Goal: Task Accomplishment & Management: Use online tool/utility

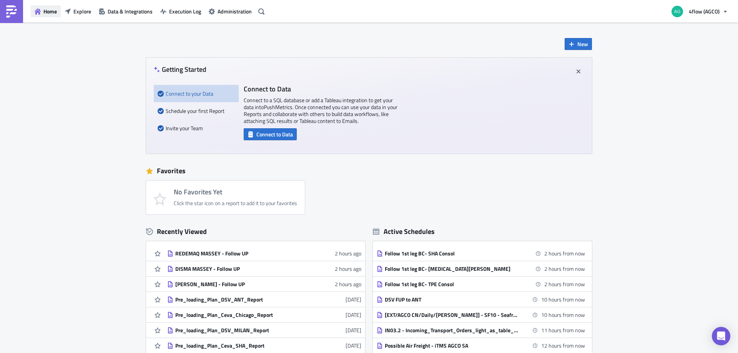
click at [51, 7] on button "Home" at bounding box center [46, 11] width 30 height 12
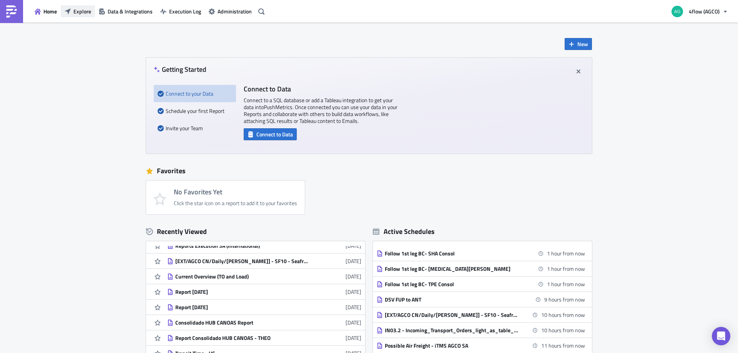
click at [90, 15] on span "Explore" at bounding box center [82, 11] width 18 height 8
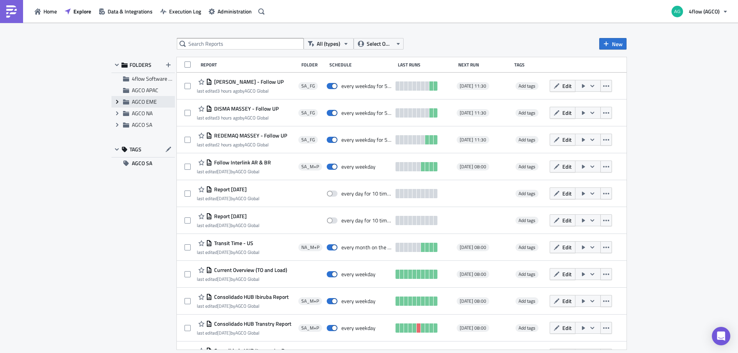
click at [116, 102] on icon "Expand group" at bounding box center [117, 102] width 6 height 6
click at [153, 125] on span "EME_M+P" at bounding box center [153, 125] width 25 height 8
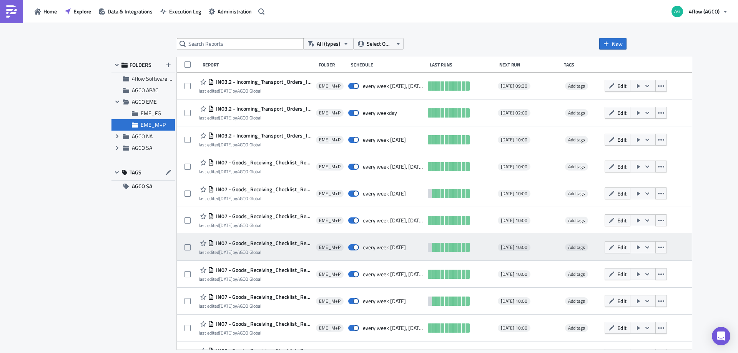
scroll to position [19, 0]
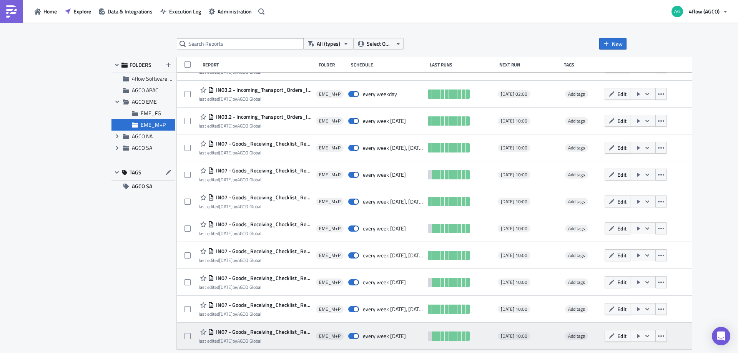
click at [263, 330] on span "IN07 - Goods_Receiving_Checklist_Report _BVS1ZA/B FRI 1500" at bounding box center [263, 332] width 98 height 7
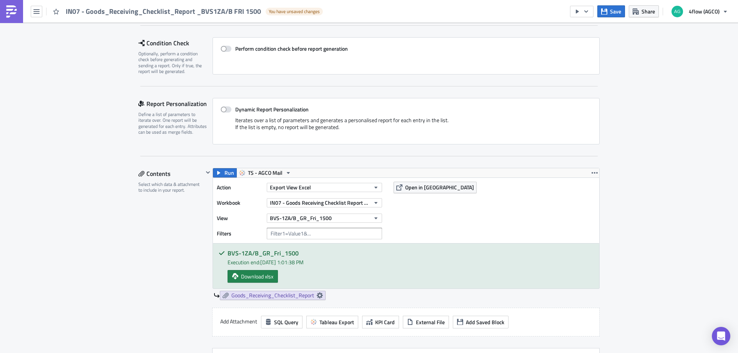
scroll to position [154, 0]
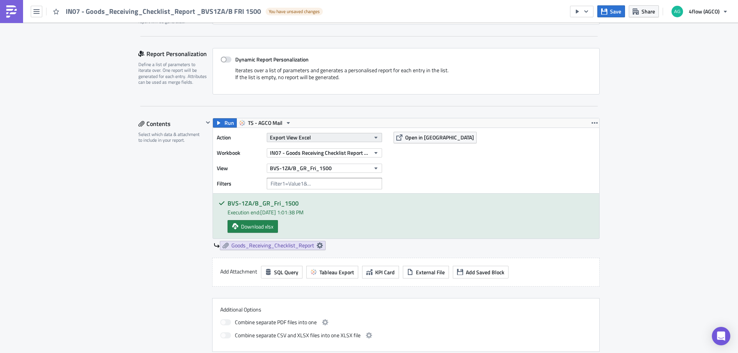
click at [373, 140] on icon "button" at bounding box center [376, 138] width 6 height 6
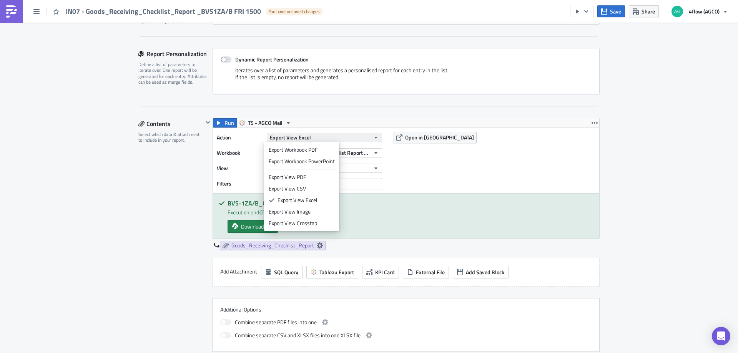
click at [373, 140] on icon "button" at bounding box center [376, 138] width 6 height 6
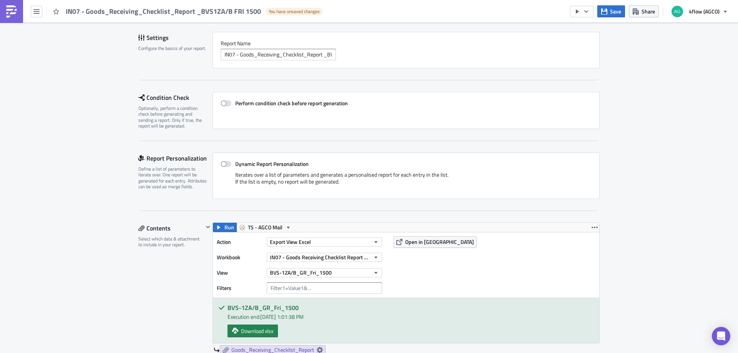
scroll to position [0, 0]
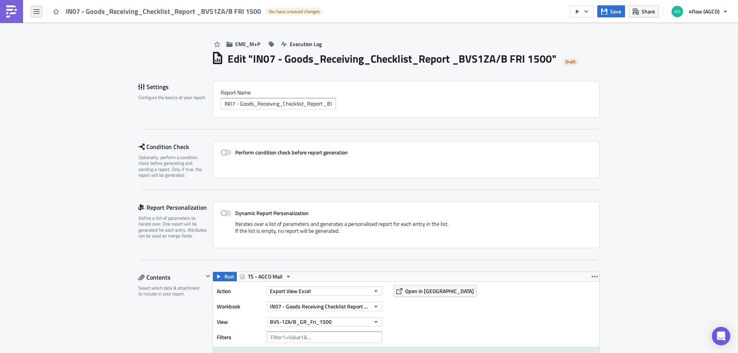
click at [36, 14] on icon "button" at bounding box center [36, 11] width 6 height 6
click at [43, 40] on link "Home" at bounding box center [65, 43] width 65 height 12
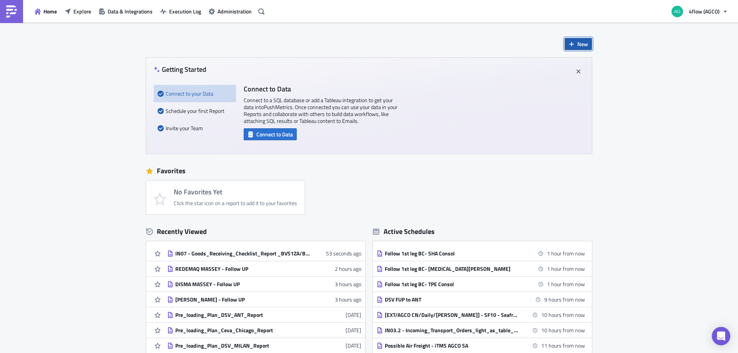
click at [574, 43] on button "New" at bounding box center [578, 44] width 27 height 12
click at [450, 183] on div "No Favorites Yet Click the star icon on a report to add it to your favorites" at bounding box center [372, 198] width 453 height 34
click at [74, 12] on span "Explore" at bounding box center [82, 11] width 18 height 8
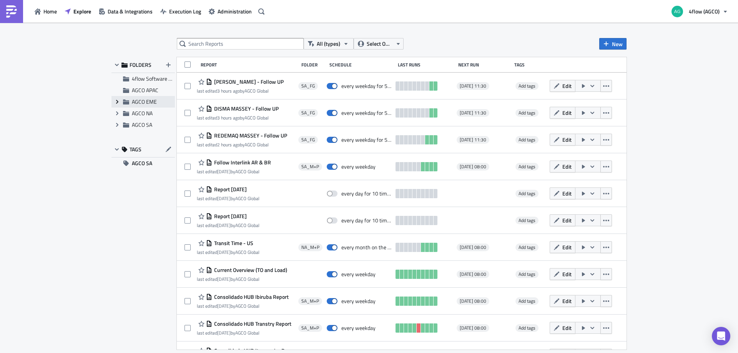
click at [115, 101] on icon "Expand group" at bounding box center [117, 102] width 6 height 6
click at [149, 122] on span "EME_M+P" at bounding box center [153, 125] width 25 height 8
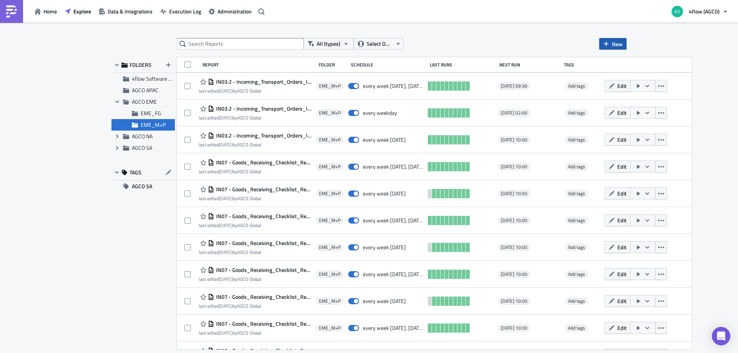
click at [615, 44] on span "New" at bounding box center [617, 44] width 11 height 8
click at [568, 47] on div "All (types) Select Owner New" at bounding box center [402, 44] width 450 height 12
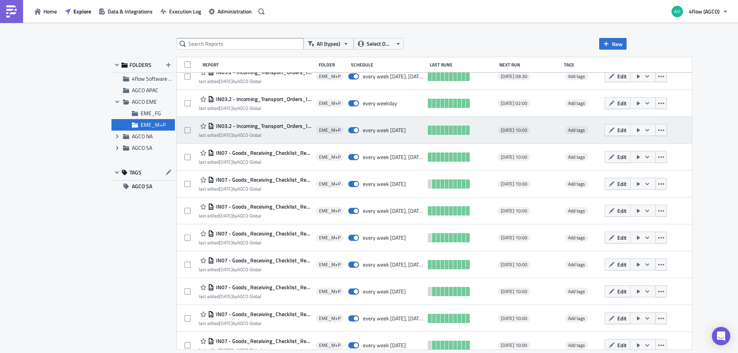
scroll to position [19, 0]
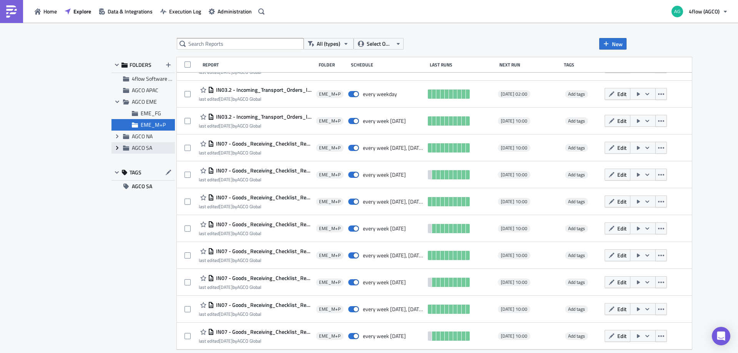
click at [118, 149] on icon "Expand group" at bounding box center [117, 148] width 6 height 6
click at [138, 159] on div "SA_FG" at bounding box center [142, 160] width 63 height 12
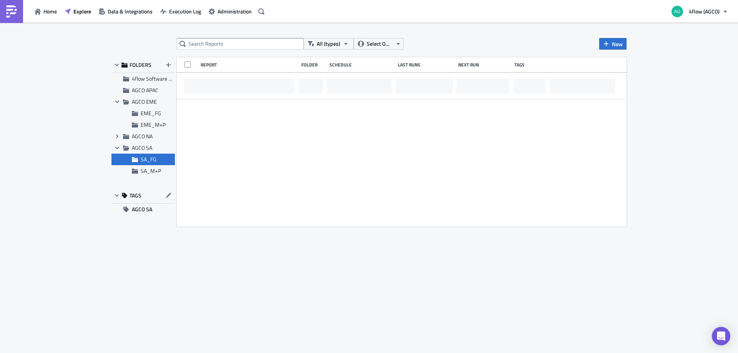
scroll to position [0, 0]
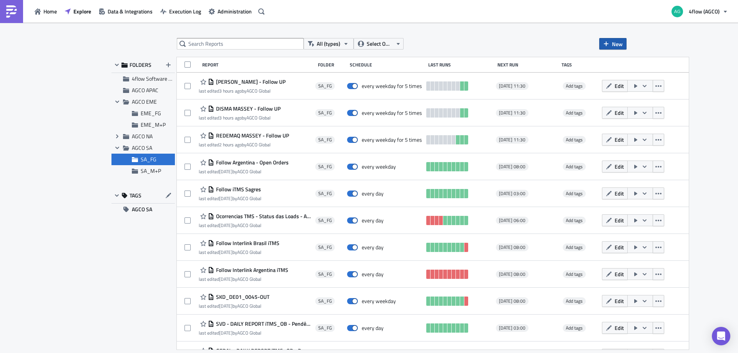
click at [619, 42] on span "New" at bounding box center [617, 44] width 11 height 8
click at [534, 43] on div "All (types) Select Owner New" at bounding box center [402, 44] width 450 height 12
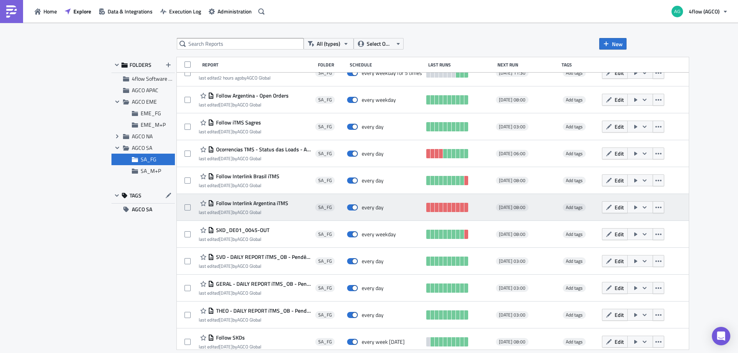
scroll to position [73, 0]
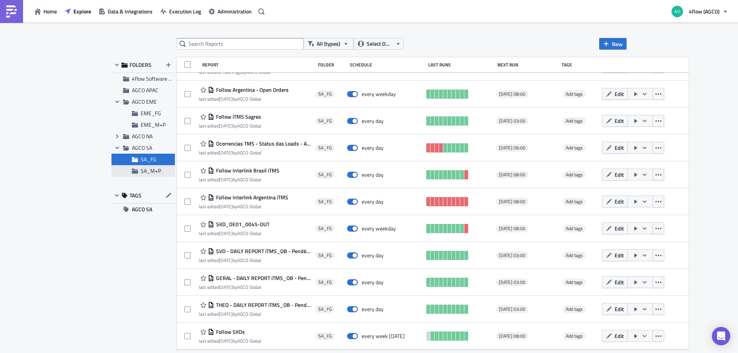
click at [156, 172] on span "SA_M+P" at bounding box center [151, 171] width 20 height 8
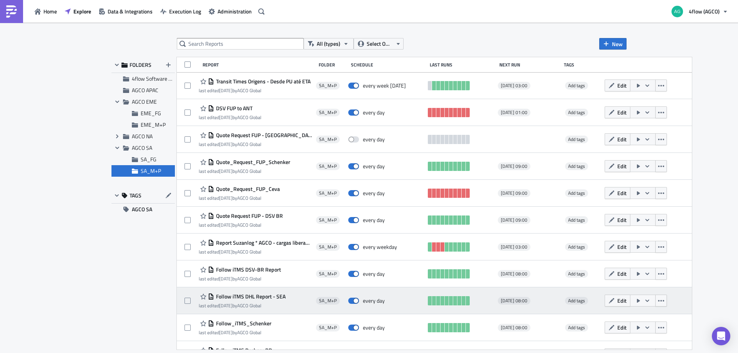
scroll to position [4488, 0]
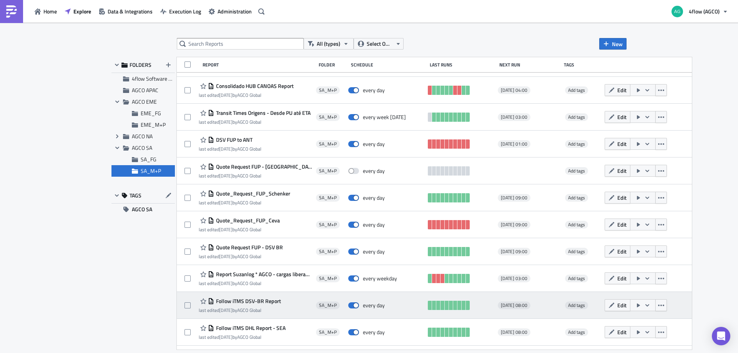
click at [234, 303] on span "Follow iTMS DSV-BR Report" at bounding box center [247, 301] width 67 height 7
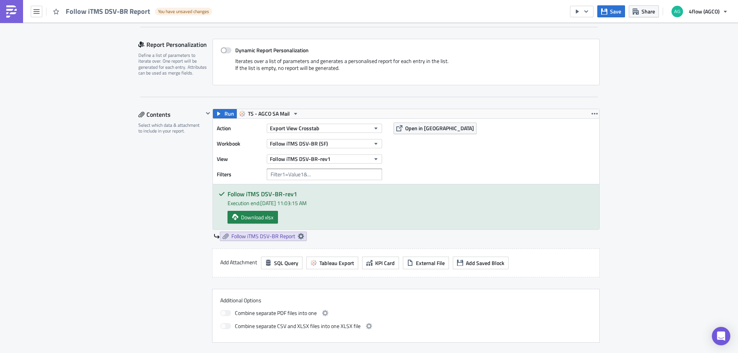
scroll to position [115, 0]
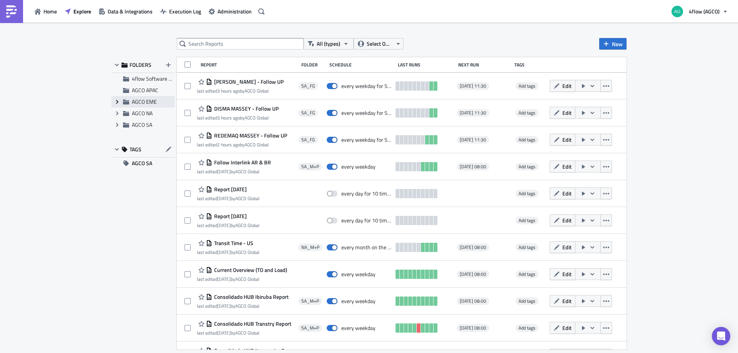
click at [117, 103] on icon at bounding box center [117, 102] width 2 height 4
click at [139, 126] on div "EME_M+P" at bounding box center [142, 125] width 63 height 12
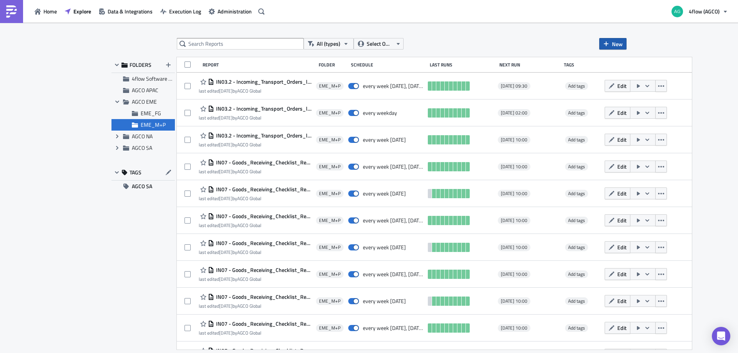
click at [617, 39] on button "New" at bounding box center [612, 44] width 27 height 12
click at [613, 75] on div "Notebook" at bounding box center [638, 75] width 51 height 8
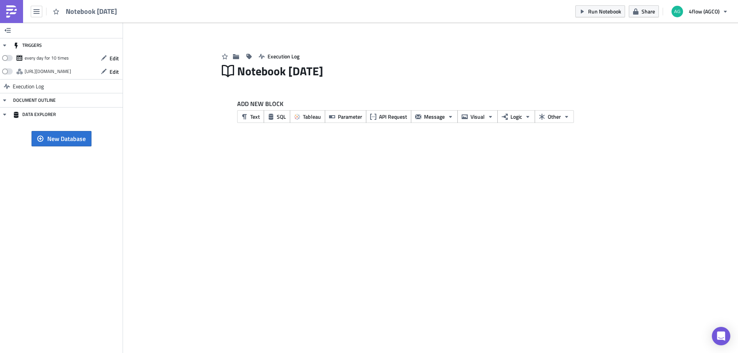
click at [35, 18] on div "Notebook [DATE]" at bounding box center [60, 11] width 121 height 23
click at [35, 14] on icon "button" at bounding box center [36, 11] width 6 height 6
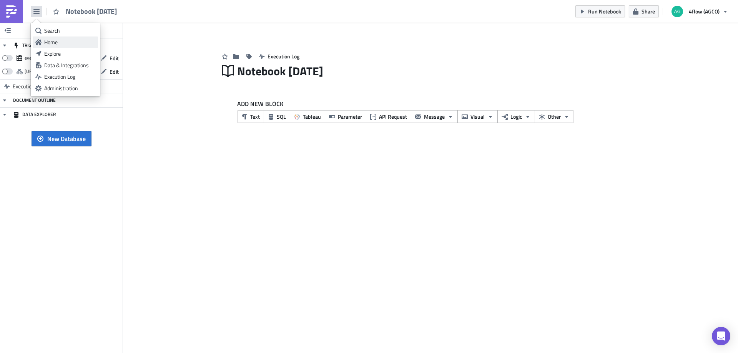
click at [49, 41] on div "Home" at bounding box center [69, 42] width 51 height 8
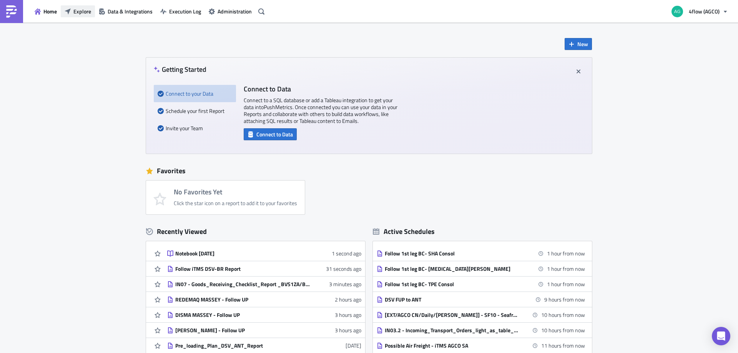
click at [74, 13] on span "Explore" at bounding box center [82, 11] width 18 height 8
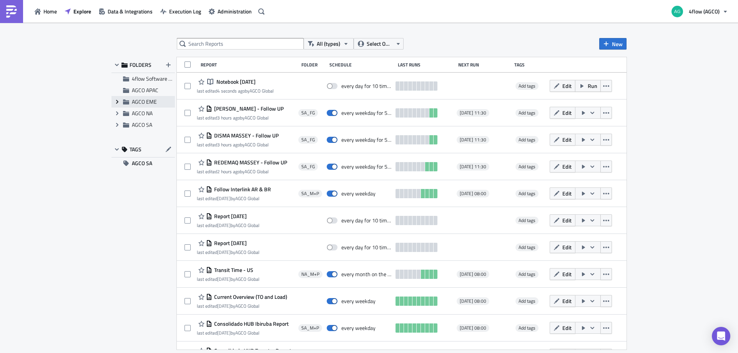
click at [116, 100] on icon "Expand group" at bounding box center [117, 102] width 6 height 6
click at [143, 123] on span "EME_M+P" at bounding box center [153, 125] width 25 height 8
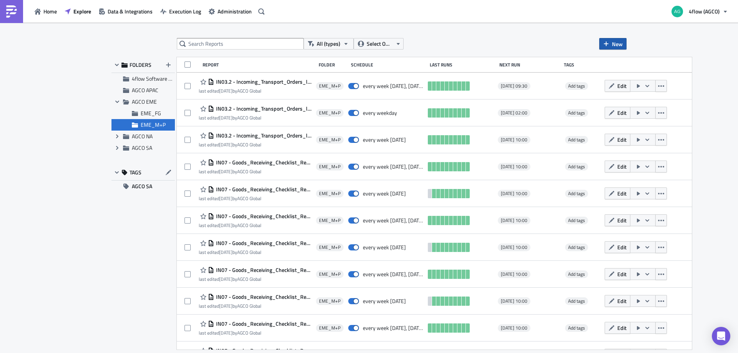
click at [608, 43] on icon "button" at bounding box center [606, 44] width 6 height 6
click at [612, 61] on link "Report" at bounding box center [633, 63] width 65 height 12
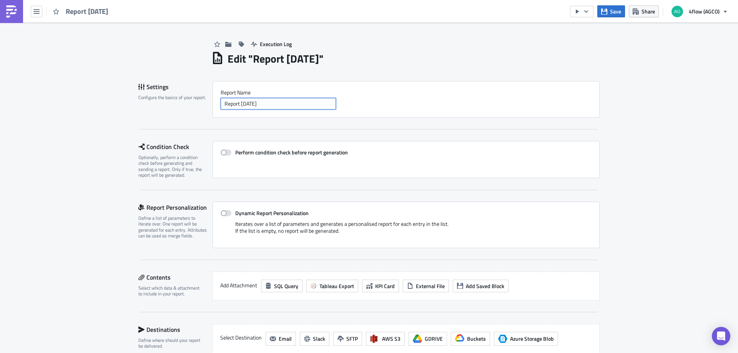
click at [296, 104] on input "Report [DATE]" at bounding box center [278, 104] width 115 height 12
type input "Claim dashboard"
click at [222, 154] on span at bounding box center [226, 152] width 11 height 6
click at [222, 154] on input "Perform condition check before report generation" at bounding box center [224, 152] width 5 height 5
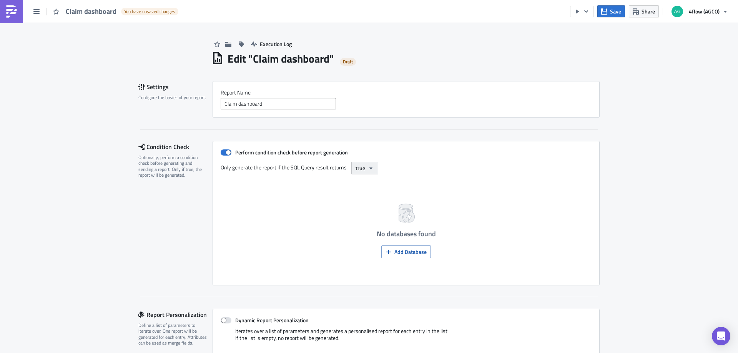
click at [370, 167] on icon "button" at bounding box center [371, 168] width 6 height 6
click at [226, 153] on span at bounding box center [226, 152] width 11 height 6
click at [226, 153] on input "Perform condition check before report generation" at bounding box center [224, 152] width 5 height 5
checkbox input "false"
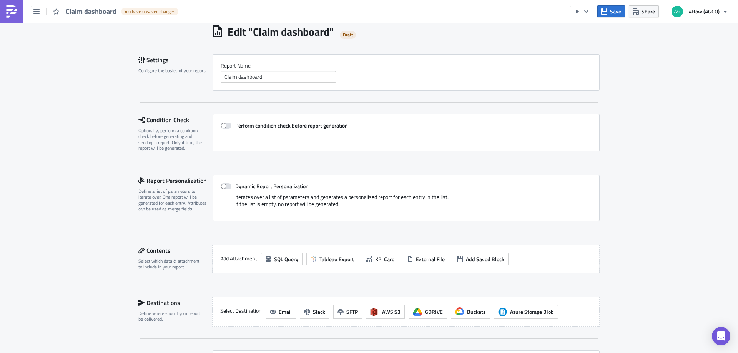
scroll to position [38, 0]
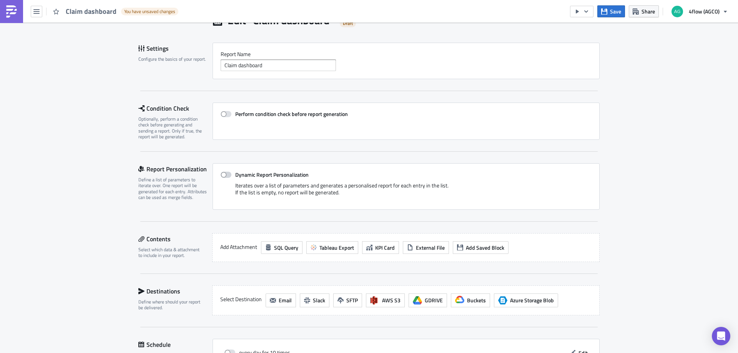
click at [223, 176] on span at bounding box center [226, 175] width 11 height 6
click at [223, 176] on input "Dynamic Report Personalization" at bounding box center [224, 175] width 5 height 5
checkbox input "true"
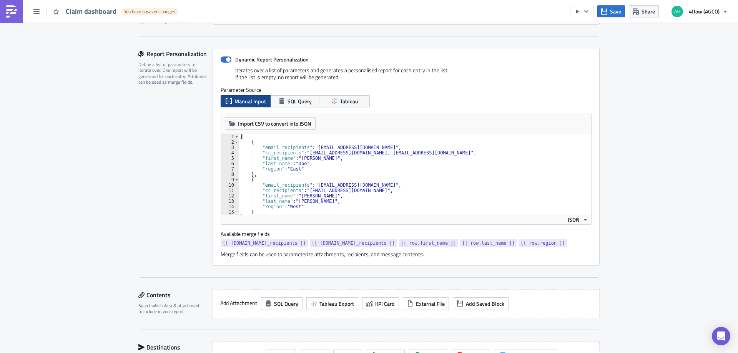
scroll to position [0, 0]
click at [342, 103] on span "Tableau" at bounding box center [349, 101] width 18 height 8
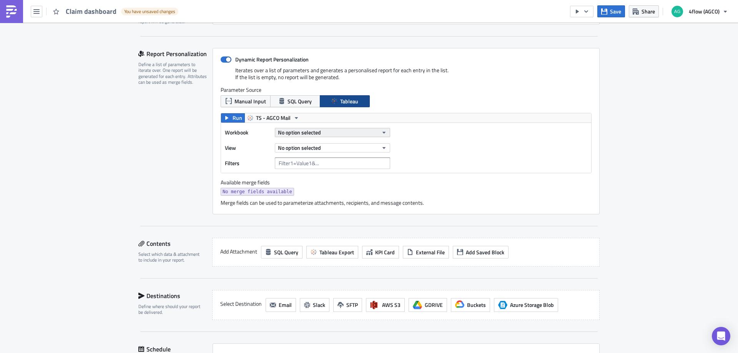
click at [382, 131] on icon "button" at bounding box center [384, 133] width 6 height 6
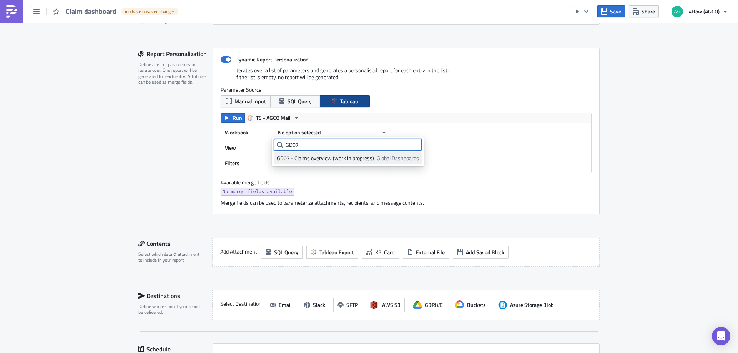
type input "GD07"
click at [322, 159] on div "GD07 - Claims overview (work in progress)" at bounding box center [325, 158] width 97 height 8
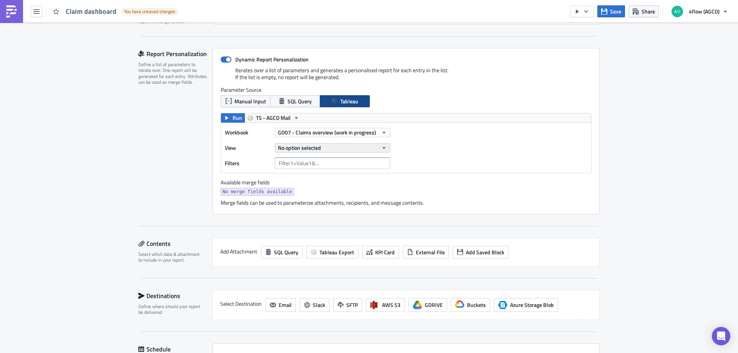
click at [381, 150] on icon "button" at bounding box center [384, 148] width 6 height 6
click at [325, 183] on div "Add. cost by external factors" at bounding box center [311, 185] width 68 height 8
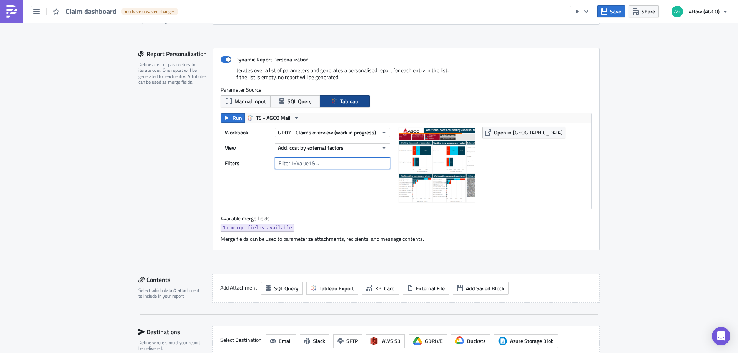
click at [332, 159] on input "text" at bounding box center [332, 164] width 115 height 12
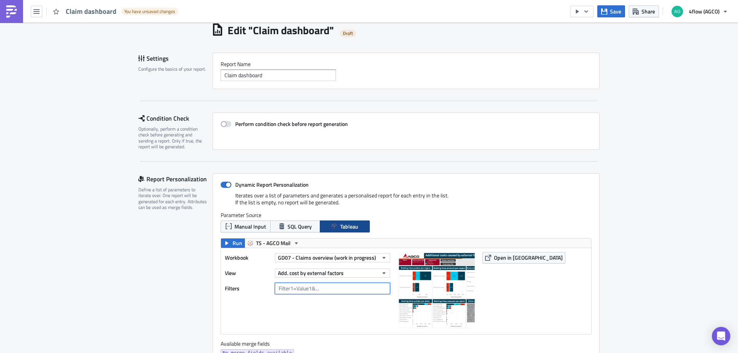
scroll to position [67, 0]
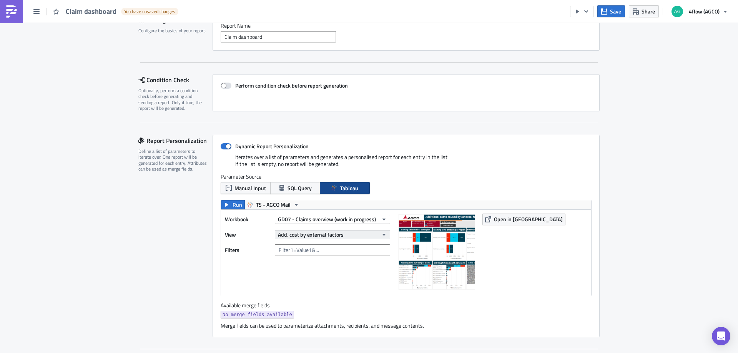
click at [381, 236] on icon "button" at bounding box center [384, 235] width 6 height 6
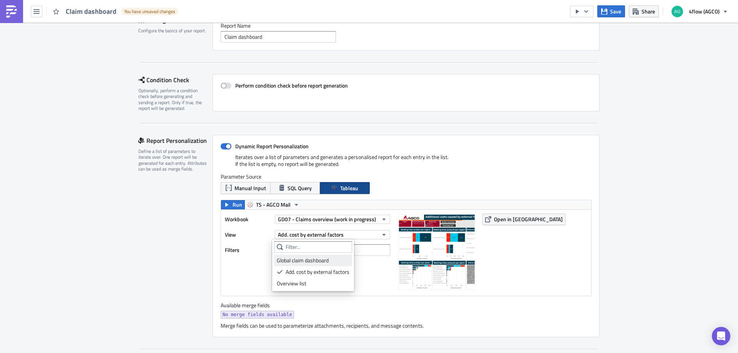
click at [326, 259] on div "Global claim dashboard" at bounding box center [313, 261] width 73 height 8
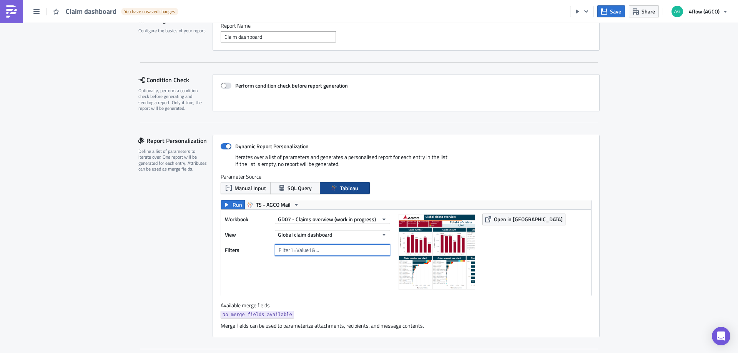
click at [297, 251] on input "text" at bounding box center [332, 250] width 115 height 12
type input "filter"
click at [181, 267] on div "Report Personalization Define a list of parameters to iterate over. One report …" at bounding box center [175, 236] width 74 height 203
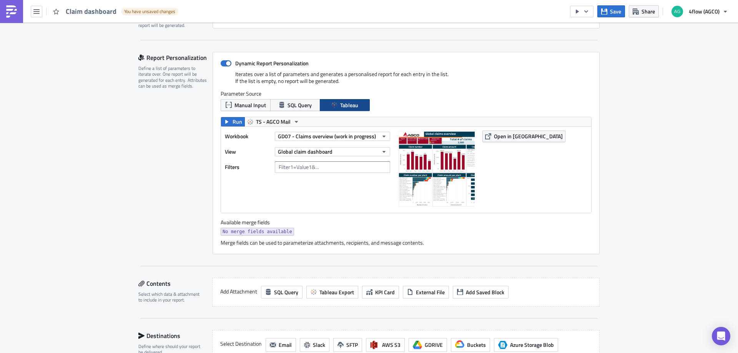
scroll to position [105, 0]
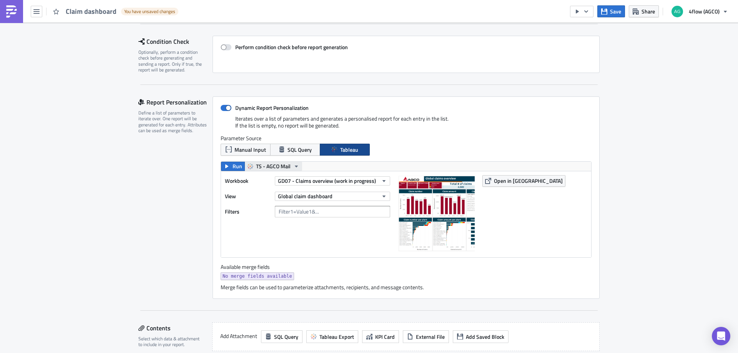
click at [282, 170] on span "TS - AGCO Mail" at bounding box center [273, 166] width 35 height 9
click at [287, 166] on span "TS - AGCO Mail" at bounding box center [273, 166] width 35 height 9
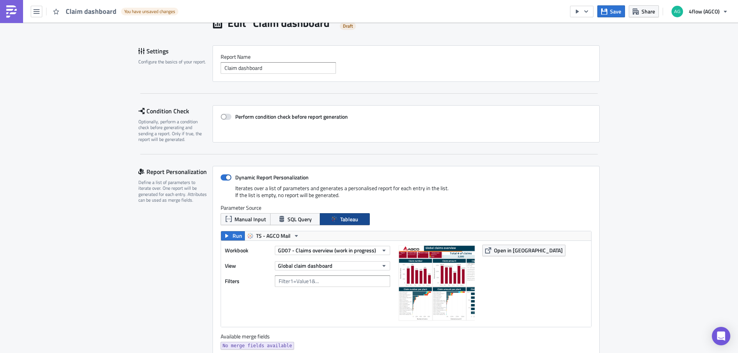
scroll to position [0, 0]
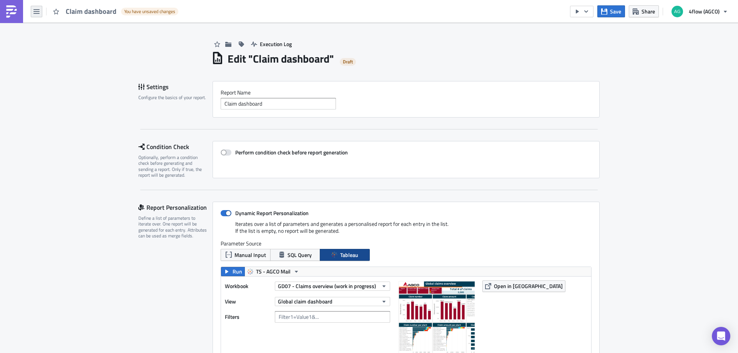
click at [40, 15] on button "button" at bounding box center [37, 12] width 12 height 12
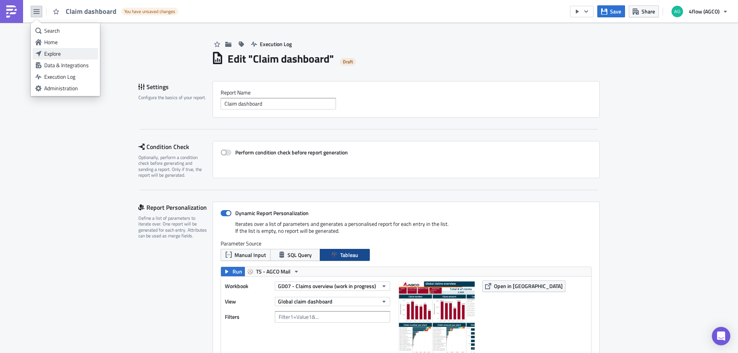
click at [55, 51] on div "Explore" at bounding box center [69, 54] width 51 height 8
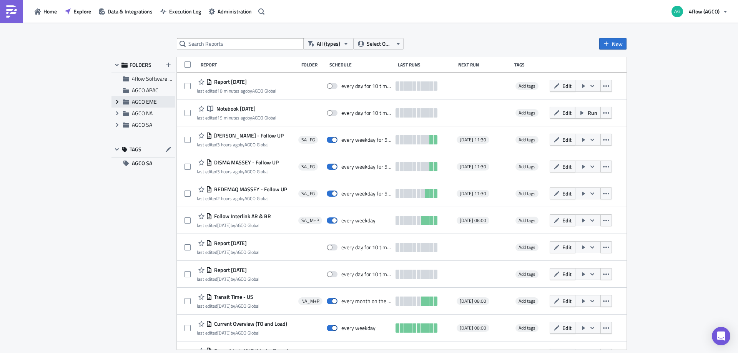
click at [116, 101] on icon at bounding box center [117, 102] width 2 height 4
click at [140, 122] on div "EME_M+P" at bounding box center [142, 125] width 63 height 12
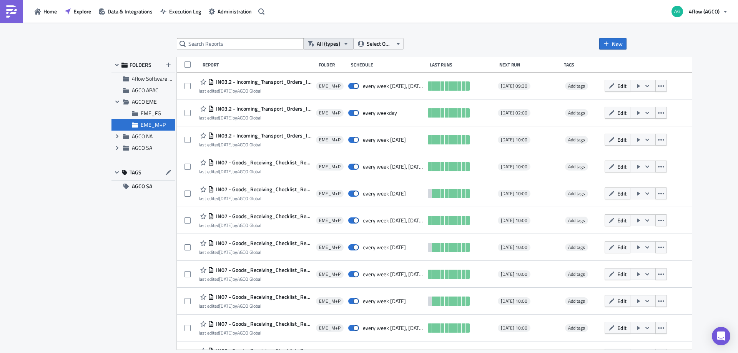
click at [349, 42] on button "All (types)" at bounding box center [329, 44] width 50 height 12
click at [336, 90] on div "Tableau Dashboard Embed" at bounding box center [347, 92] width 60 height 8
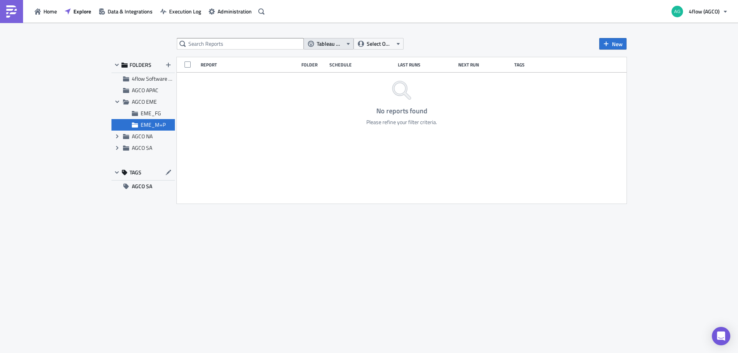
click at [347, 41] on icon "button" at bounding box center [348, 44] width 6 height 6
click at [334, 78] on div "Notebook" at bounding box center [347, 80] width 60 height 8
click at [346, 43] on icon "button" at bounding box center [344, 44] width 3 height 2
click at [335, 67] on div "Report" at bounding box center [347, 69] width 60 height 8
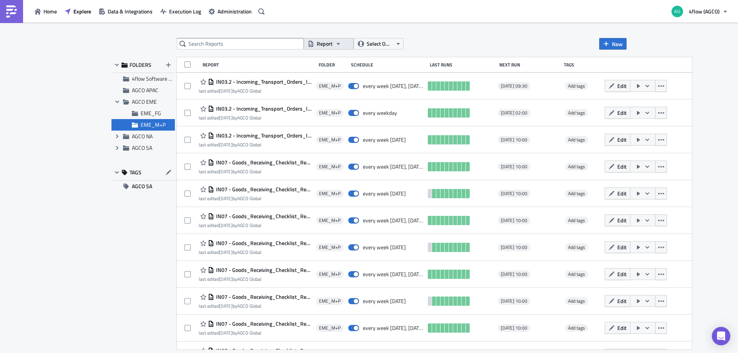
click at [341, 43] on icon "button" at bounding box center [338, 44] width 6 height 6
click at [335, 53] on div "All (types)" at bounding box center [347, 57] width 60 height 8
click at [606, 46] on icon "button" at bounding box center [606, 44] width 5 height 5
click at [614, 64] on div "Report" at bounding box center [638, 63] width 51 height 8
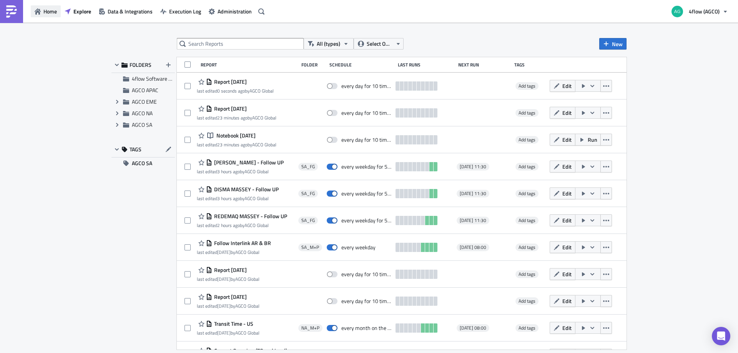
click at [46, 12] on span "Home" at bounding box center [49, 11] width 13 height 8
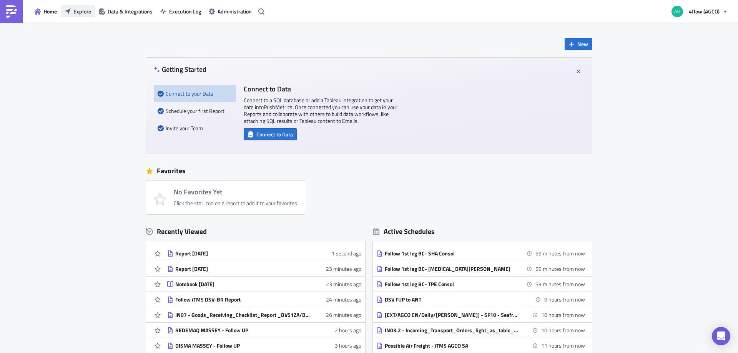
click at [75, 15] on span "Explore" at bounding box center [82, 11] width 18 height 8
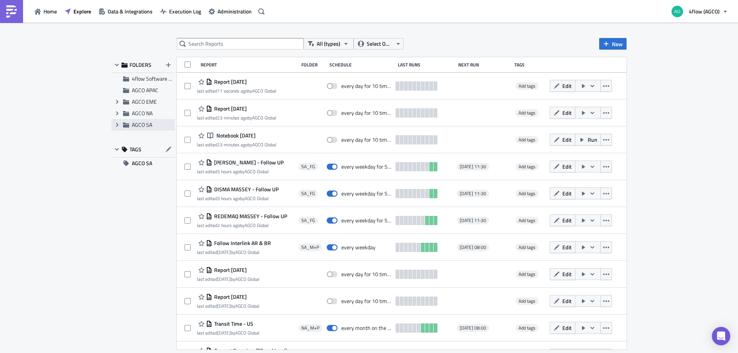
click at [140, 121] on span "AGCO SA" at bounding box center [142, 125] width 20 height 8
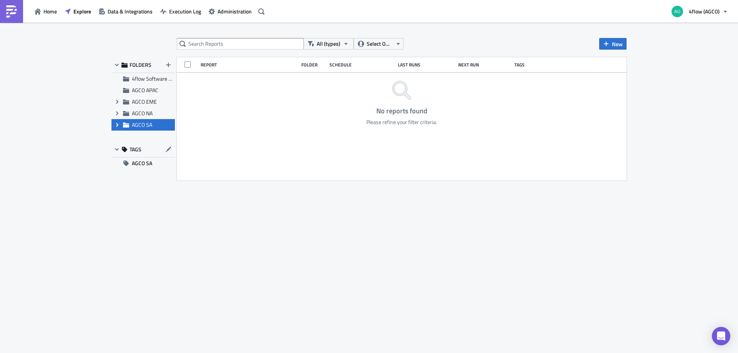
click at [115, 125] on icon "Expand group" at bounding box center [117, 125] width 6 height 6
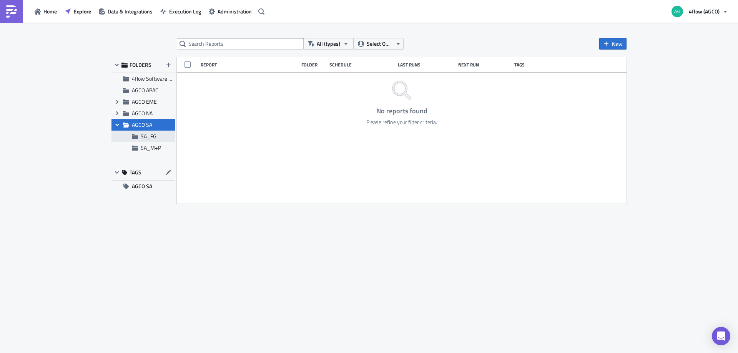
click at [135, 139] on icon at bounding box center [135, 136] width 6 height 5
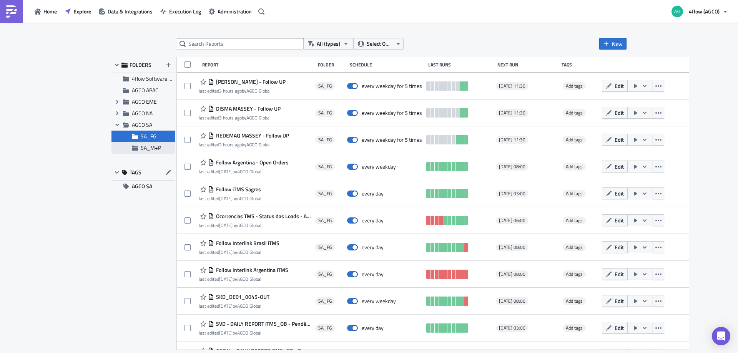
click at [146, 149] on span "SA_M+P" at bounding box center [151, 148] width 20 height 8
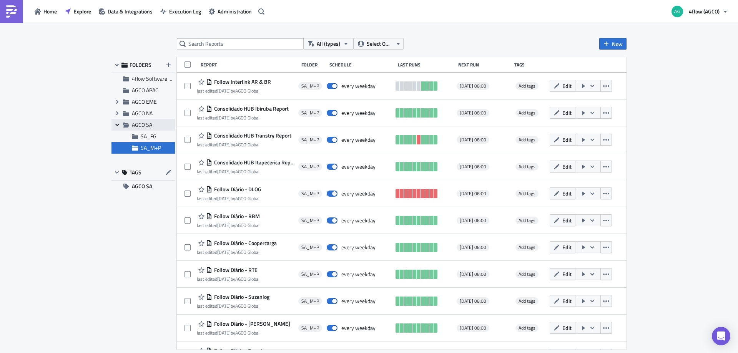
click at [115, 122] on icon "Collapse group" at bounding box center [117, 125] width 6 height 6
click at [116, 103] on icon "Expand group" at bounding box center [117, 102] width 6 height 6
click at [141, 114] on span "EME_FG" at bounding box center [151, 113] width 20 height 8
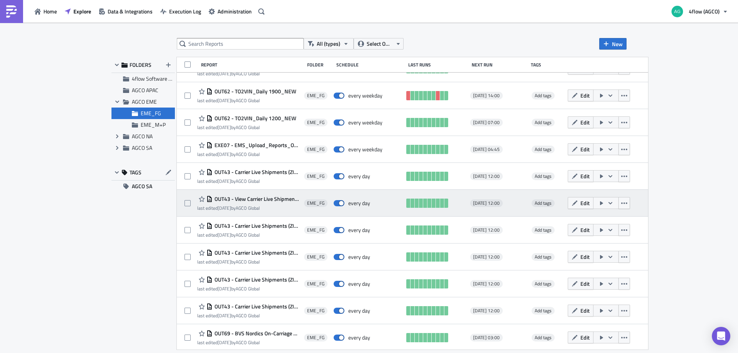
scroll to position [153, 0]
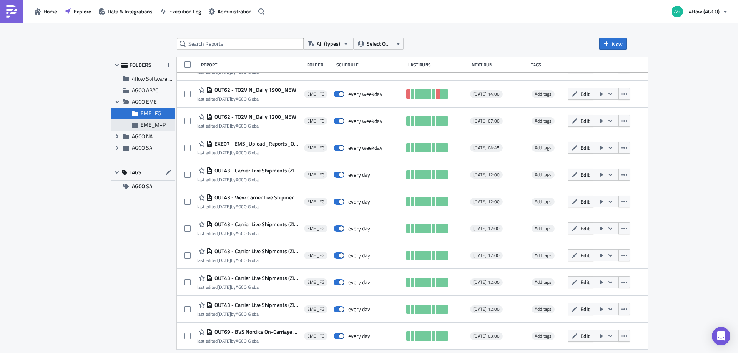
click at [159, 125] on span "EME_M+P" at bounding box center [153, 125] width 25 height 8
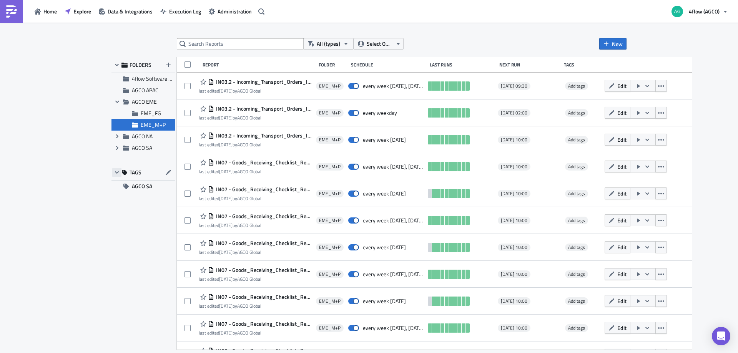
click at [114, 171] on icon "button" at bounding box center [117, 172] width 6 height 6
click at [606, 43] on icon "button" at bounding box center [606, 44] width 5 height 5
click at [617, 61] on div "Report" at bounding box center [638, 63] width 51 height 8
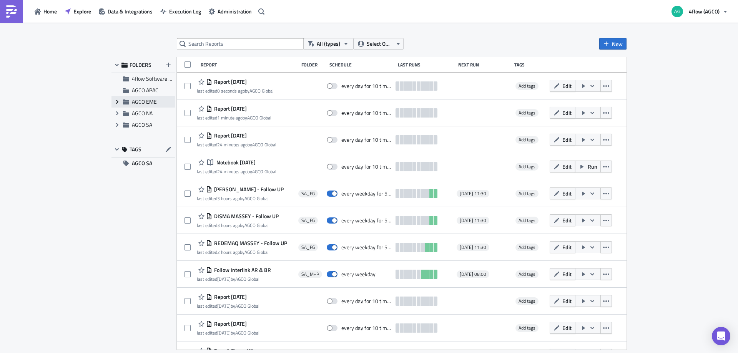
click at [117, 102] on icon "Expand group" at bounding box center [117, 102] width 6 height 6
click at [140, 126] on div "EME_M+P" at bounding box center [142, 125] width 63 height 12
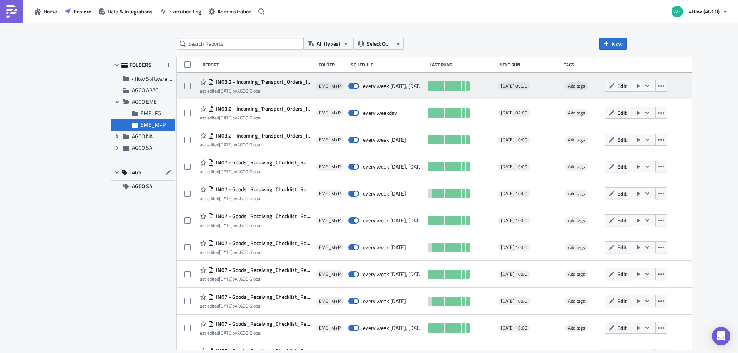
click at [259, 80] on span "IN03.2 - Incoming_Transport_Orders_light_as_table_Report_CSV_BVS/GIMA, Daily (M…" at bounding box center [263, 81] width 98 height 7
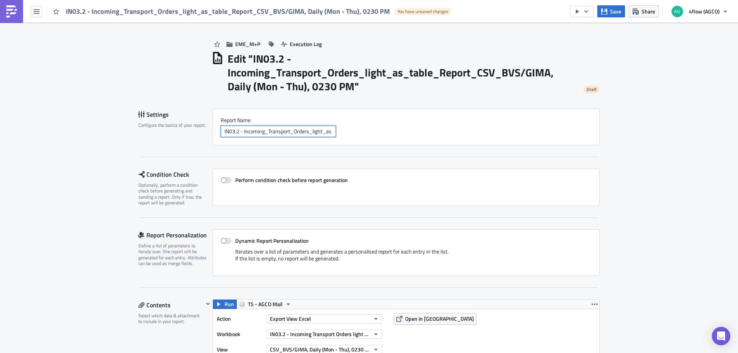
drag, startPoint x: 267, startPoint y: 131, endPoint x: 183, endPoint y: 142, distance: 84.1
click at [183, 142] on div "Settings Configure the basics of your report. Report Nam﻿e IN03.2 - Incoming_Tr…" at bounding box center [368, 127] width 461 height 37
click at [249, 130] on input "IN03.2 - Incoming_Transport_Orders_light_as_table_Report_CSV_BVS/GIMA, Daily (M…" at bounding box center [278, 132] width 115 height 12
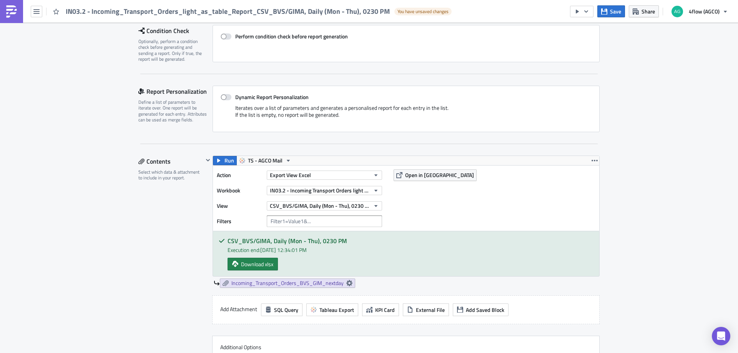
scroll to position [154, 0]
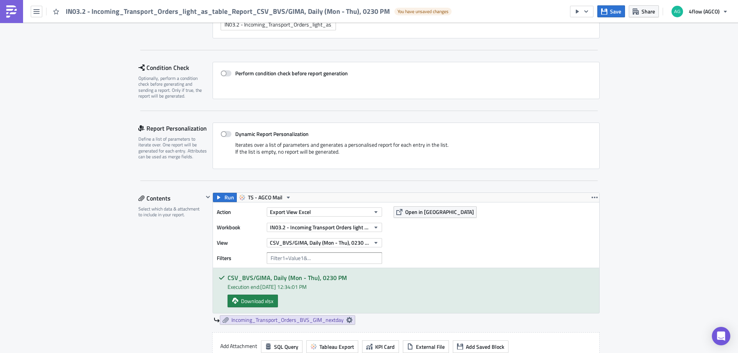
scroll to position [0, 0]
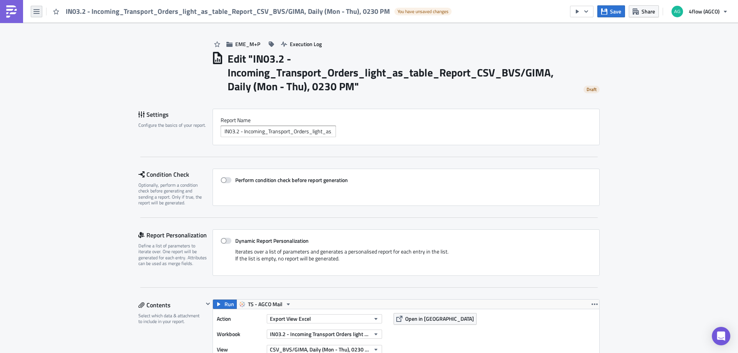
click at [39, 8] on icon "button" at bounding box center [36, 11] width 6 height 6
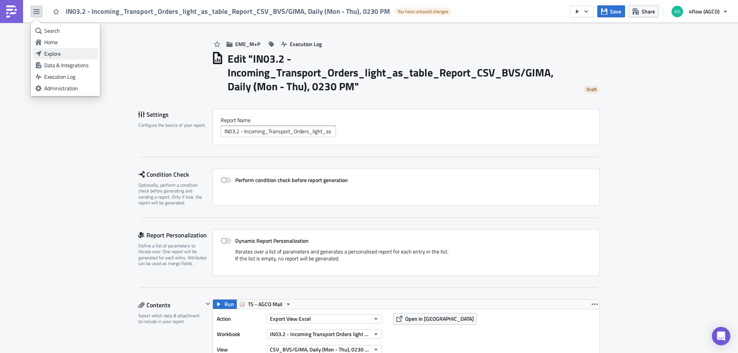
click at [69, 56] on div "Explore" at bounding box center [69, 54] width 51 height 8
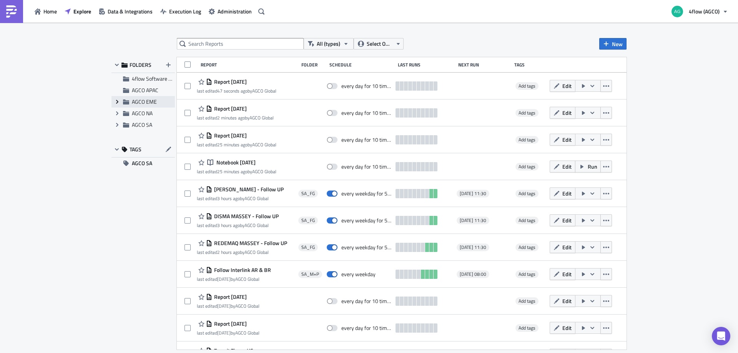
click at [116, 102] on icon "Expand group" at bounding box center [117, 102] width 6 height 6
click at [143, 125] on span "EME_M+P" at bounding box center [153, 125] width 25 height 8
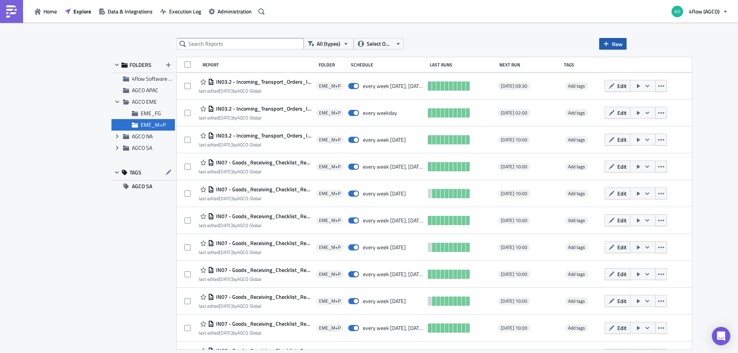
click at [615, 46] on span "New" at bounding box center [617, 44] width 11 height 8
click at [615, 59] on div "Report" at bounding box center [638, 63] width 51 height 8
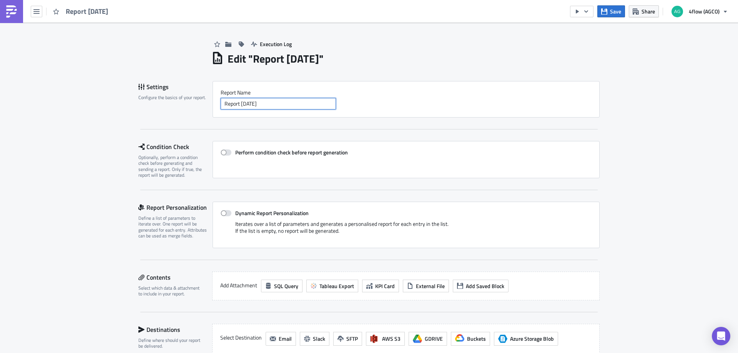
click at [276, 106] on input "Report [DATE]" at bounding box center [278, 104] width 115 height 12
paste input "IN03.2 - Incoming_Transport_Orders_light_as_table_Report_CSV_BVS/GIMA, Daily (M…"
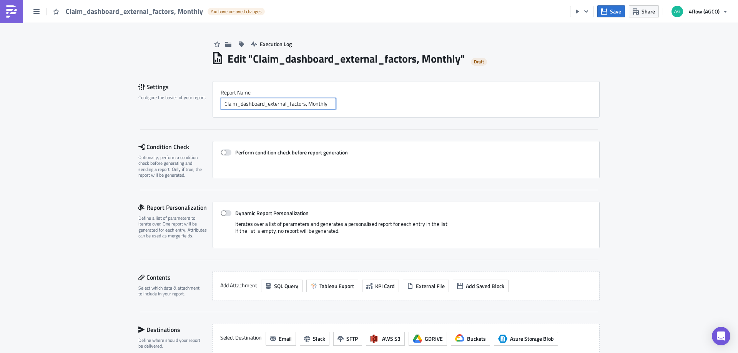
type input "Claim_dashboard_external_factors, Monthly"
click at [113, 196] on div "Execution Log Edit " Claim_dashboard_external_factors, Monthly " Draft Settings…" at bounding box center [369, 259] width 738 height 473
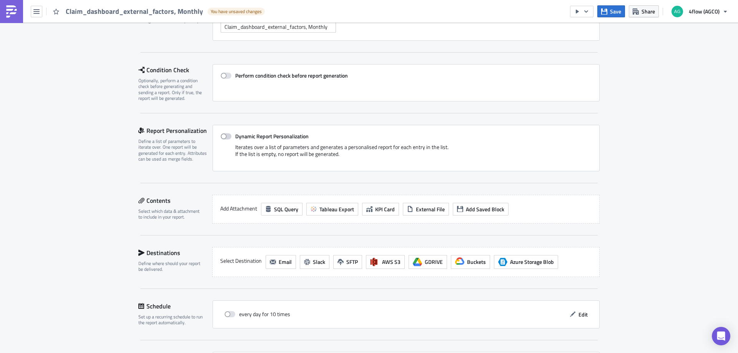
click at [221, 136] on span at bounding box center [226, 136] width 11 height 6
click at [222, 136] on input "Dynamic Report Personalization" at bounding box center [224, 136] width 5 height 5
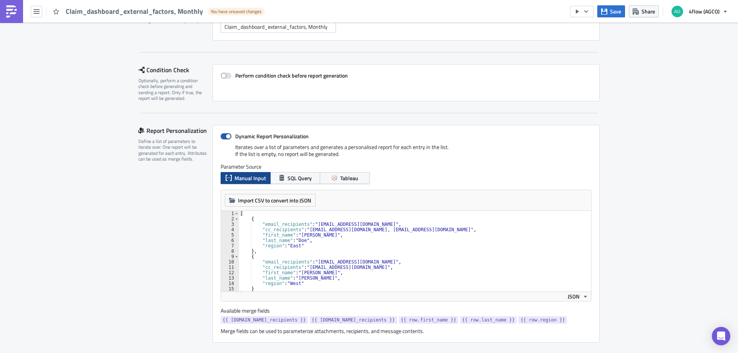
click at [221, 136] on span at bounding box center [226, 136] width 11 height 6
click at [222, 136] on input "Dynamic Report Personalization" at bounding box center [224, 136] width 5 height 5
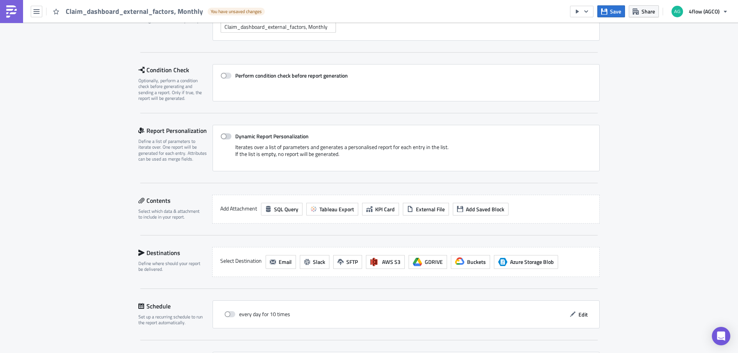
click at [221, 136] on span at bounding box center [226, 136] width 11 height 6
click at [222, 136] on input "Dynamic Report Personalization" at bounding box center [224, 136] width 5 height 5
checkbox input "true"
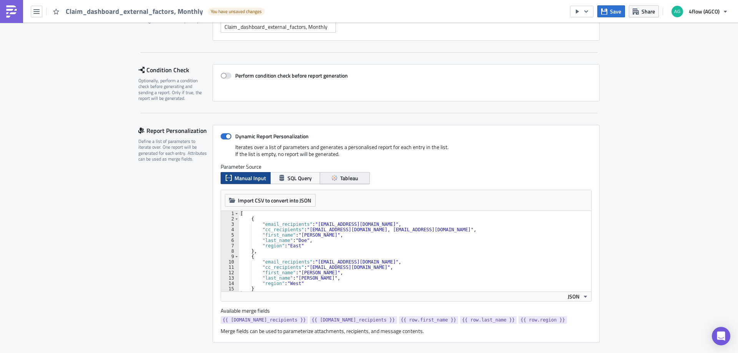
click at [331, 176] on icon "button" at bounding box center [334, 178] width 6 height 6
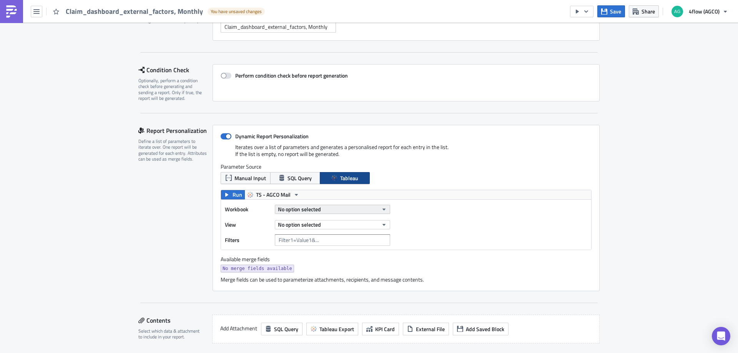
click at [314, 206] on span "No option selected" at bounding box center [299, 209] width 43 height 8
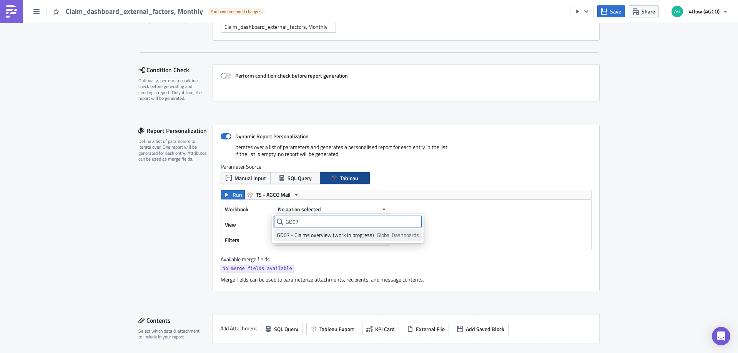
type input "GD07"
click at [324, 237] on div "GD07 - Claims overview (work in progress)" at bounding box center [325, 235] width 97 height 8
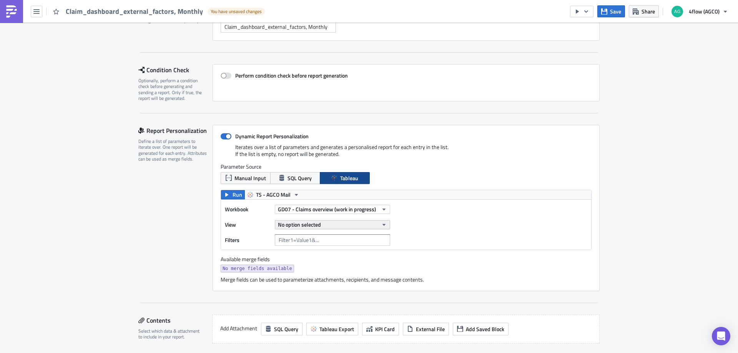
click at [317, 226] on span "No option selected" at bounding box center [299, 225] width 43 height 8
click at [302, 261] on div "Add. cost by external factors" at bounding box center [311, 262] width 68 height 8
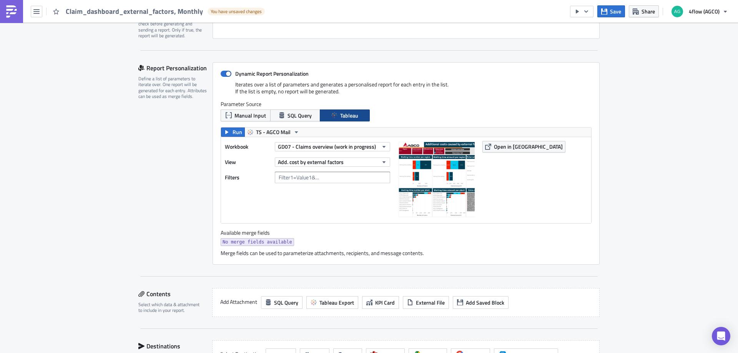
scroll to position [154, 0]
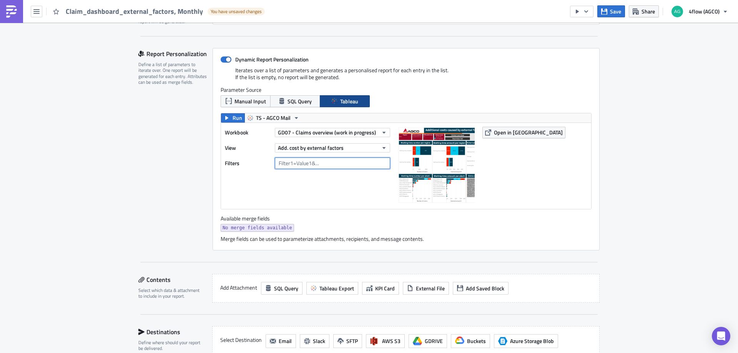
click at [294, 164] on input "text" at bounding box center [332, 164] width 115 height 12
type input "EME plant cluster=German plants"
click at [157, 177] on div "Report Personalization Define a list of parameters to iterate over. One report …" at bounding box center [175, 149] width 74 height 203
click at [359, 164] on input "EME plant cluster=German plants" at bounding box center [332, 164] width 115 height 12
click at [282, 162] on input "text" at bounding box center [332, 164] width 115 height 12
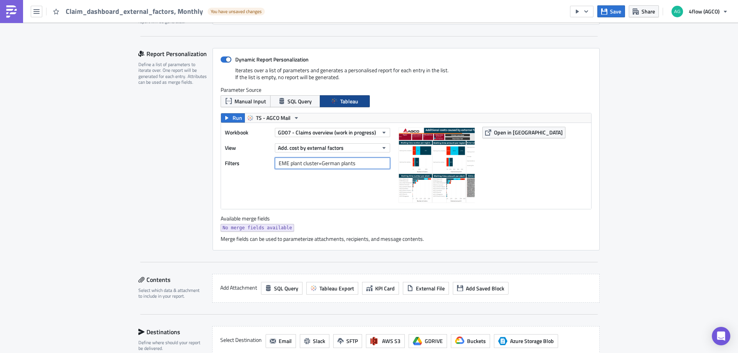
type input "EME plant cluster=German plants"
click at [183, 183] on div "Report Personalization Define a list of parameters to iterate over. One report …" at bounding box center [175, 149] width 74 height 203
click at [176, 211] on div "Report Personalization Define a list of parameters to iterate over. One report …" at bounding box center [175, 149] width 74 height 203
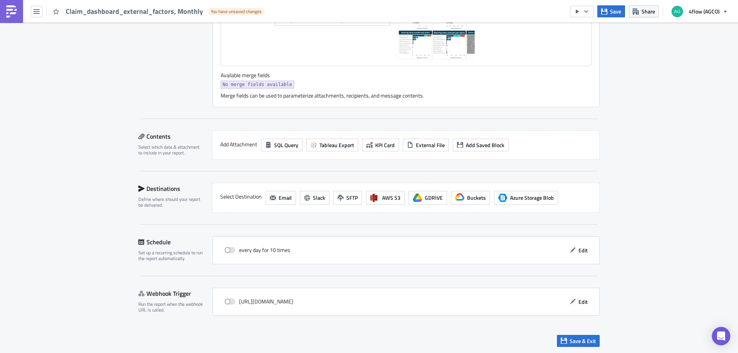
scroll to position [297, 0]
click at [331, 147] on span "Tableau Export" at bounding box center [336, 145] width 35 height 8
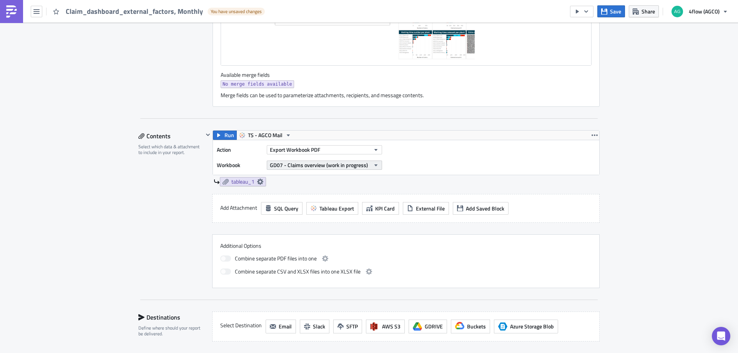
click at [373, 164] on icon "button" at bounding box center [376, 165] width 6 height 6
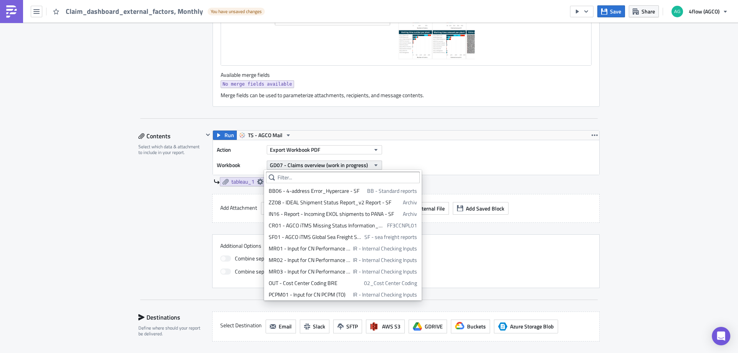
click at [373, 164] on icon "button" at bounding box center [376, 165] width 6 height 6
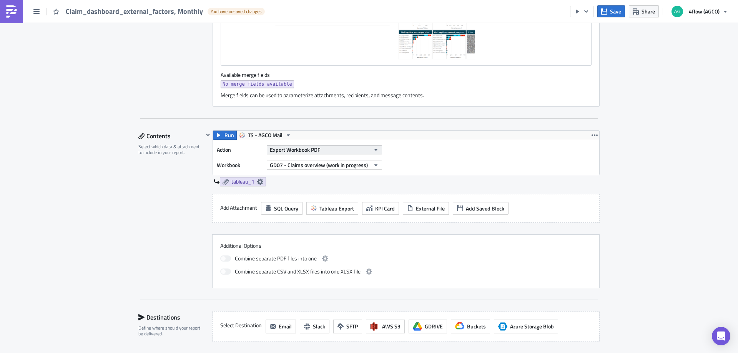
click at [374, 150] on icon "button" at bounding box center [375, 150] width 3 height 2
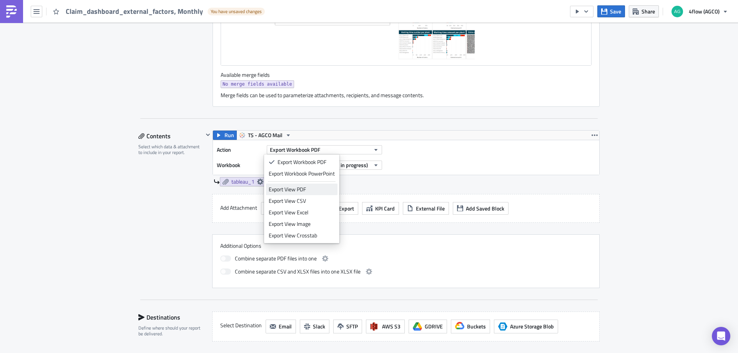
click at [289, 189] on div "Export View PDF" at bounding box center [302, 190] width 66 height 8
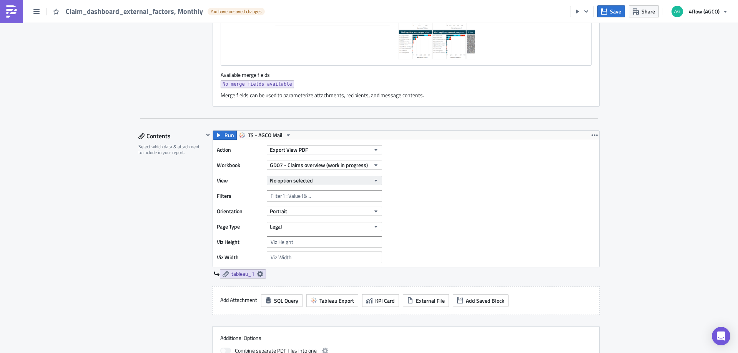
click at [319, 181] on button "No option selected" at bounding box center [324, 180] width 115 height 9
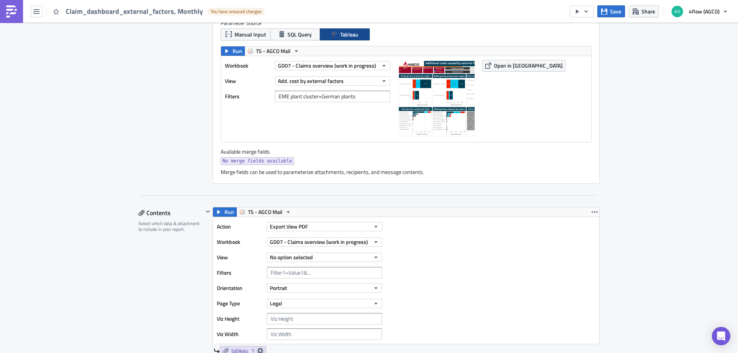
scroll to position [144, 0]
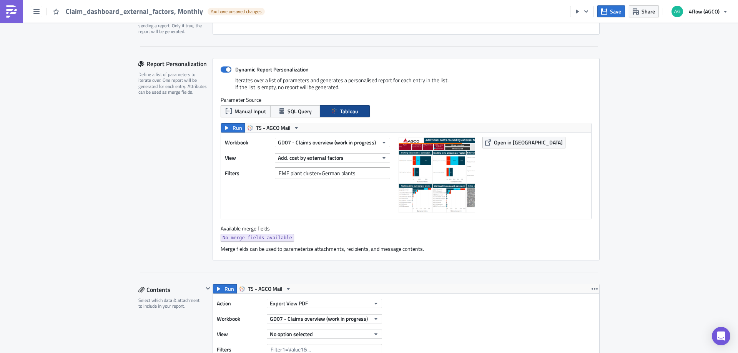
click at [178, 222] on div "Report Personalization Define a list of parameters to iterate over. One report …" at bounding box center [175, 159] width 74 height 203
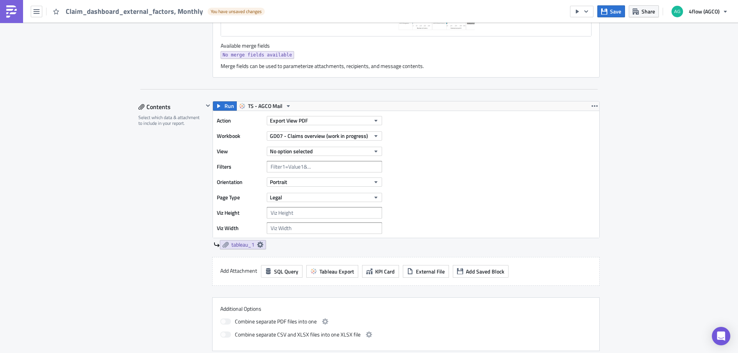
scroll to position [336, 0]
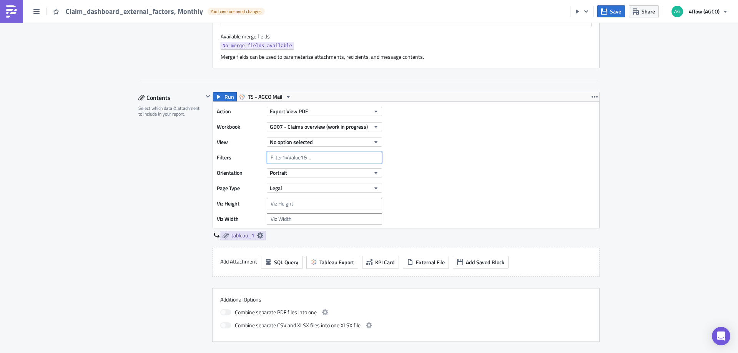
click at [273, 156] on input "text" at bounding box center [324, 158] width 115 height 12
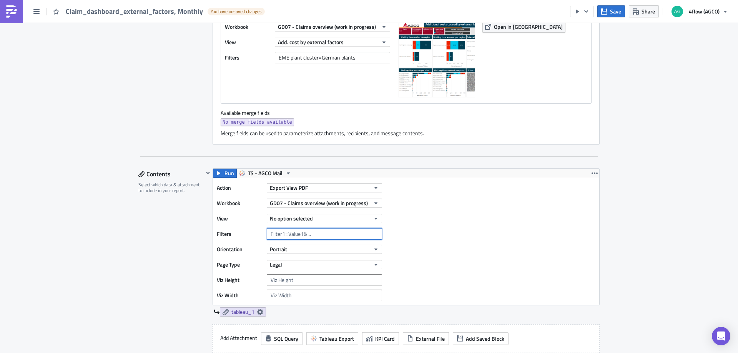
scroll to position [259, 0]
click at [330, 60] on input "EME plant cluster=German plants" at bounding box center [332, 58] width 115 height 12
click at [294, 235] on input "EME" at bounding box center [324, 235] width 115 height 12
paste input "plant cluster=German plants"
type input "EME plant cluster=German plants"
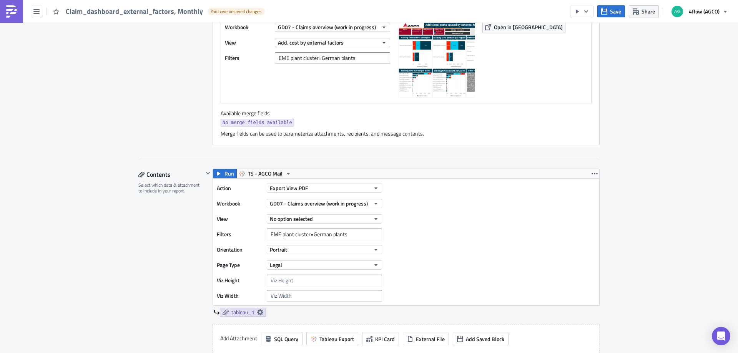
click at [192, 251] on div "Contents Select which data & attachment to include in your report." at bounding box center [170, 294] width 65 height 250
click at [285, 250] on button "Portrait" at bounding box center [324, 249] width 115 height 9
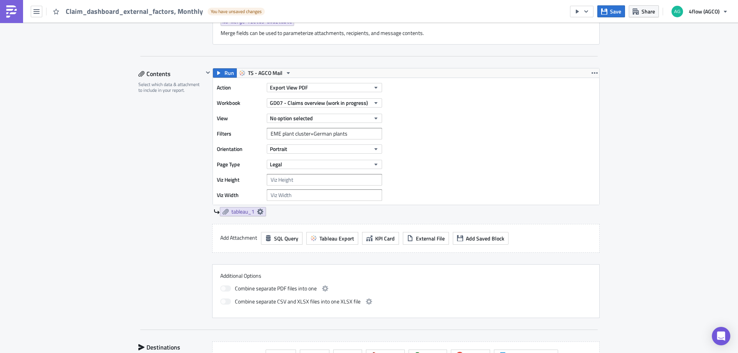
scroll to position [374, 0]
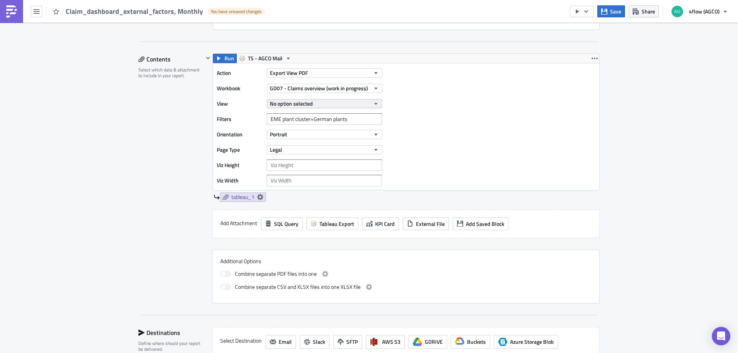
click at [296, 106] on span "No option selected" at bounding box center [291, 104] width 43 height 8
type input "e"
type input "additional"
click at [271, 117] on icon at bounding box center [272, 116] width 6 height 6
click at [313, 122] on div "additional" at bounding box center [302, 115] width 77 height 15
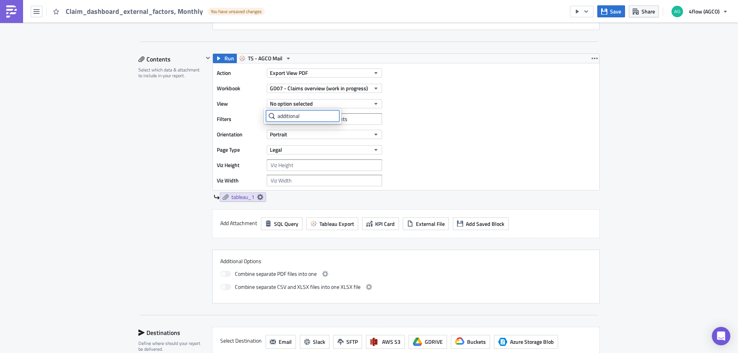
click at [315, 117] on input "additional" at bounding box center [302, 116] width 73 height 12
click at [319, 106] on button "No option selected" at bounding box center [324, 103] width 115 height 9
click at [441, 146] on div "Action Export View PDF Workbook GD07 - Claims overview (work in progress) View …" at bounding box center [406, 126] width 386 height 127
click at [367, 104] on button "No option selected" at bounding box center [324, 103] width 115 height 9
click at [271, 117] on icon at bounding box center [272, 116] width 6 height 6
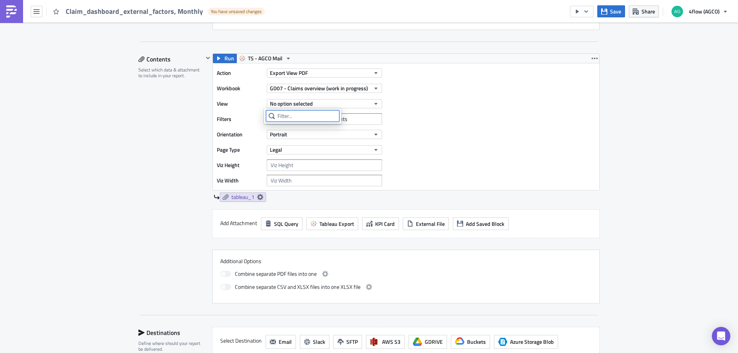
click at [279, 113] on input "text" at bounding box center [302, 116] width 73 height 12
click at [289, 103] on span "No option selected" at bounding box center [291, 104] width 43 height 8
type input "Additional costs caused by external factors"
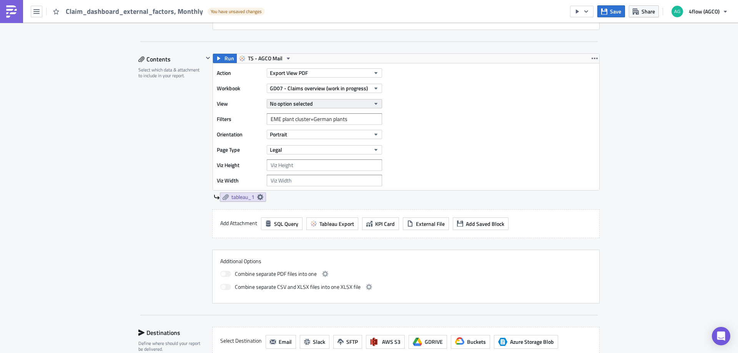
click at [302, 101] on span "No option selected" at bounding box center [291, 104] width 43 height 8
click at [273, 116] on icon at bounding box center [272, 116] width 6 height 6
click at [272, 115] on icon at bounding box center [272, 116] width 6 height 6
click at [489, 152] on div "Action Export View PDF Workbook GD07 - Claims overview (work in progress) View …" at bounding box center [406, 126] width 386 height 127
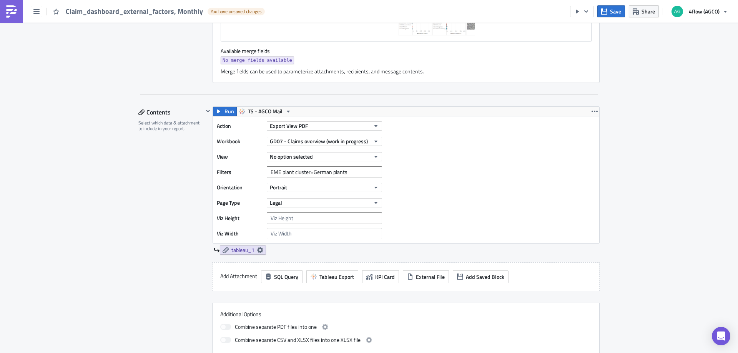
scroll to position [297, 0]
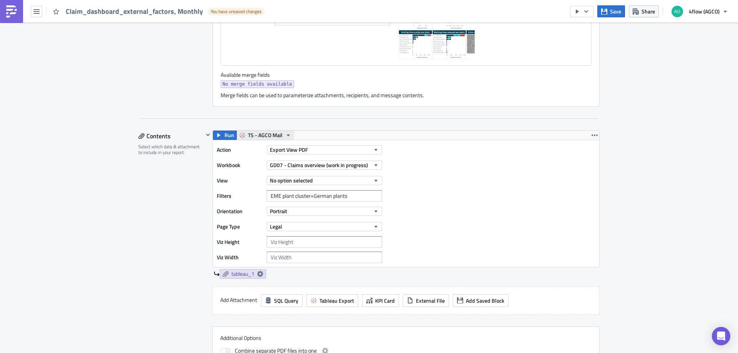
click at [268, 134] on span "TS - AGCO Mail" at bounding box center [265, 135] width 35 height 9
click at [248, 135] on span "TS - AGCO Mail" at bounding box center [265, 135] width 35 height 9
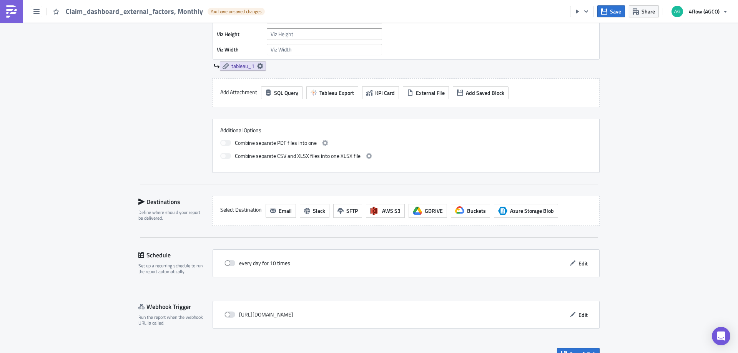
scroll to position [519, 0]
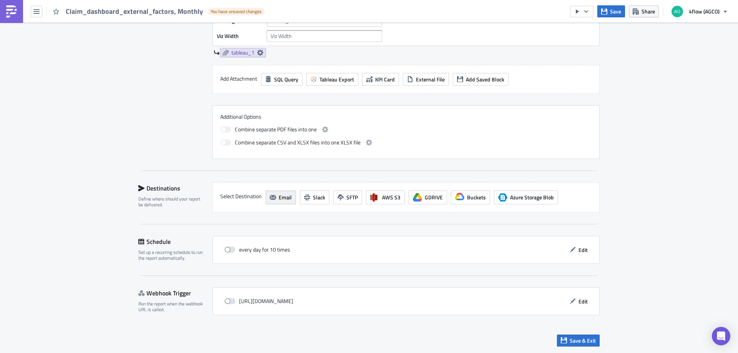
click at [279, 200] on span "Email" at bounding box center [285, 197] width 13 height 8
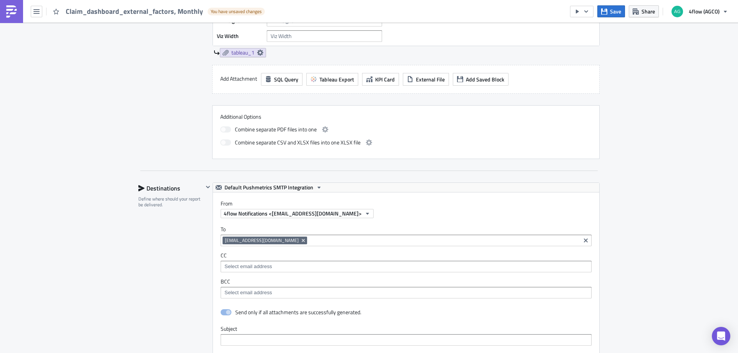
scroll to position [0, 0]
click at [157, 244] on div "Destinations Define where should your report be delivered." at bounding box center [170, 352] width 65 height 339
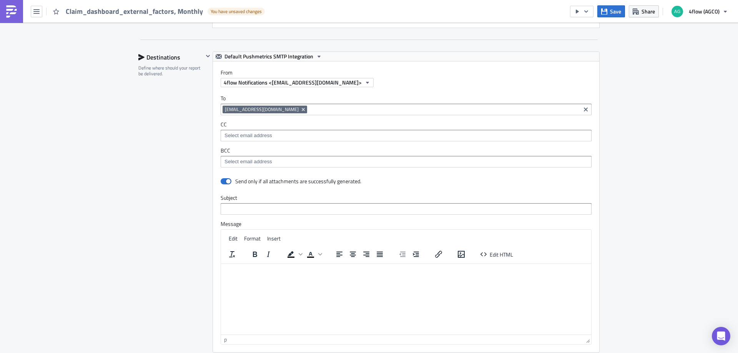
scroll to position [673, 0]
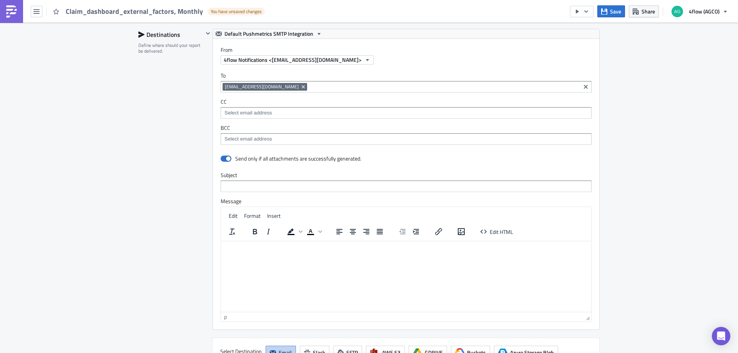
click at [257, 249] on p "Rich Text Area. Press ALT-0 for help." at bounding box center [406, 247] width 364 height 6
click at [155, 240] on div "Destinations Define where should your report be delivered." at bounding box center [170, 198] width 65 height 339
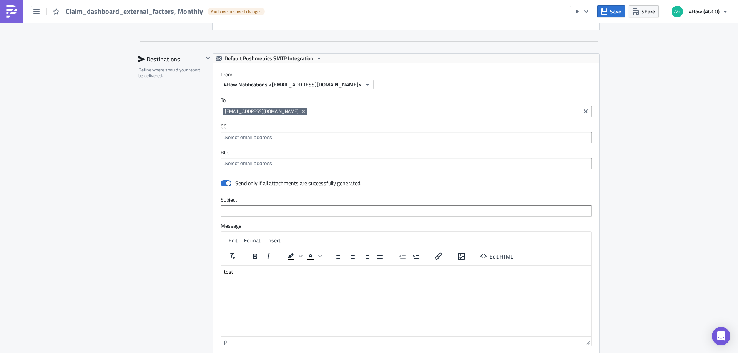
scroll to position [634, 0]
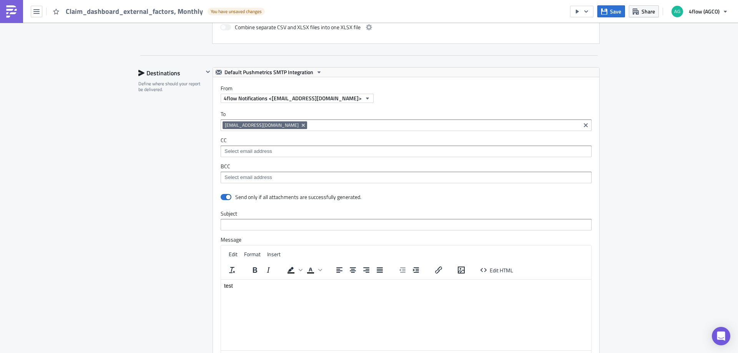
click at [239, 149] on input at bounding box center [406, 152] width 366 height 8
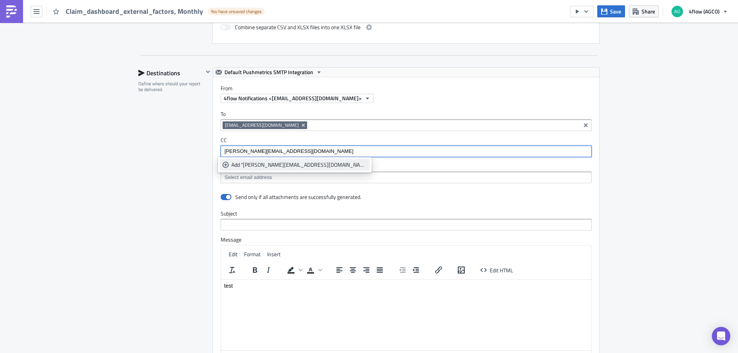
type input "t.pires@4flow.com"
click at [237, 163] on div "Add "t.pires@4flow.com"" at bounding box center [299, 165] width 136 height 8
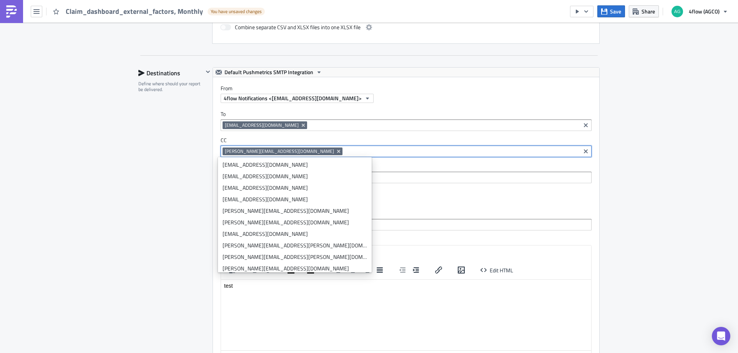
click at [186, 182] on div "Destinations Define where should your report be delivered." at bounding box center [170, 236] width 65 height 339
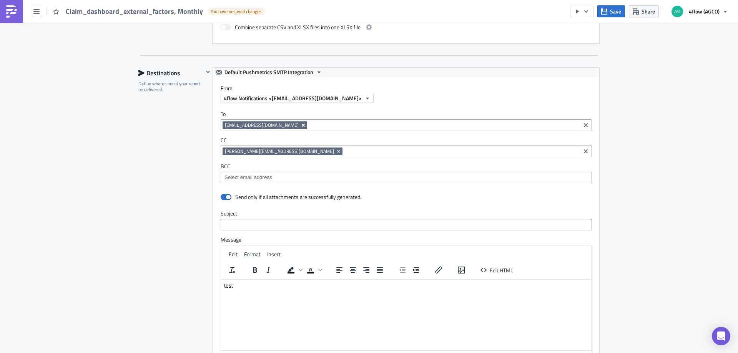
click at [302, 125] on icon "Remove Tag" at bounding box center [303, 125] width 3 height 3
click at [196, 165] on div "Destinations Define where should your report be delivered." at bounding box center [170, 236] width 65 height 339
click at [241, 152] on span "t.pires@4flow.com" at bounding box center [279, 151] width 109 height 6
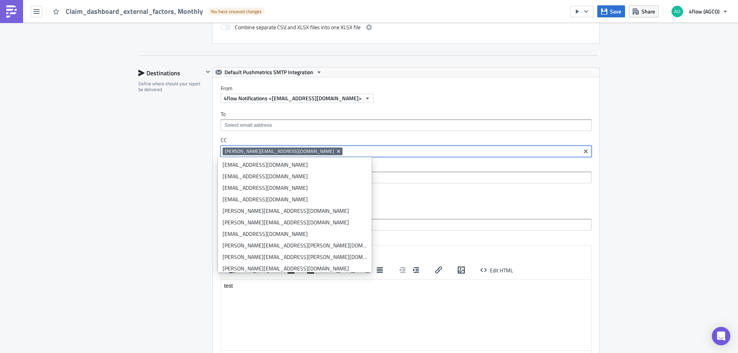
click at [166, 154] on div "Destinations Define where should your report be delivered." at bounding box center [170, 236] width 65 height 339
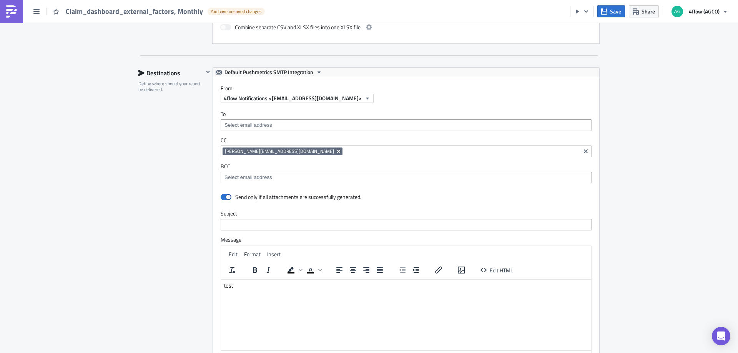
click at [336, 152] on icon "Remove Tag" at bounding box center [339, 151] width 6 height 6
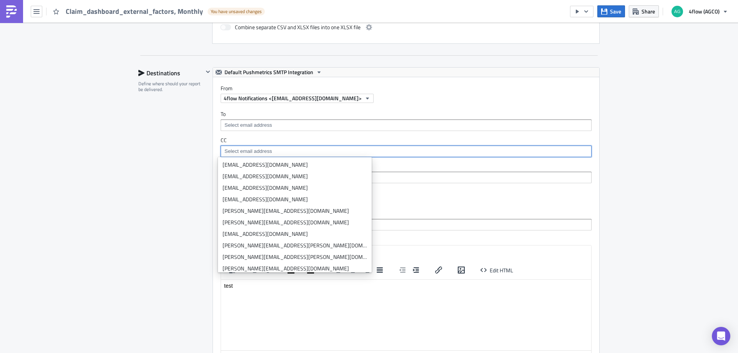
click at [256, 125] on input at bounding box center [406, 125] width 366 height 8
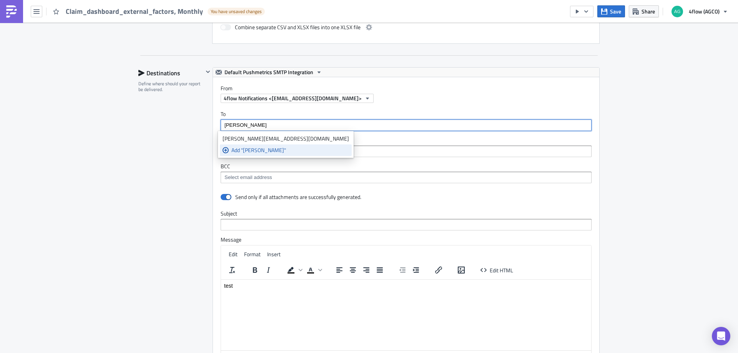
type input "t.pires"
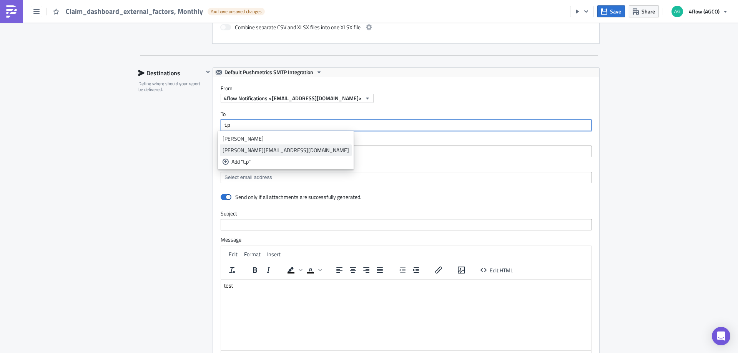
type input "t.p"
click at [253, 152] on div "t.pires@4flow.com" at bounding box center [286, 150] width 126 height 8
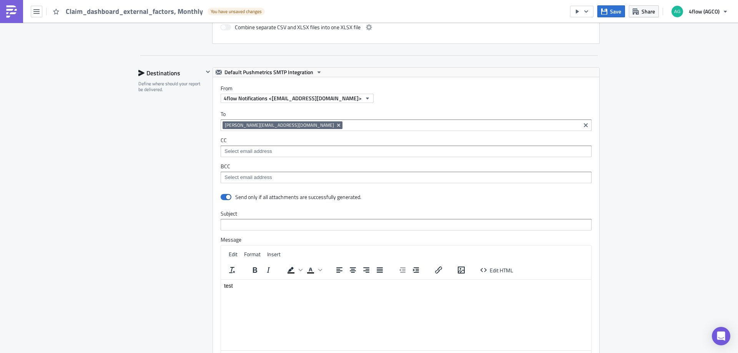
click at [198, 147] on div "Destinations Define where should your report be delivered." at bounding box center [170, 236] width 65 height 339
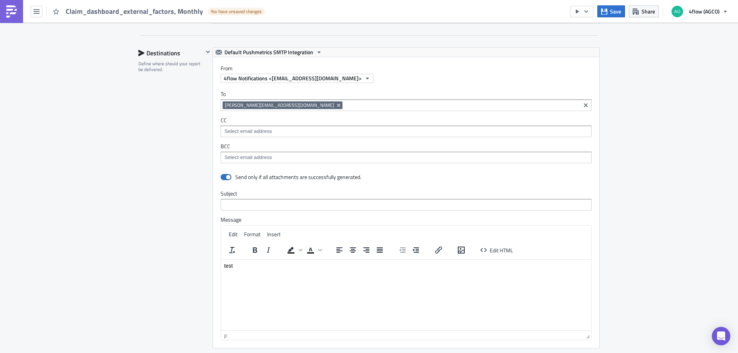
scroll to position [673, 0]
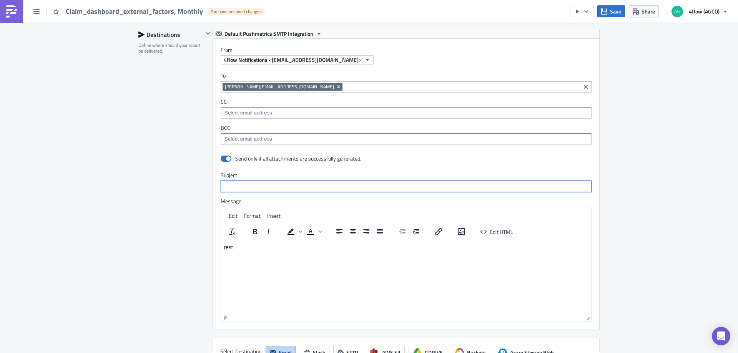
click at [282, 188] on input "text" at bounding box center [406, 187] width 371 height 12
type input "AGCO EME - Additional costs caused by external factors"
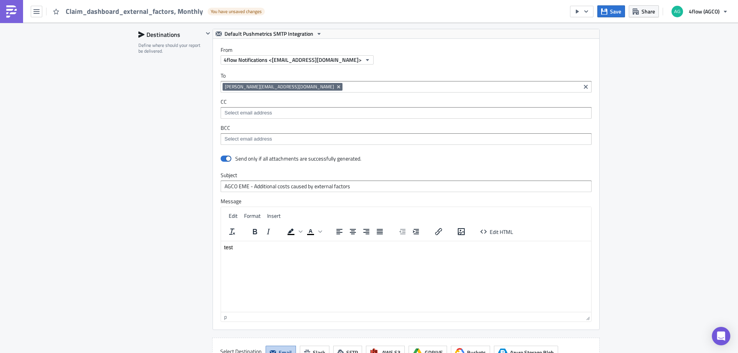
click at [243, 253] on html "test" at bounding box center [406, 247] width 370 height 12
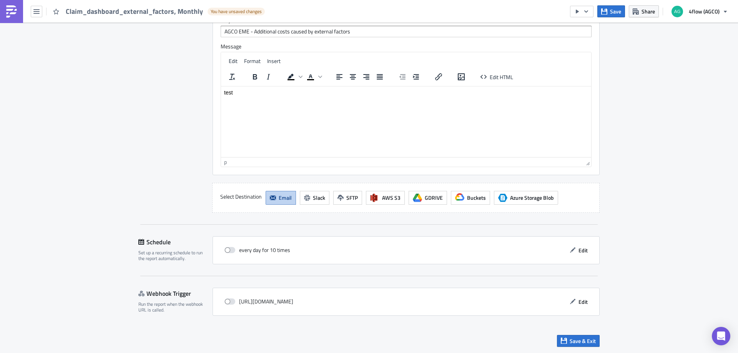
scroll to position [828, 0]
click at [579, 248] on span "Edit" at bounding box center [582, 250] width 9 height 8
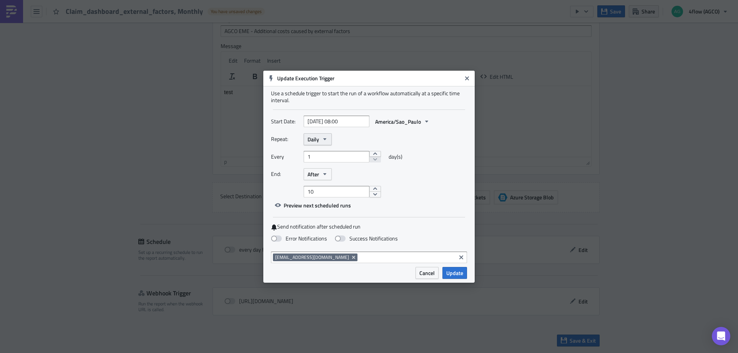
click at [319, 134] on button "Daily" at bounding box center [318, 139] width 28 height 12
click at [329, 164] on div "Monthly" at bounding box center [340, 165] width 64 height 8
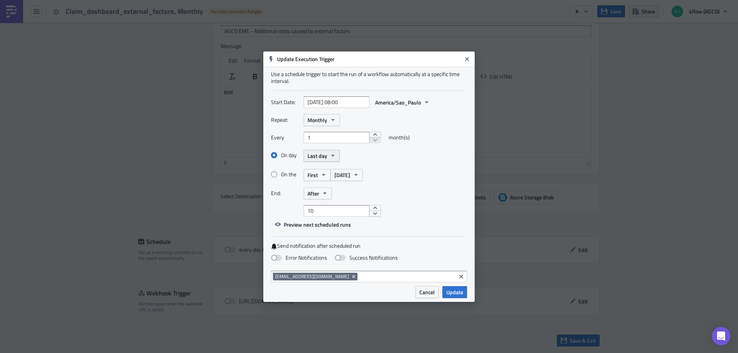
click at [336, 156] on button "Last day" at bounding box center [322, 156] width 36 height 12
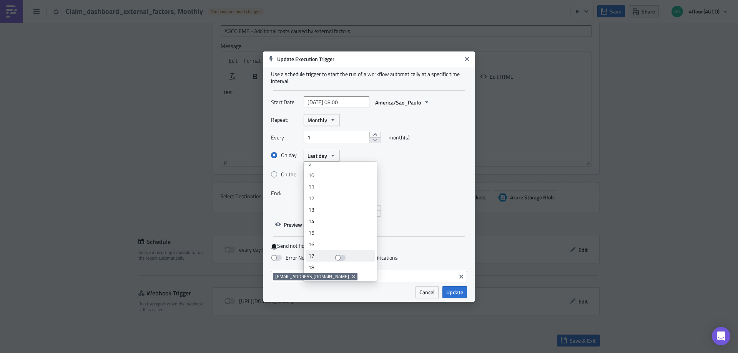
scroll to position [0, 0]
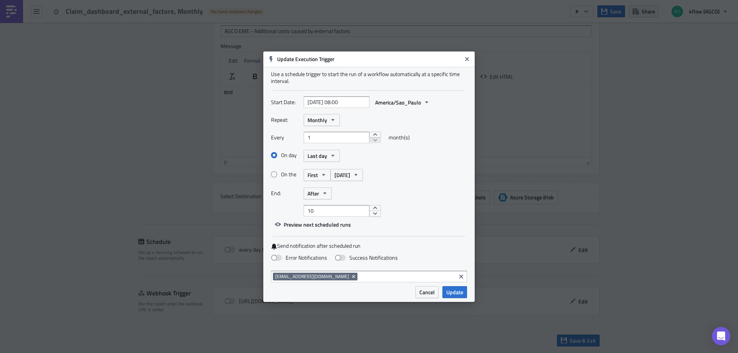
click at [414, 189] on div "End: After" at bounding box center [369, 194] width 196 height 12
click at [274, 174] on span at bounding box center [274, 174] width 6 height 6
click at [274, 174] on input "On the" at bounding box center [275, 174] width 5 height 5
radio input "true"
click at [271, 154] on span at bounding box center [274, 155] width 6 height 6
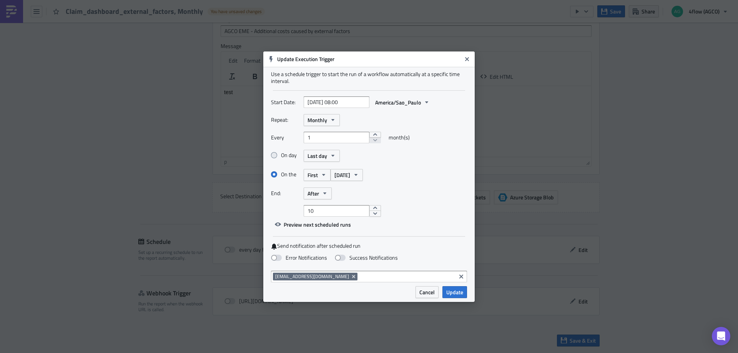
click at [273, 154] on input "On day" at bounding box center [275, 155] width 5 height 5
radio input "true"
click at [327, 154] on button "Last day" at bounding box center [322, 156] width 36 height 12
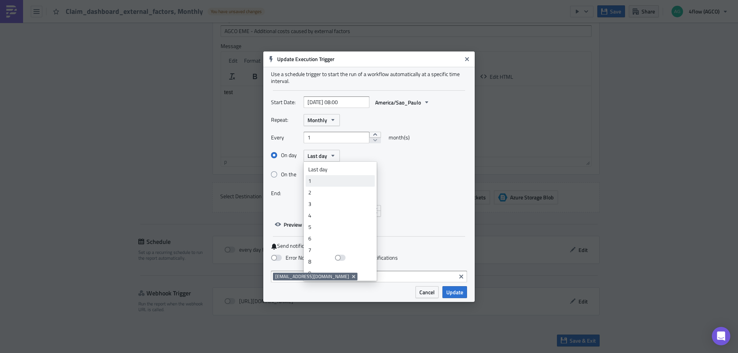
click at [326, 182] on div "1" at bounding box center [340, 181] width 64 height 8
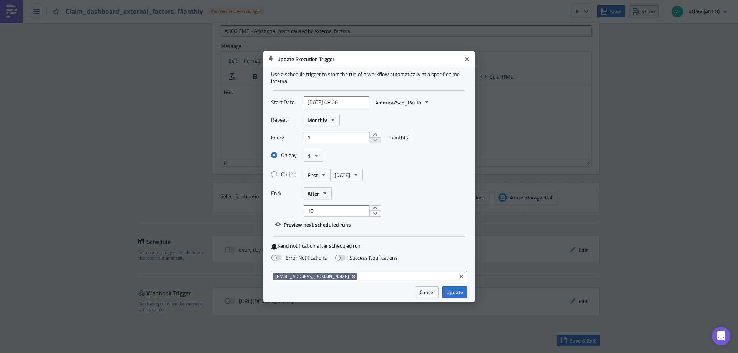
click at [407, 180] on div "On the First [DATE]" at bounding box center [369, 174] width 196 height 13
click at [328, 195] on icon "button" at bounding box center [325, 193] width 6 height 6
click at [325, 194] on icon "button" at bounding box center [324, 194] width 3 height 2
click at [277, 257] on span at bounding box center [276, 258] width 11 height 6
click at [7, 6] on input "Error Notifications" at bounding box center [4, 3] width 5 height 5
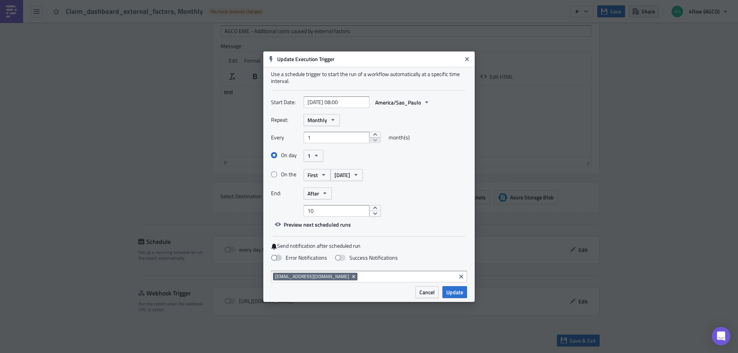
checkbox input "true"
click at [338, 257] on span at bounding box center [340, 258] width 11 height 6
click at [7, 6] on input "Success Notifications" at bounding box center [4, 3] width 5 height 5
checkbox input "true"
click at [355, 276] on icon "Remove Tag" at bounding box center [353, 276] width 3 height 3
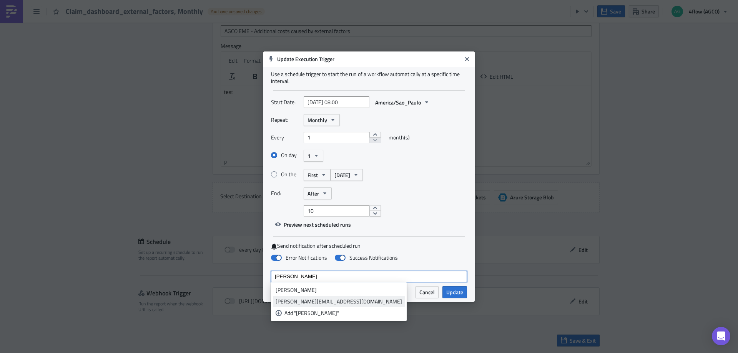
type input "[PERSON_NAME]"
click at [312, 299] on div "[PERSON_NAME][EMAIL_ADDRESS][DOMAIN_NAME]" at bounding box center [339, 302] width 126 height 8
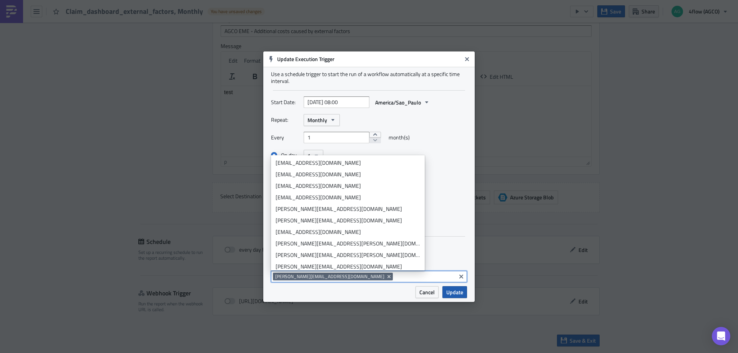
click at [452, 292] on span "Update" at bounding box center [454, 292] width 17 height 8
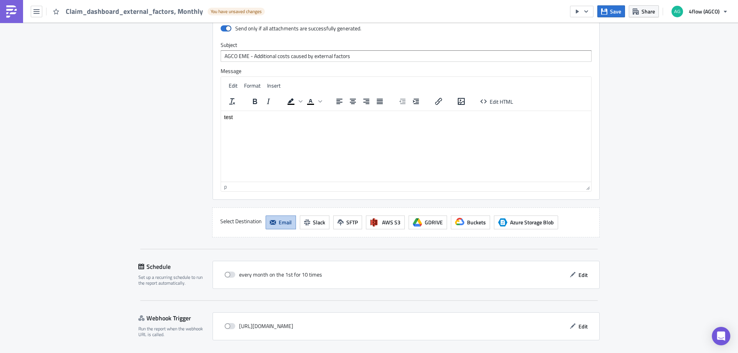
scroll to position [828, 0]
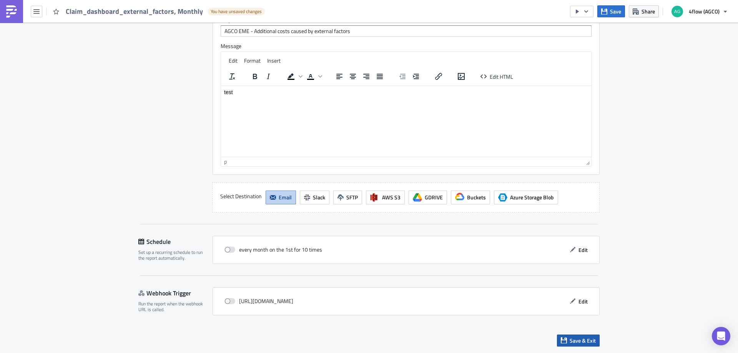
click at [577, 339] on span "Save & Exit" at bounding box center [583, 341] width 26 height 8
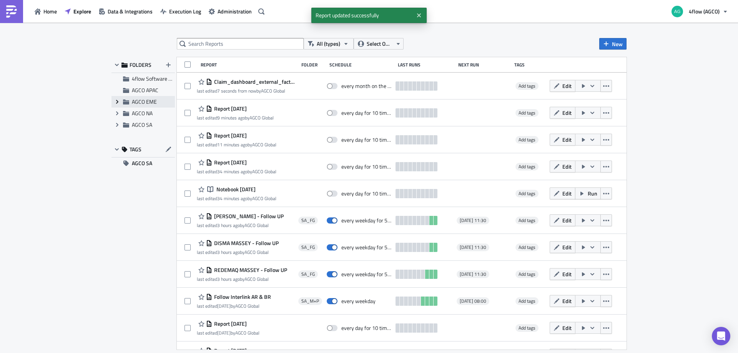
click at [116, 103] on icon "Expand group" at bounding box center [117, 102] width 6 height 6
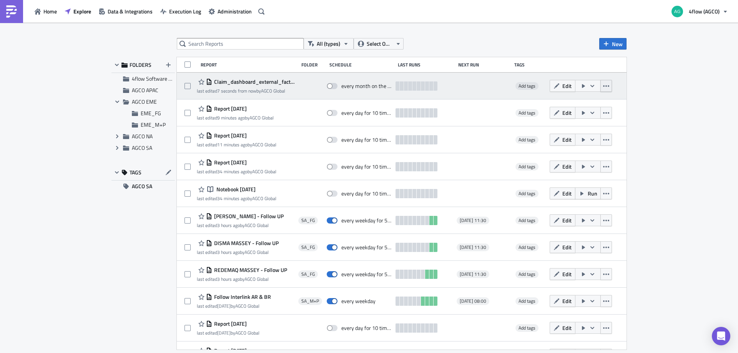
click at [603, 87] on icon "button" at bounding box center [606, 86] width 6 height 6
click at [590, 86] on icon "button" at bounding box center [592, 86] width 4 height 2
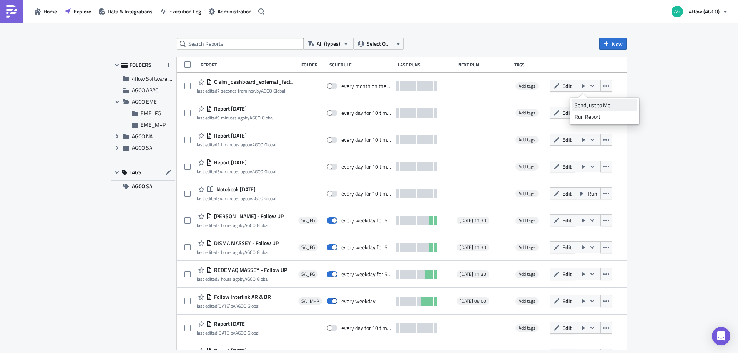
click at [589, 103] on div "Send Just to Me" at bounding box center [605, 105] width 60 height 8
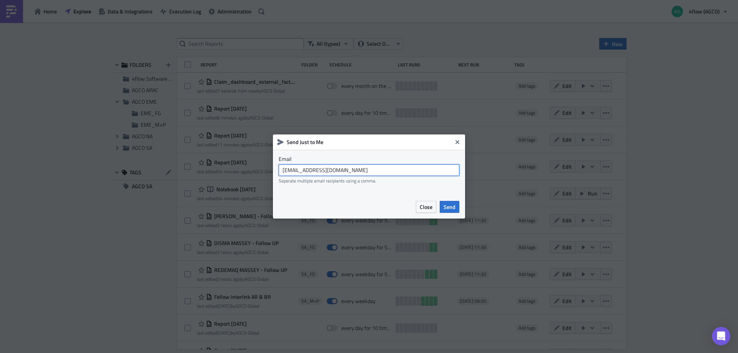
click at [383, 173] on input "[EMAIL_ADDRESS][DOMAIN_NAME]" at bounding box center [369, 170] width 181 height 12
type input "[PERSON_NAME][EMAIL_ADDRESS][DOMAIN_NAME]"
click at [454, 208] on span "Send" at bounding box center [450, 207] width 12 height 8
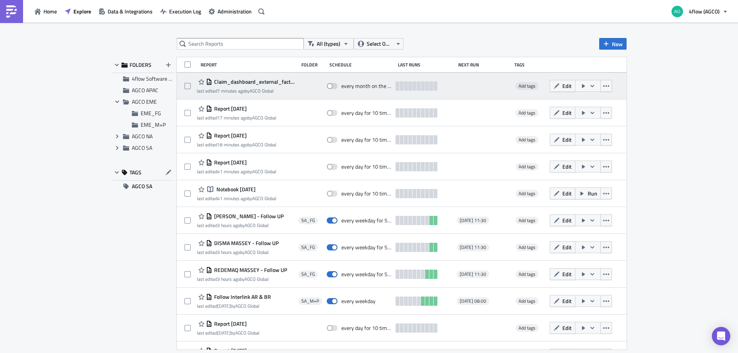
click at [285, 82] on span "Claim_dashboard_external_factors, Monthly" at bounding box center [253, 81] width 82 height 7
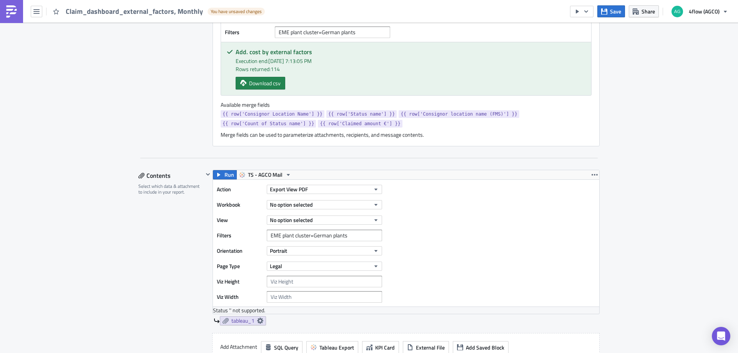
scroll to position [286, 0]
click at [310, 203] on span "No option selected" at bounding box center [291, 204] width 43 height 8
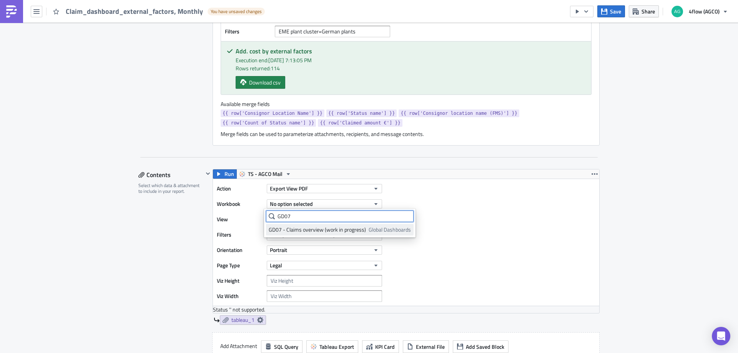
type input "GD07"
click at [307, 230] on div "GD07 - Claims overview (work in progress)" at bounding box center [317, 230] width 97 height 8
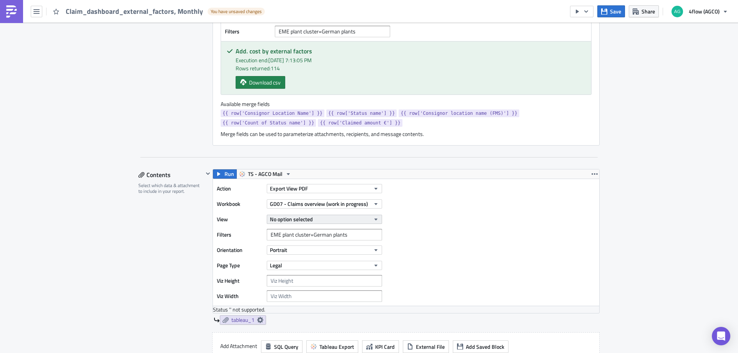
click at [291, 221] on span "No option selected" at bounding box center [291, 219] width 43 height 8
click at [294, 257] on div "Add. cost by external factors" at bounding box center [303, 257] width 68 height 8
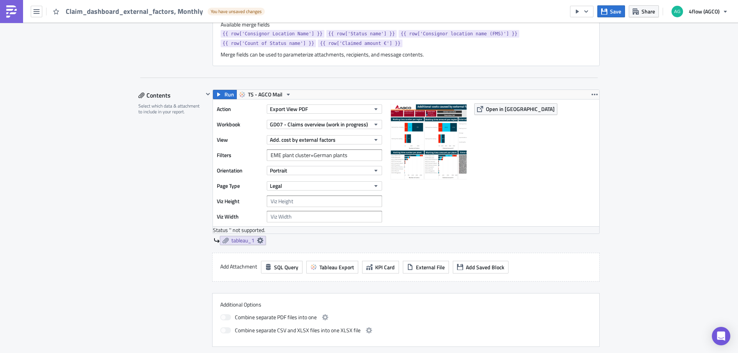
scroll to position [401, 0]
click at [610, 10] on button "Save" at bounding box center [611, 11] width 28 height 12
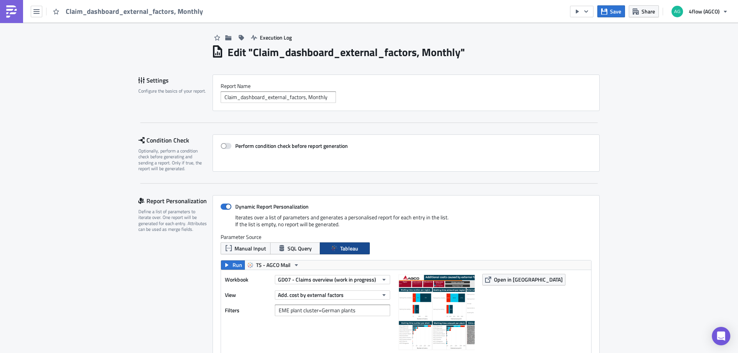
scroll to position [0, 0]
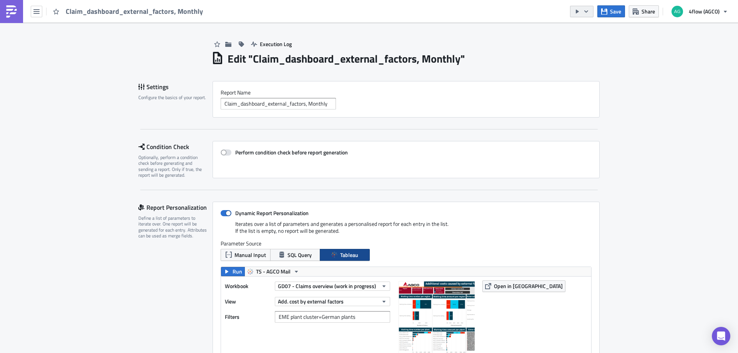
click at [587, 10] on icon "button" at bounding box center [586, 11] width 6 height 6
click at [590, 31] on div "Send Just to Me" at bounding box center [605, 31] width 60 height 8
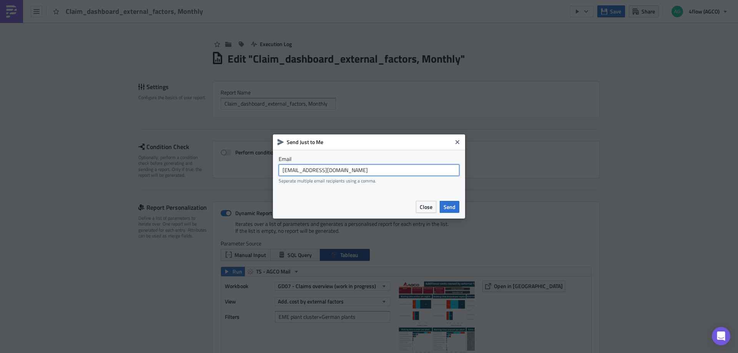
click at [385, 170] on input "[EMAIL_ADDRESS][DOMAIN_NAME]" at bounding box center [369, 170] width 181 height 12
type input "[PERSON_NAME][EMAIL_ADDRESS][DOMAIN_NAME]"
click at [448, 207] on span "Send" at bounding box center [450, 207] width 12 height 8
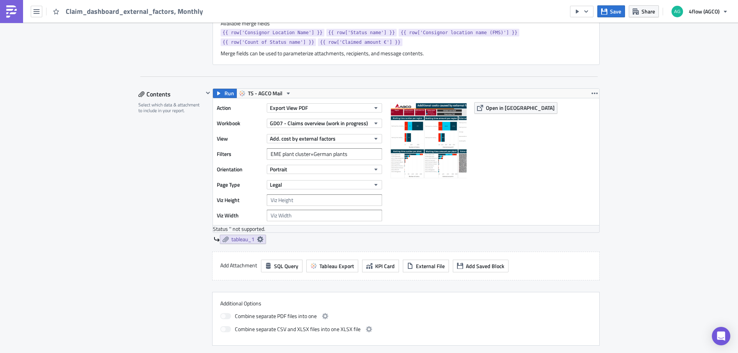
scroll to position [399, 0]
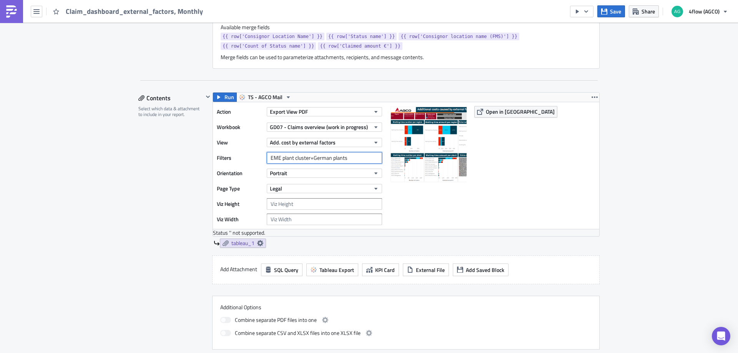
click at [345, 159] on input "EME plant cluster=German plants" at bounding box center [324, 158] width 115 height 12
click at [169, 181] on div "Contents Select which data & attachment to include in your report." at bounding box center [170, 220] width 65 height 257
click at [303, 157] on input "text" at bounding box center [324, 158] width 115 height 12
type input "[{EME plant cluster}]="
click at [153, 195] on div "Contents Select which data & attachment to include in your report." at bounding box center [170, 220] width 65 height 257
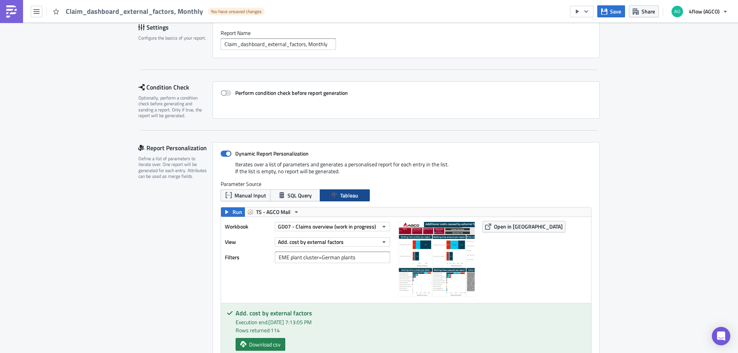
scroll to position [0, 0]
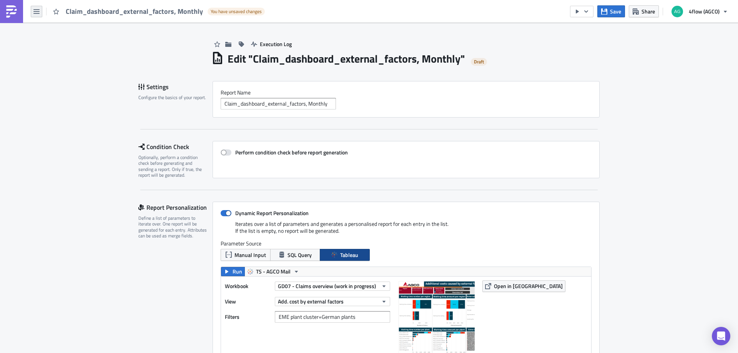
click at [33, 6] on button "button" at bounding box center [37, 12] width 12 height 12
click at [59, 41] on div "Home" at bounding box center [69, 42] width 51 height 8
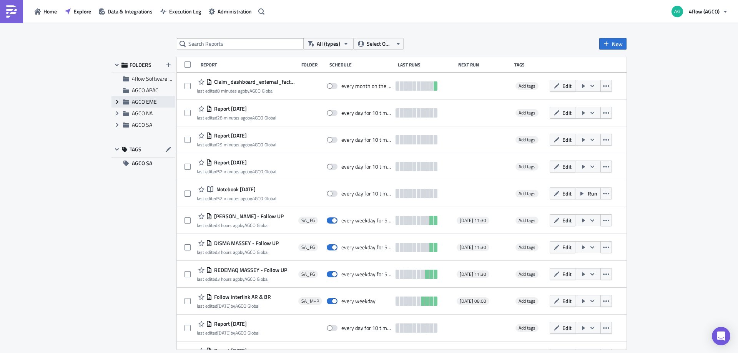
click at [117, 103] on icon at bounding box center [117, 102] width 2 height 4
click at [151, 123] on span "EME_M+P" at bounding box center [153, 125] width 25 height 8
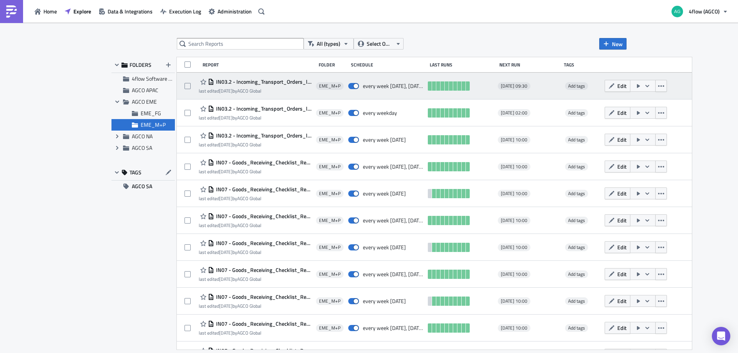
click at [248, 85] on span "IN03.2 - Incoming_Transport_Orders_light_as_table_Report_CSV_BVS/GIMA, Daily (M…" at bounding box center [263, 81] width 98 height 7
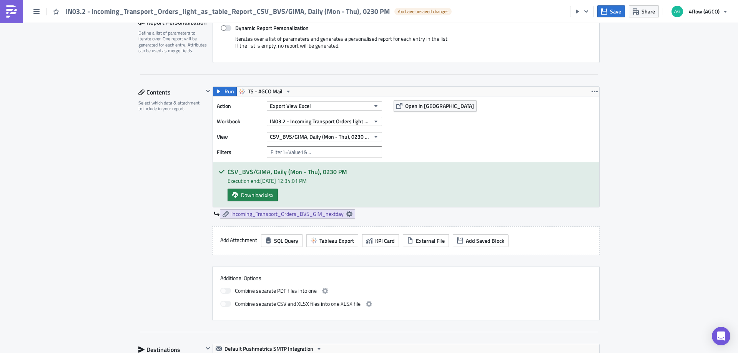
scroll to position [192, 0]
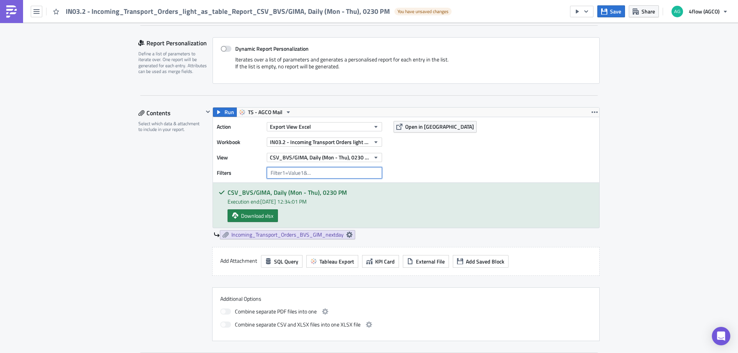
click at [277, 172] on input "text" at bounding box center [324, 173] width 115 height 12
click at [220, 209] on div "CSV_BVS/GIMA, Daily (Mon - Thu), 0230 PM Execution end: 8/26/2025, 12:34:01 PM …" at bounding box center [406, 205] width 386 height 45
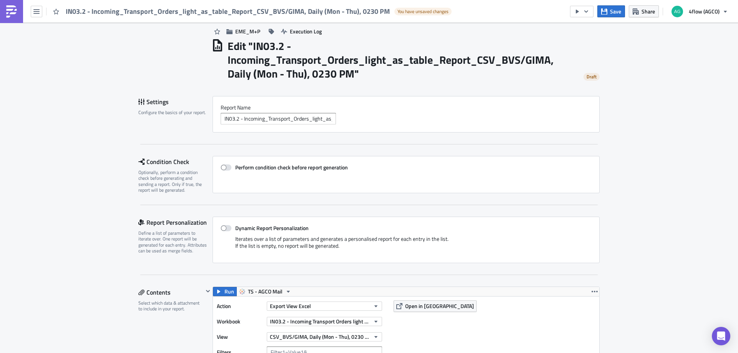
scroll to position [0, 0]
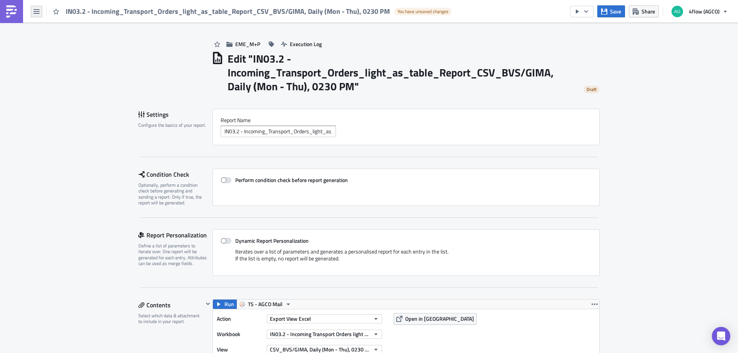
click at [37, 12] on icon "button" at bounding box center [36, 11] width 6 height 5
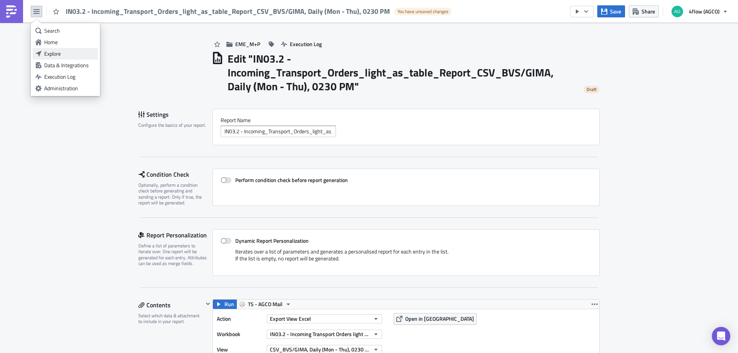
click at [61, 53] on div "Explore" at bounding box center [69, 54] width 51 height 8
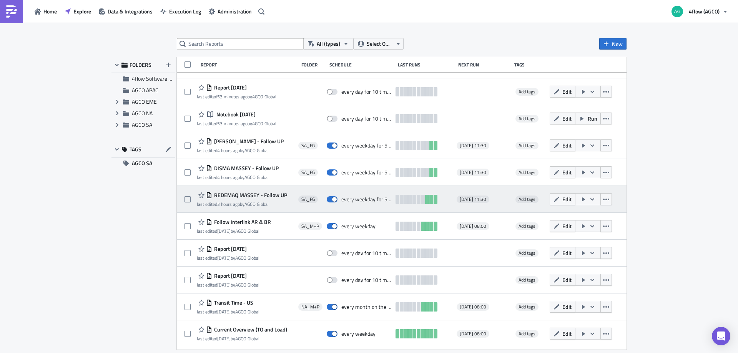
scroll to position [115, 0]
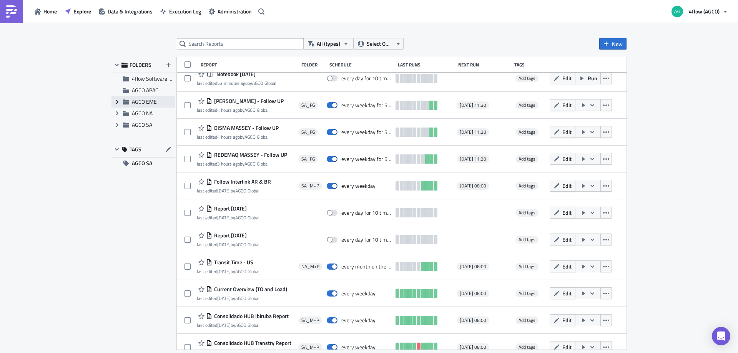
click at [116, 104] on icon "Expand group" at bounding box center [117, 102] width 6 height 6
click at [150, 128] on span "EME_M+P" at bounding box center [153, 125] width 25 height 8
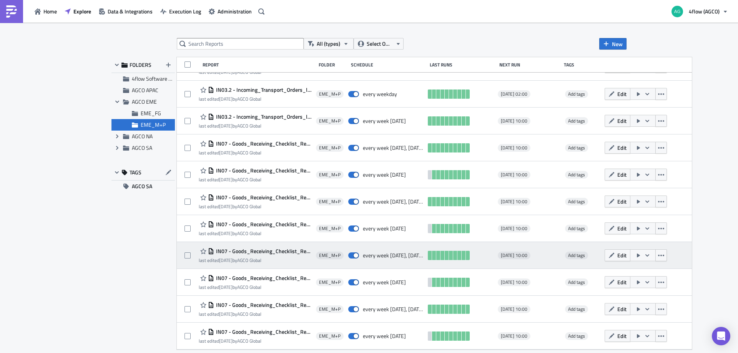
scroll to position [0, 0]
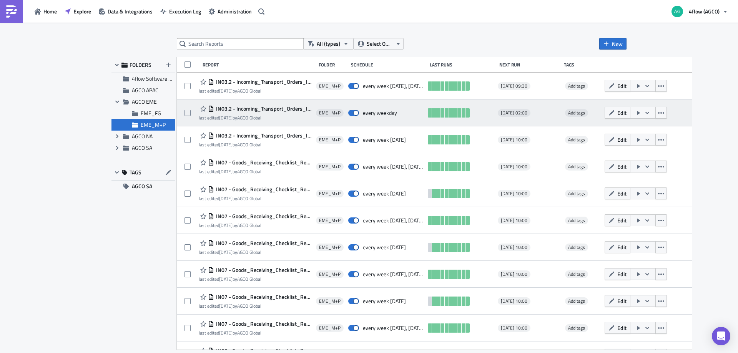
click at [255, 111] on span "IN03.2 - Incoming_Transport_Orders_light_as_table_Report_CSV_BVS/GIMA, Daily (M…" at bounding box center [263, 108] width 98 height 7
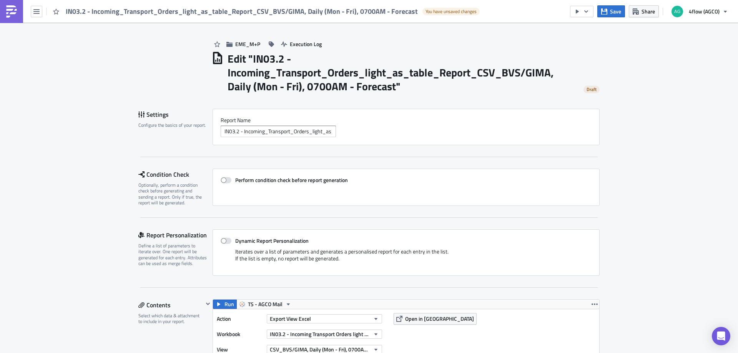
click at [34, 17] on div "IN03.2 - Incoming_Transport_Orders_light_as_table_Report_CSV_BVS/GIMA, Daily (M…" at bounding box center [241, 11] width 483 height 23
click at [35, 10] on icon "button" at bounding box center [36, 11] width 6 height 5
click at [53, 41] on div "Home" at bounding box center [69, 42] width 51 height 8
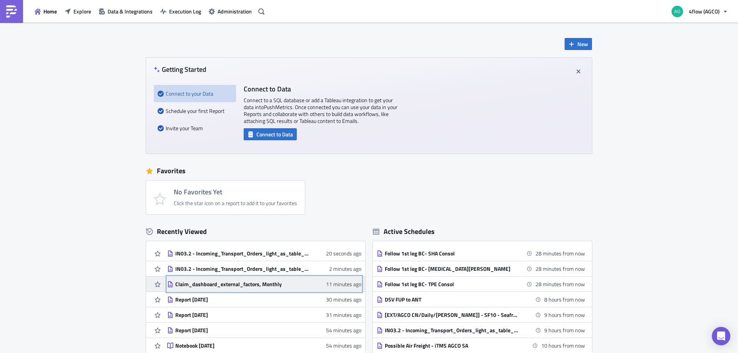
click at [248, 285] on div "Claim_dashboard_external_factors, Monthly" at bounding box center [242, 284] width 135 height 7
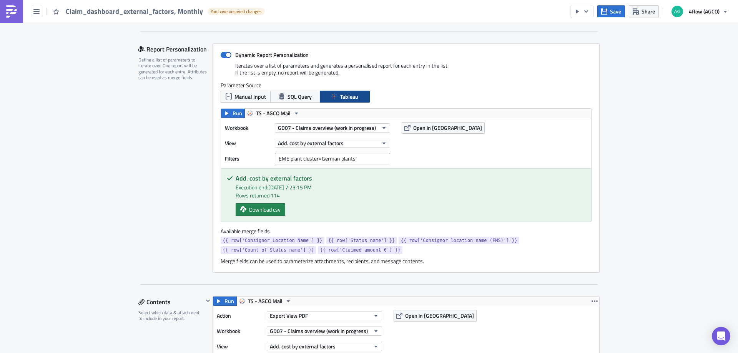
scroll to position [154, 0]
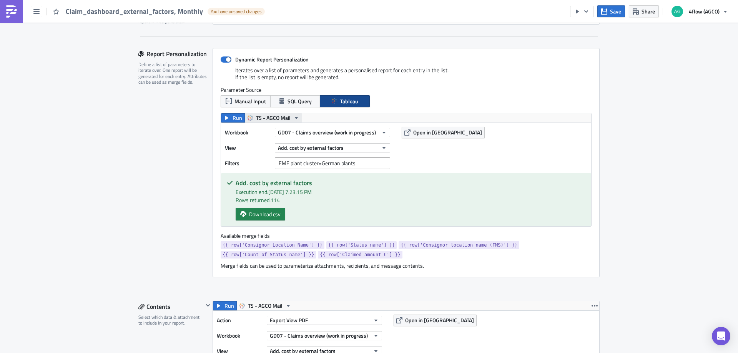
click at [274, 118] on span "TS - AGCO Mail" at bounding box center [273, 117] width 35 height 9
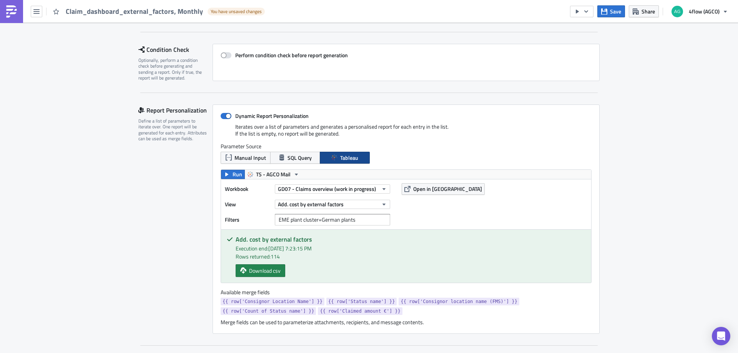
scroll to position [77, 0]
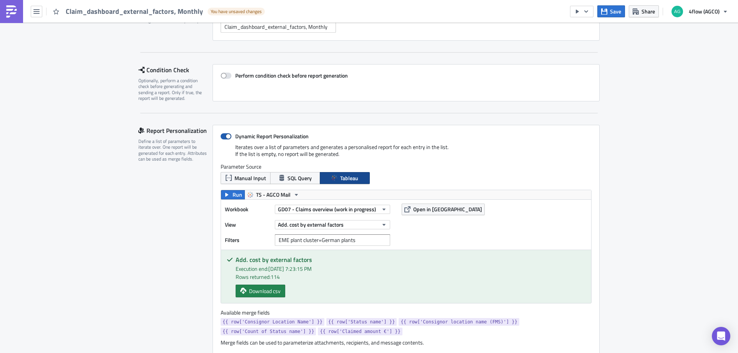
click at [224, 135] on span at bounding box center [226, 136] width 11 height 6
click at [224, 135] on input "Dynamic Report Personalization" at bounding box center [224, 136] width 5 height 5
checkbox input "false"
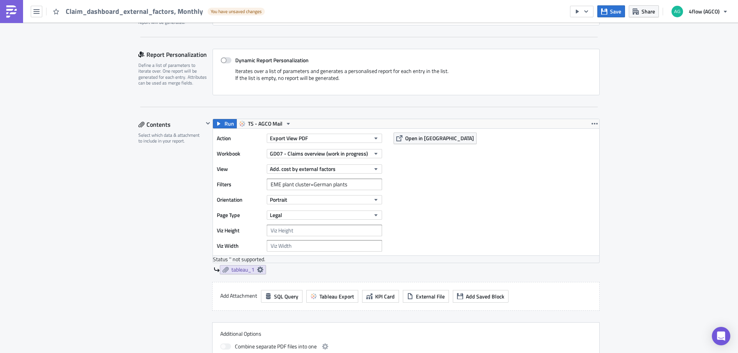
scroll to position [154, 0]
click at [350, 186] on input "EME plant cluster=German plants" at bounding box center [324, 184] width 115 height 12
type input "{{EME plant cluster}}="
click at [163, 214] on div "Contents Select which data & attachment to include in your report." at bounding box center [170, 246] width 65 height 257
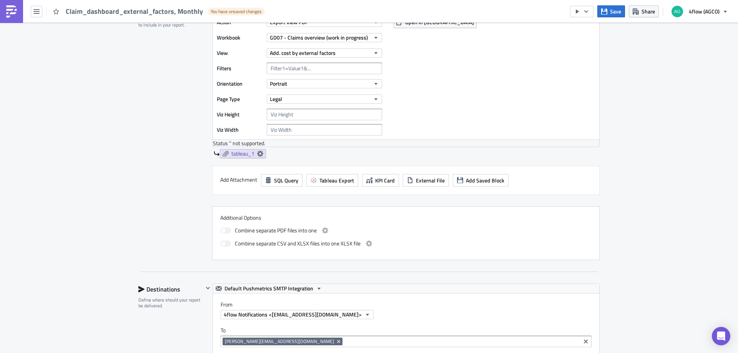
scroll to position [231, 0]
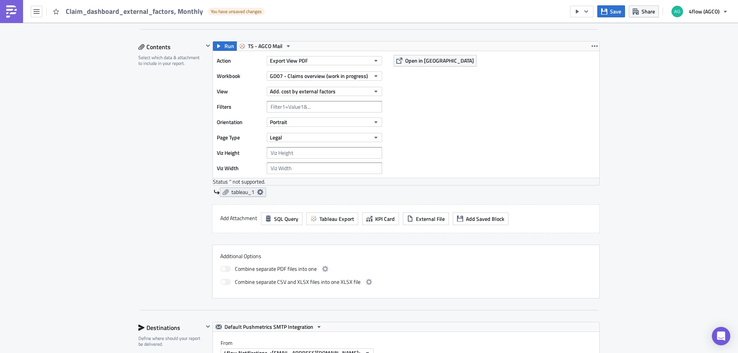
click at [259, 191] on icon at bounding box center [260, 192] width 6 height 6
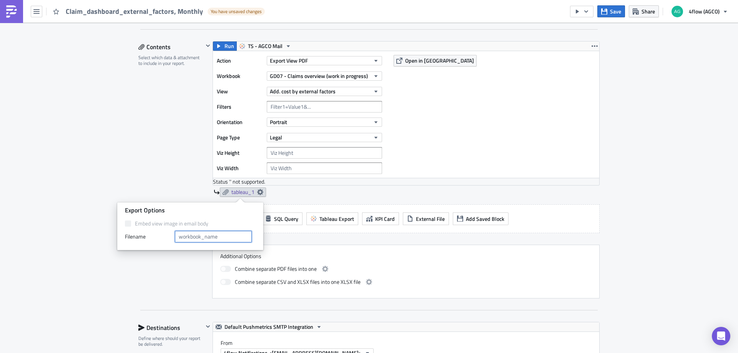
click at [214, 236] on input "text" at bounding box center [213, 237] width 77 height 12
click at [259, 191] on icon at bounding box center [260, 192] width 6 height 6
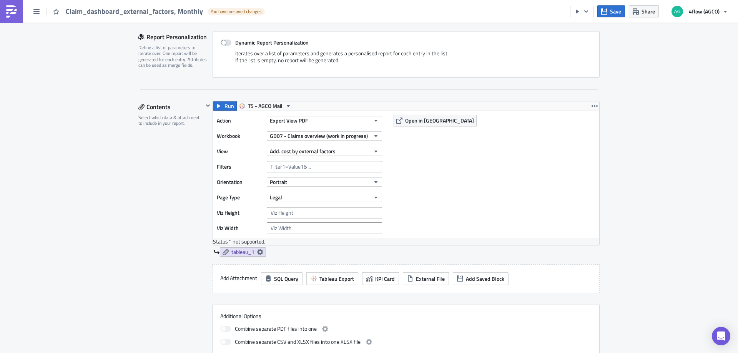
scroll to position [154, 0]
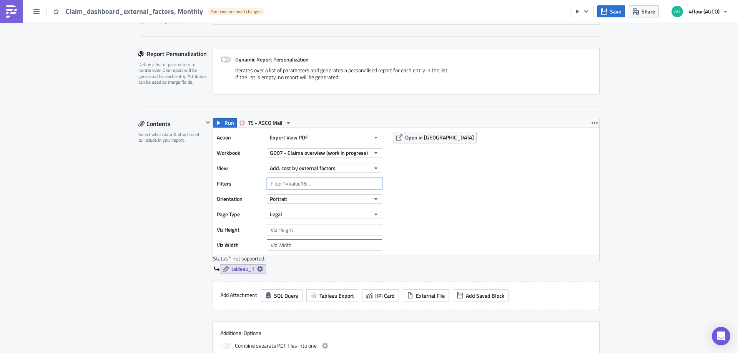
click at [294, 179] on input "text" at bounding box center [324, 184] width 115 height 12
type input "EME plant cluster={{German plants}}"
click at [154, 216] on div "Contents Select which data & attachment to include in your report." at bounding box center [170, 246] width 65 height 257
click at [366, 183] on input "EME plant cluster={{German plants}}" at bounding box center [324, 184] width 115 height 12
click at [592, 122] on icon "button" at bounding box center [594, 123] width 6 height 6
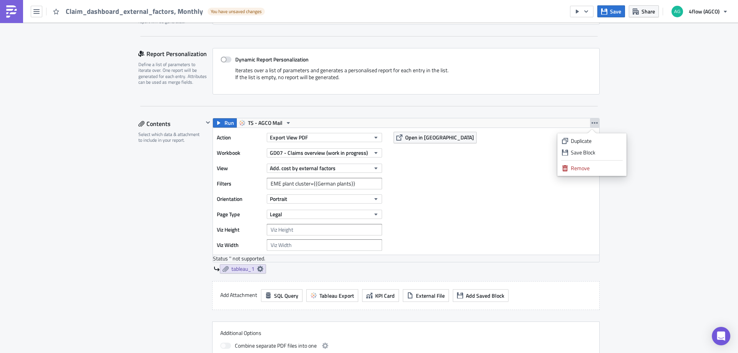
click at [592, 122] on icon "button" at bounding box center [594, 123] width 6 height 6
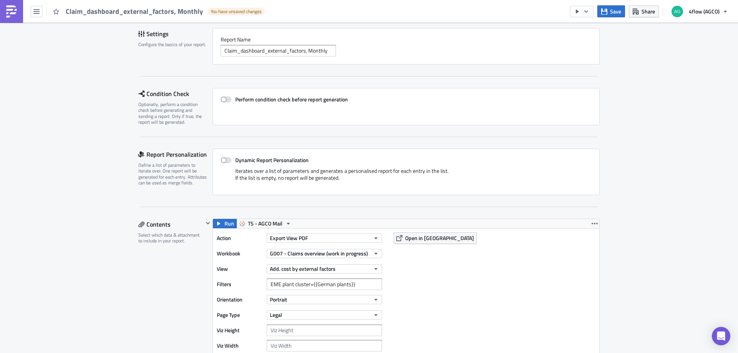
scroll to position [0, 0]
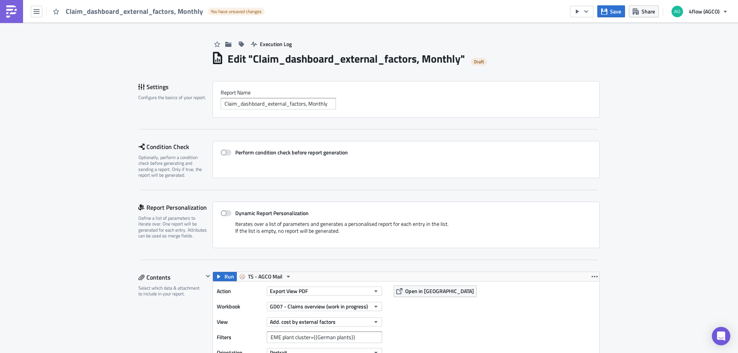
click at [39, 4] on div "Claim_dashboard_external_factors, Monthly You have unsaved changes" at bounding box center [134, 11] width 269 height 23
click at [39, 7] on button "button" at bounding box center [37, 12] width 12 height 12
click at [57, 41] on div "Home" at bounding box center [69, 42] width 51 height 8
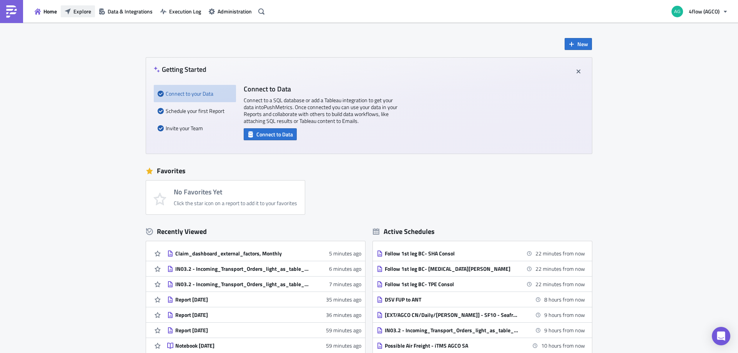
click at [83, 12] on span "Explore" at bounding box center [82, 11] width 18 height 8
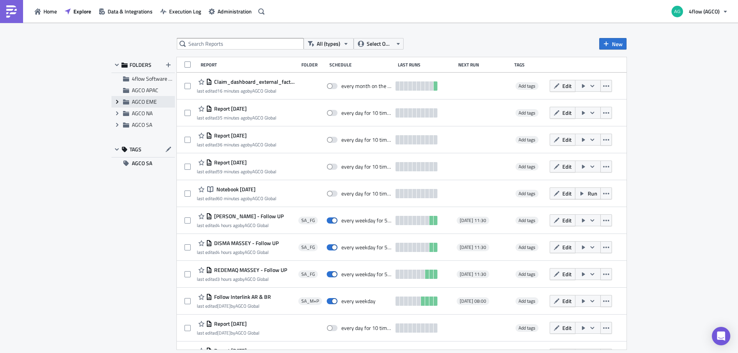
click at [116, 103] on icon "Expand group" at bounding box center [117, 102] width 6 height 6
click at [146, 123] on span "EME_M+P" at bounding box center [153, 125] width 25 height 8
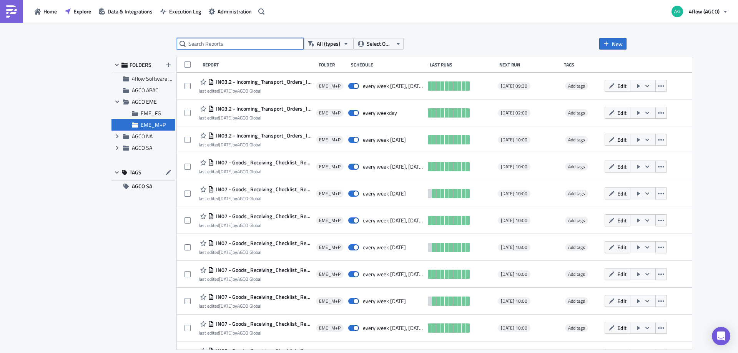
click at [244, 45] on input "text" at bounding box center [240, 44] width 127 height 12
type input "claim"
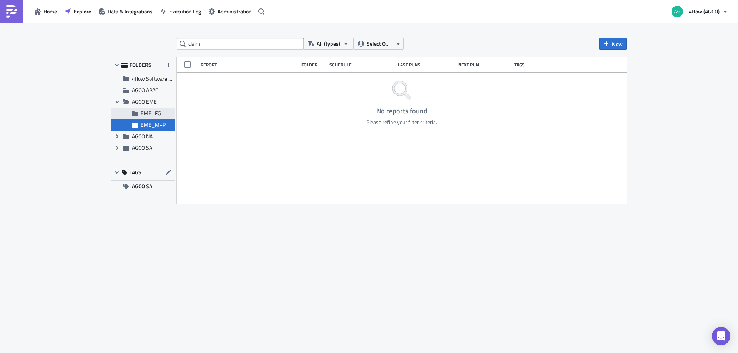
click at [150, 112] on span "EME_FG" at bounding box center [151, 113] width 20 height 8
click at [49, 12] on span "Home" at bounding box center [49, 11] width 13 height 8
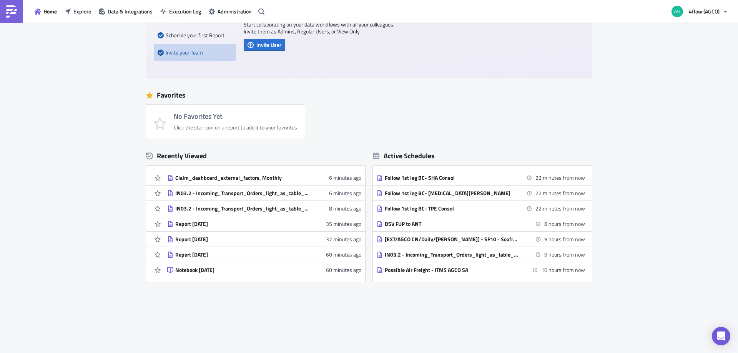
scroll to position [80, 0]
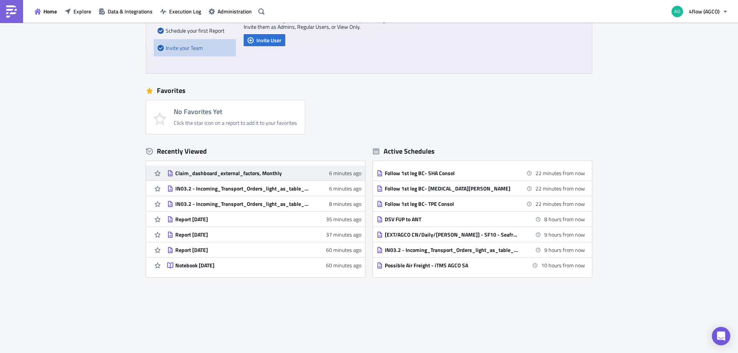
click at [237, 173] on div "Claim_dashboard_external_factors, Monthly" at bounding box center [242, 173] width 135 height 7
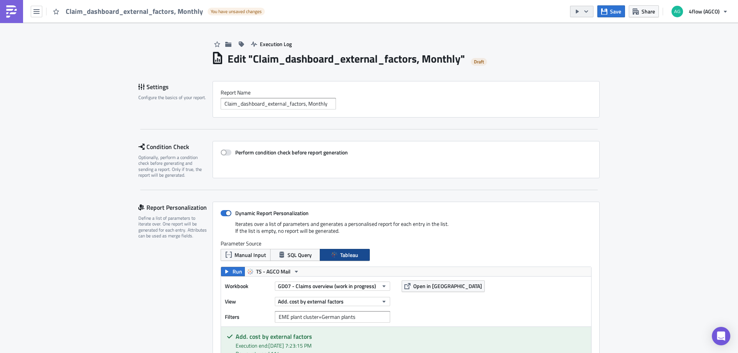
click at [588, 9] on icon "button" at bounding box center [586, 11] width 6 height 6
click at [485, 47] on div "Execution Log" at bounding box center [405, 36] width 388 height 27
click at [226, 42] on icon "button" at bounding box center [228, 44] width 6 height 6
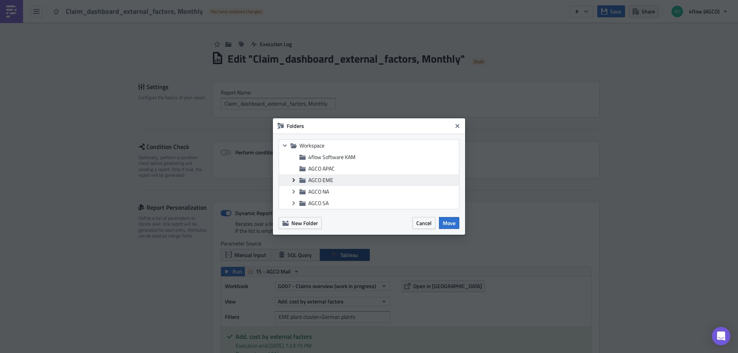
click at [294, 179] on icon "Expand group" at bounding box center [294, 180] width 6 height 6
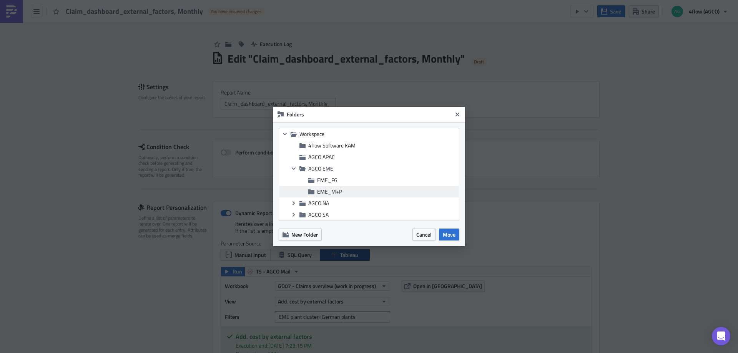
click at [323, 190] on span "EME_M+P" at bounding box center [329, 192] width 25 height 8
click at [448, 233] on span "Move" at bounding box center [449, 235] width 13 height 8
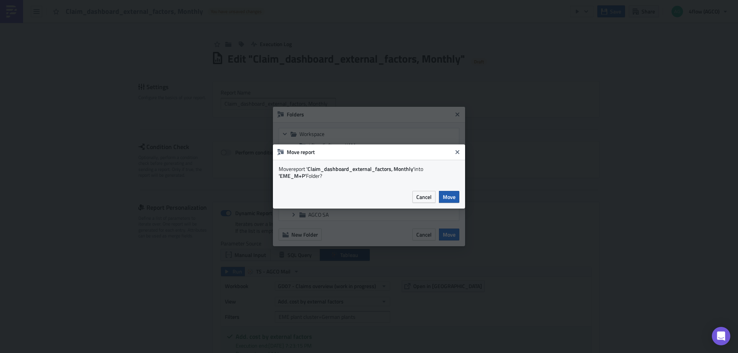
click at [449, 198] on span "Move" at bounding box center [449, 197] width 13 height 8
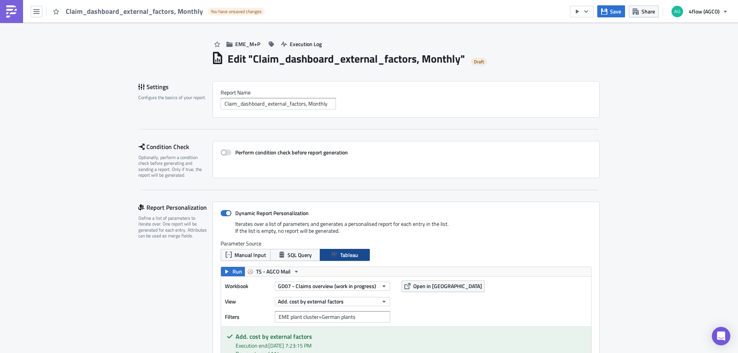
click at [35, 18] on div "Claim_dashboard_external_factors, Monthly You have unsaved changes" at bounding box center [134, 11] width 269 height 23
click at [36, 15] on button "button" at bounding box center [37, 12] width 12 height 12
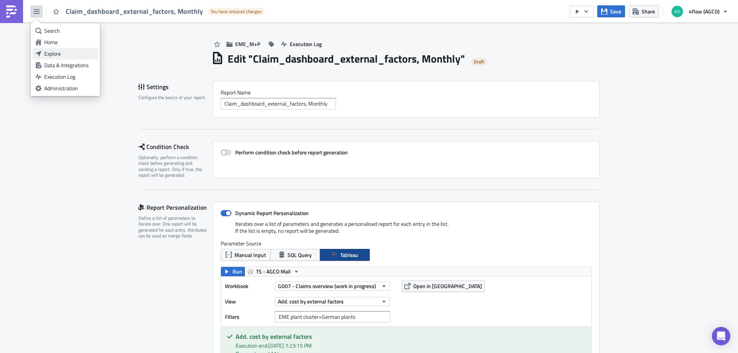
click at [49, 50] on div "Explore" at bounding box center [69, 54] width 51 height 8
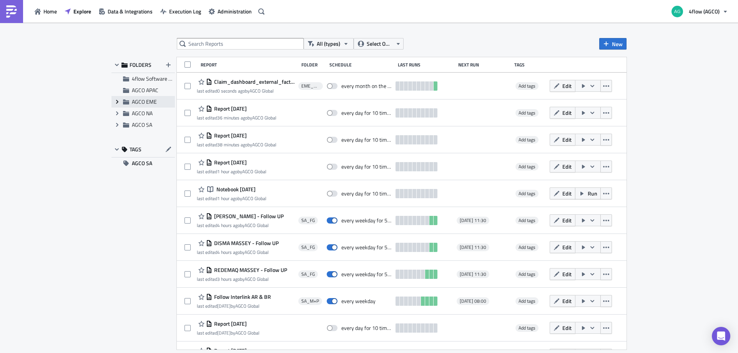
click at [119, 102] on icon "Expand group" at bounding box center [117, 102] width 6 height 6
click at [141, 124] on span "EME_M+P" at bounding box center [153, 125] width 25 height 8
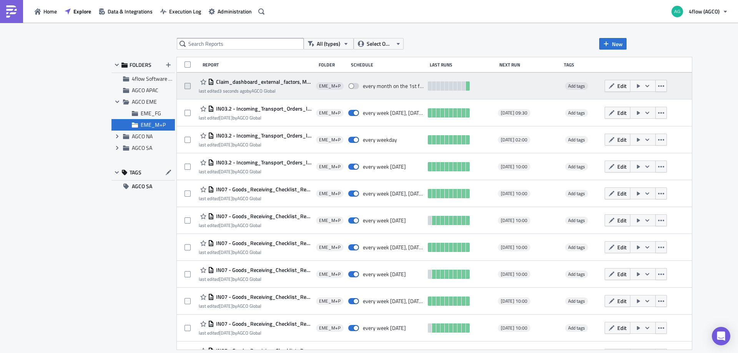
click at [188, 85] on span at bounding box center [187, 86] width 6 height 6
click at [188, 85] on input "checkbox" at bounding box center [188, 86] width 5 height 5
checkbox input "true"
click at [658, 84] on icon "button" at bounding box center [661, 86] width 6 height 6
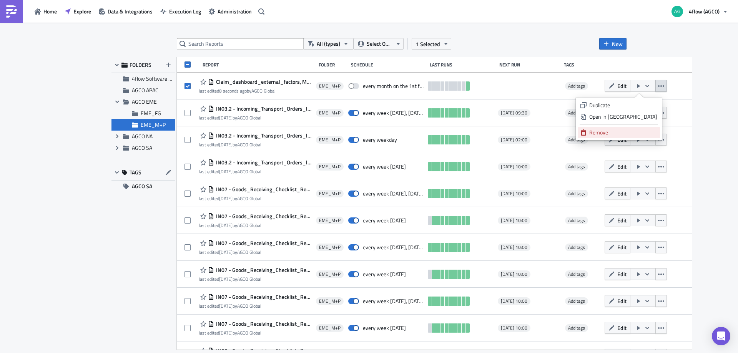
click at [617, 133] on div "Remove" at bounding box center [623, 133] width 68 height 8
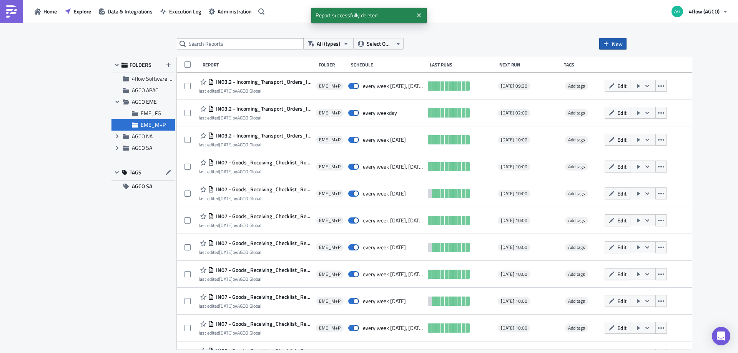
click at [615, 42] on span "New" at bounding box center [617, 44] width 11 height 8
click at [619, 76] on div "Notebook" at bounding box center [638, 75] width 51 height 8
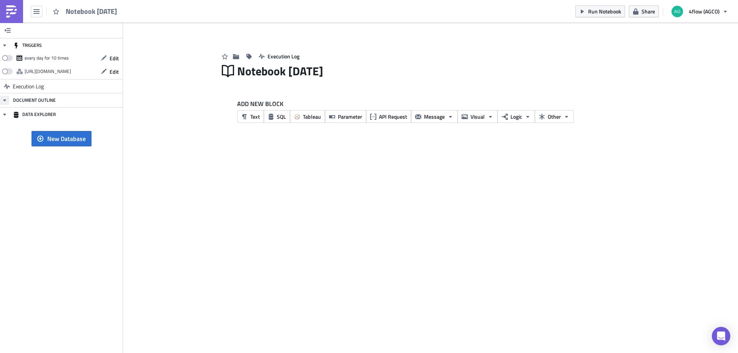
click at [5, 101] on icon "button" at bounding box center [5, 100] width 6 height 6
click at [4, 101] on icon "button" at bounding box center [5, 100] width 2 height 3
click at [3, 116] on icon "button" at bounding box center [5, 114] width 6 height 6
click at [75, 139] on span "New Database" at bounding box center [66, 138] width 38 height 9
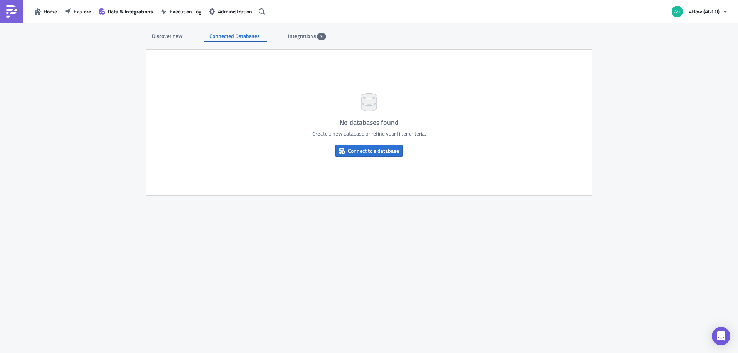
click at [318, 35] on span "9" at bounding box center [321, 37] width 9 height 8
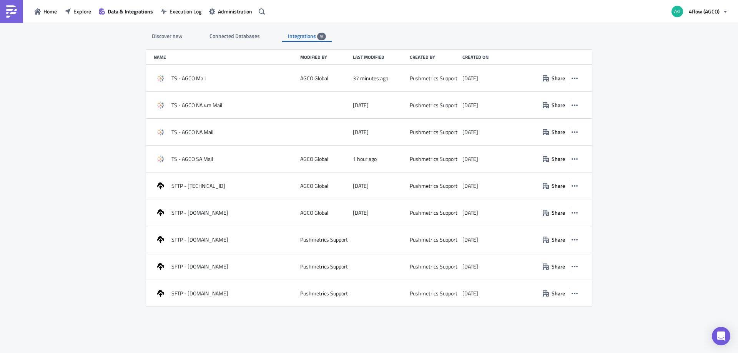
click at [222, 35] on span "Connected Databases" at bounding box center [234, 36] width 51 height 8
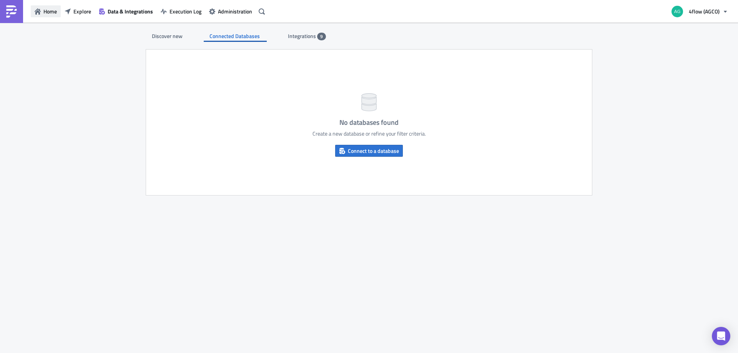
click at [38, 12] on icon "button" at bounding box center [38, 11] width 6 height 6
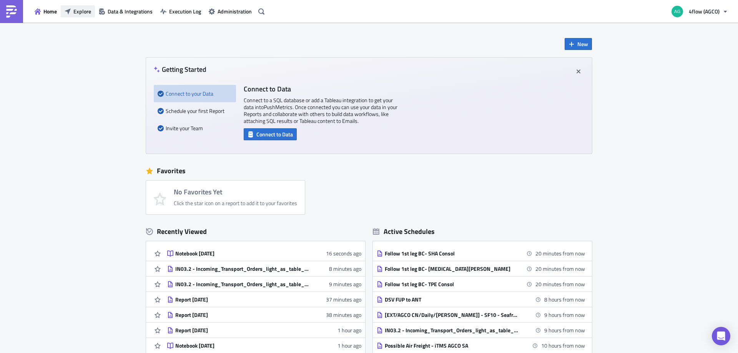
click at [83, 13] on span "Explore" at bounding box center [82, 11] width 18 height 8
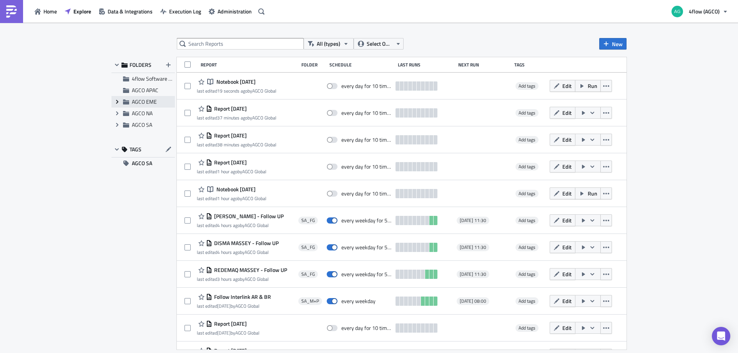
click at [115, 101] on icon "Expand group" at bounding box center [117, 102] width 6 height 6
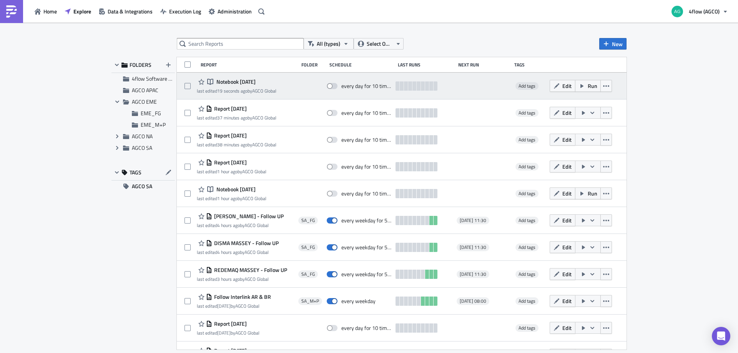
click at [248, 80] on span "Notebook [DATE]" at bounding box center [234, 81] width 41 height 7
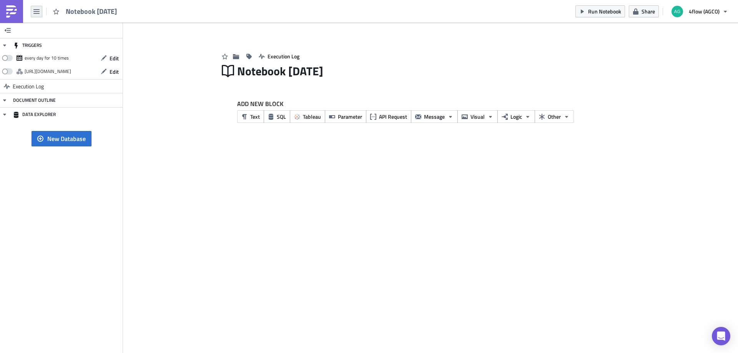
click at [37, 17] on button "button" at bounding box center [37, 12] width 12 height 12
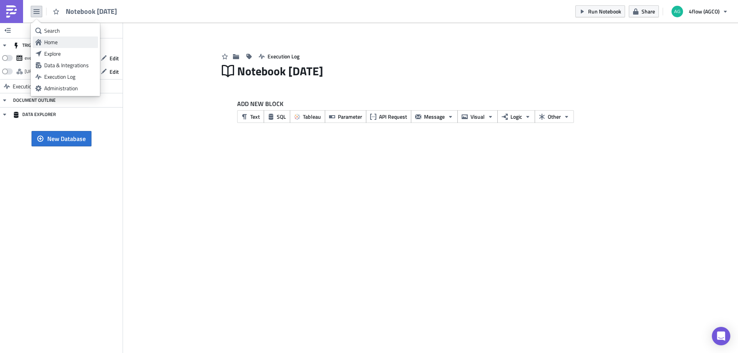
click at [48, 37] on link "Home" at bounding box center [65, 43] width 65 height 12
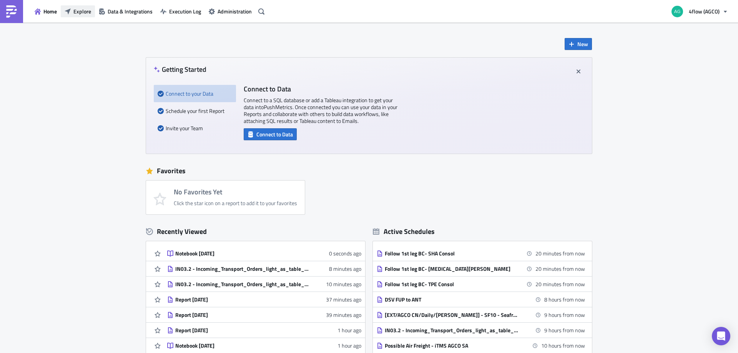
click at [77, 14] on span "Explore" at bounding box center [82, 11] width 18 height 8
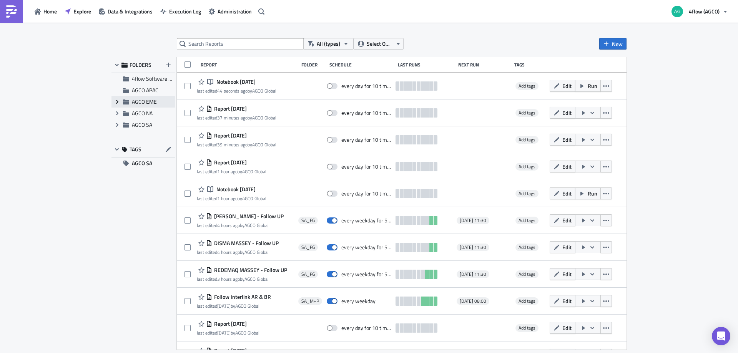
click at [115, 101] on icon "Expand group" at bounding box center [117, 102] width 6 height 6
click at [147, 123] on span "EME_M+P" at bounding box center [153, 125] width 25 height 8
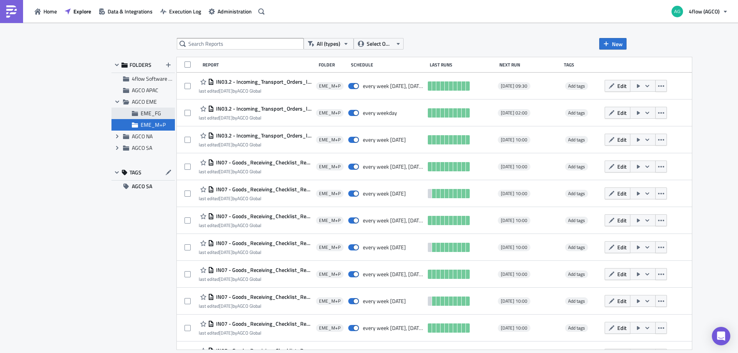
click at [145, 111] on span "EME_FG" at bounding box center [151, 113] width 20 height 8
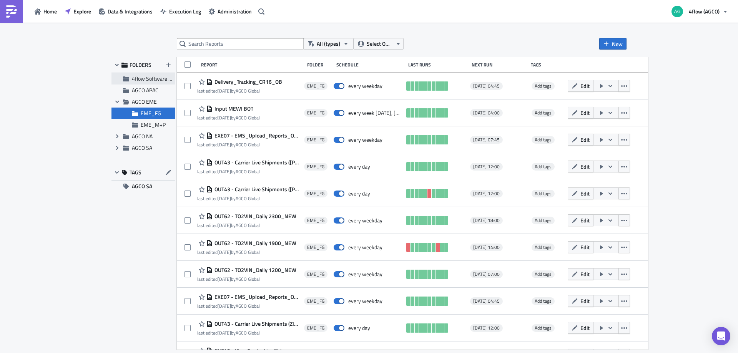
click at [141, 79] on span "4flow Software KAM" at bounding box center [155, 79] width 47 height 8
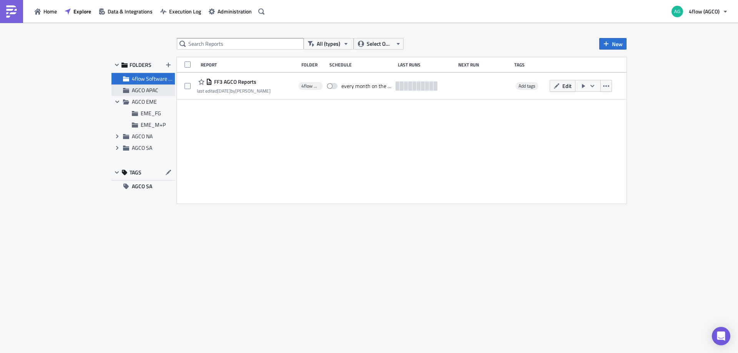
click at [139, 89] on span "AGCO APAC" at bounding box center [145, 90] width 27 height 8
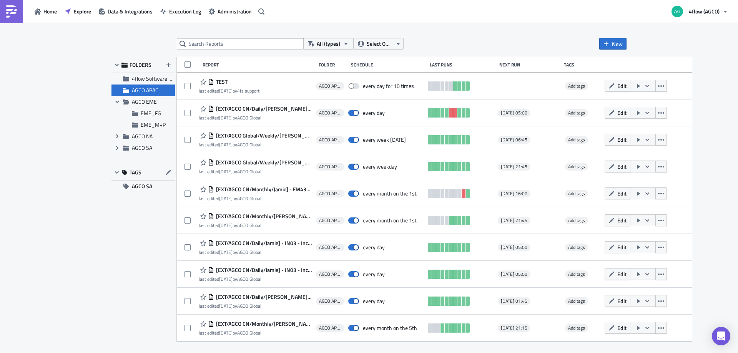
click at [141, 65] on span "FOLDERS" at bounding box center [141, 64] width 22 height 7
click at [73, 138] on div "All (types) Select Owner New FOLDERS 4flow Software KAM AGCO APAC Collapse grou…" at bounding box center [369, 189] width 738 height 332
click at [73, 13] on span "Explore" at bounding box center [82, 11] width 18 height 8
click at [54, 14] on span "Home" at bounding box center [49, 11] width 13 height 8
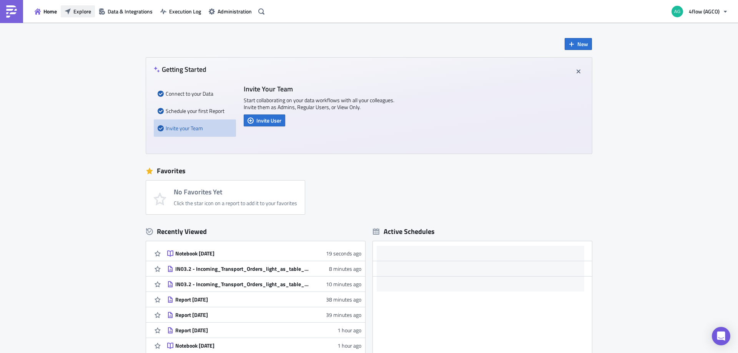
click at [76, 10] on span "Explore" at bounding box center [82, 11] width 18 height 8
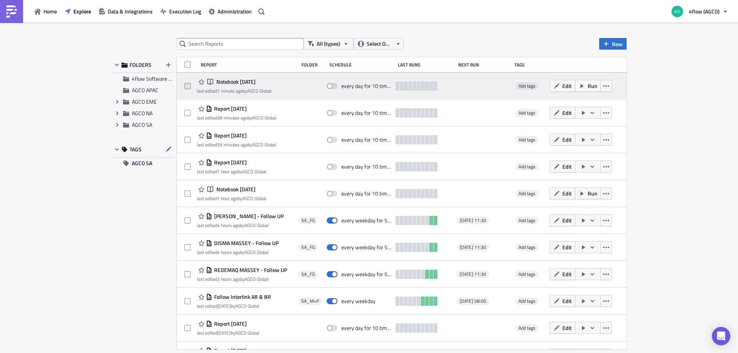
click at [191, 86] on label at bounding box center [189, 86] width 10 height 7
click at [191, 86] on input "checkbox" at bounding box center [188, 86] width 5 height 5
checkbox input "true"
click at [603, 85] on icon "button" at bounding box center [606, 86] width 6 height 6
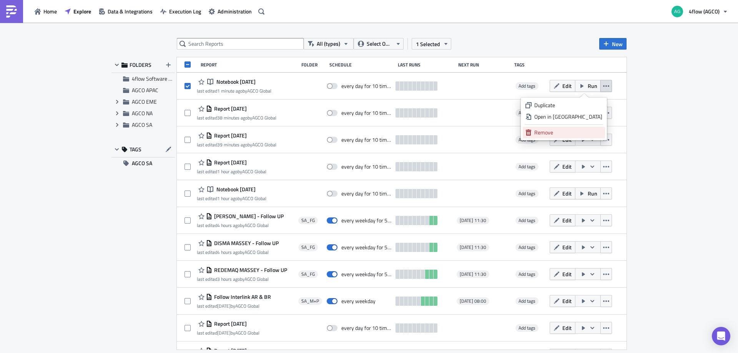
click at [573, 130] on div "Remove" at bounding box center [568, 133] width 68 height 8
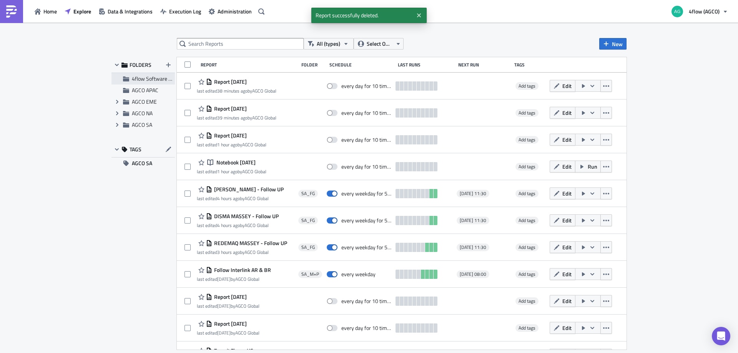
click at [130, 80] on div "4flow Software KAM" at bounding box center [142, 79] width 63 height 12
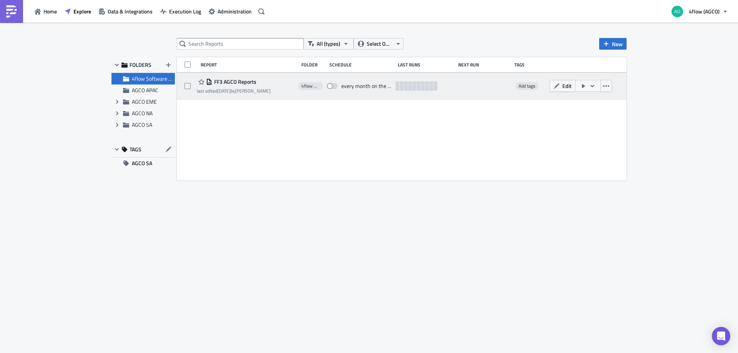
click at [249, 88] on div "last edited 5 months ago by Pauline Pochte" at bounding box center [234, 91] width 74 height 6
click at [258, 82] on div "FF3 AGCO Reports" at bounding box center [234, 81] width 74 height 9
click at [216, 81] on span "FF3 AGCO Reports" at bounding box center [234, 81] width 44 height 7
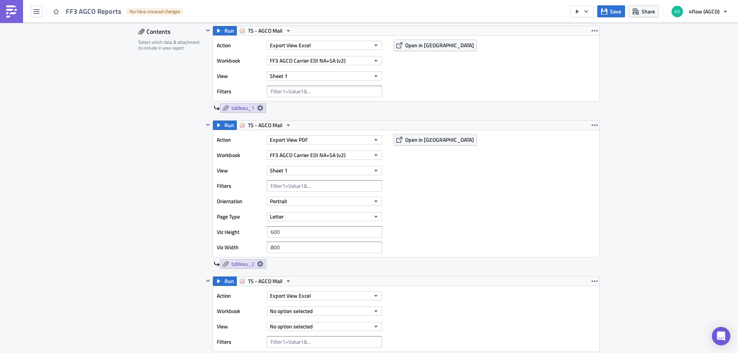
scroll to position [239, 0]
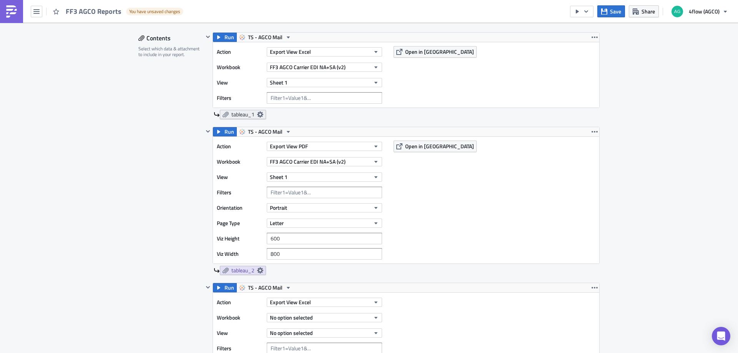
click at [257, 113] on icon at bounding box center [260, 114] width 6 height 6
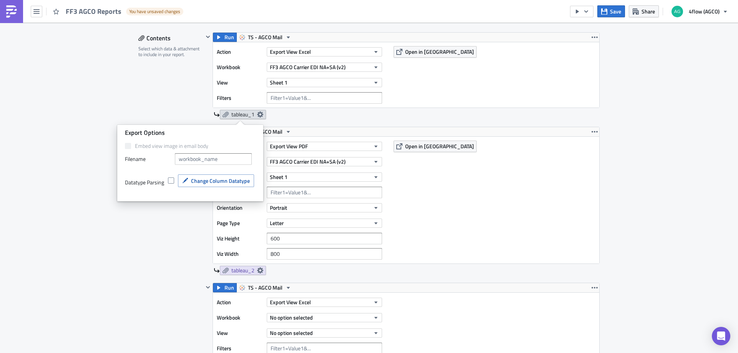
click at [257, 113] on icon at bounding box center [260, 114] width 6 height 6
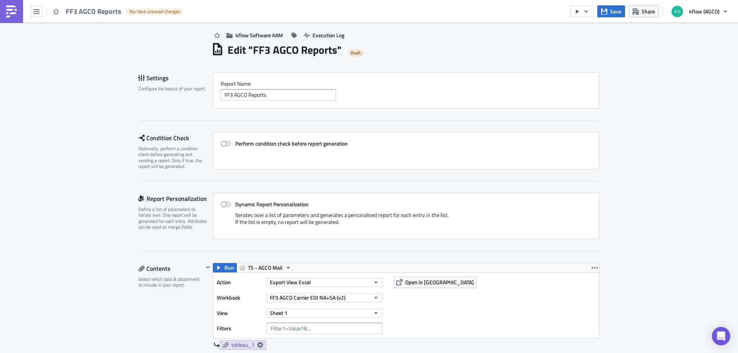
scroll to position [0, 0]
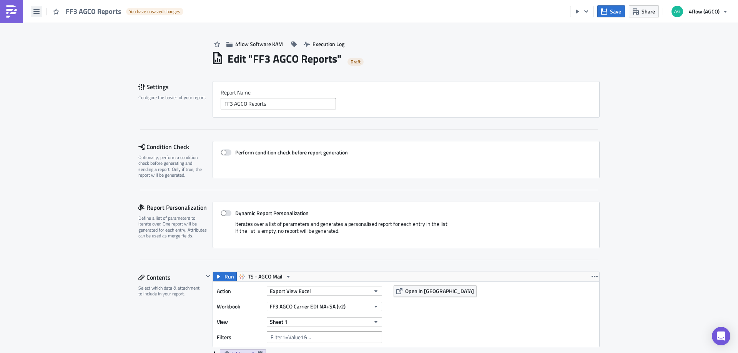
click at [35, 12] on icon "button" at bounding box center [36, 11] width 6 height 6
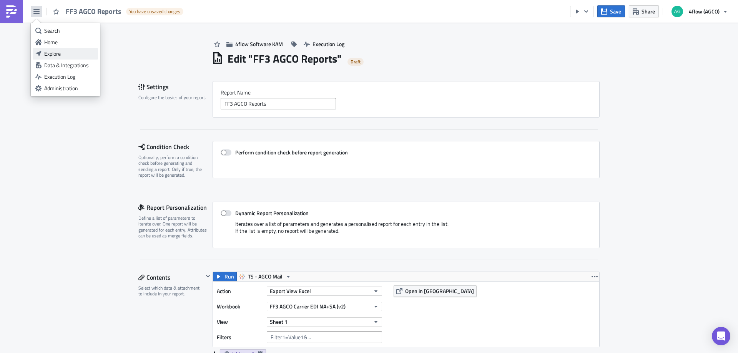
click at [62, 53] on div "Explore" at bounding box center [69, 54] width 51 height 8
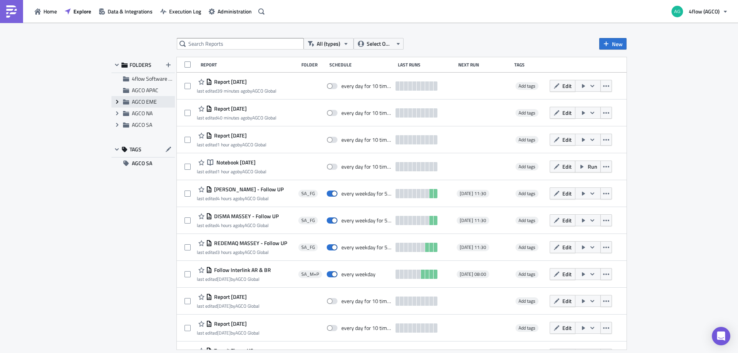
click at [116, 100] on icon "Expand group" at bounding box center [117, 102] width 6 height 6
click at [150, 126] on span "EME_M+P" at bounding box center [153, 125] width 25 height 8
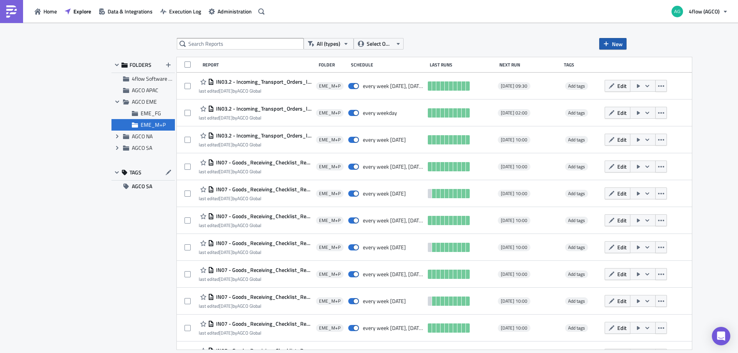
click at [608, 41] on icon "button" at bounding box center [606, 44] width 6 height 6
click at [619, 61] on div "Report" at bounding box center [638, 63] width 51 height 8
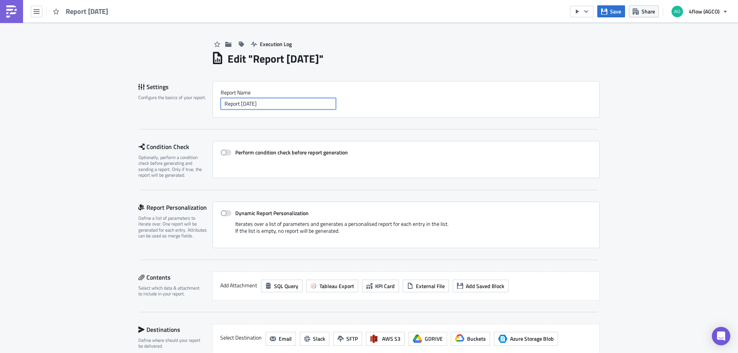
click at [270, 103] on input "Report [DATE]" at bounding box center [278, 104] width 115 height 12
click at [285, 102] on input "Report [DATE]" at bounding box center [278, 104] width 115 height 12
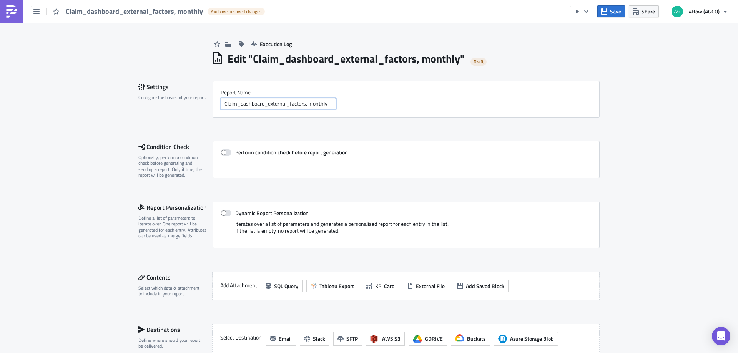
type input "Claim_dashboard_external_factors, monthly"
drag, startPoint x: 79, startPoint y: 170, endPoint x: 85, endPoint y: 167, distance: 6.7
click at [79, 170] on div "Execution Log Edit " Claim_dashboard_external_factors, monthly " Draft Settings…" at bounding box center [369, 259] width 738 height 473
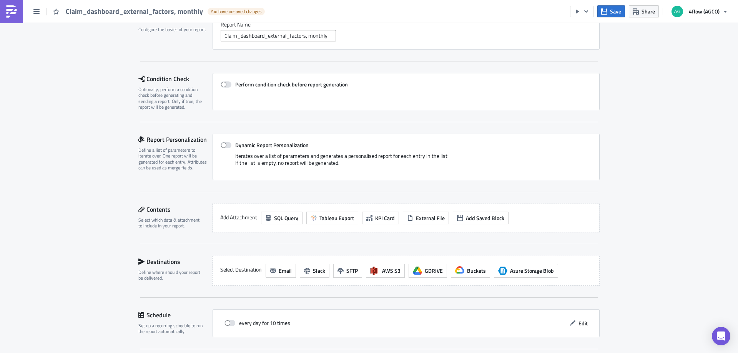
scroll to position [77, 0]
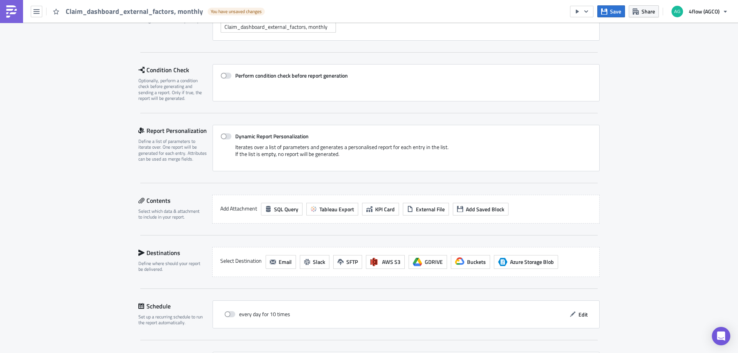
click at [75, 136] on div "Execution Log Edit " Claim_dashboard_external_factors, monthly " Draft Settings…" at bounding box center [369, 182] width 738 height 473
click at [94, 162] on div "Execution Log Edit " Claim_dashboard_external_factors, monthly " Draft Settings…" at bounding box center [369, 182] width 738 height 473
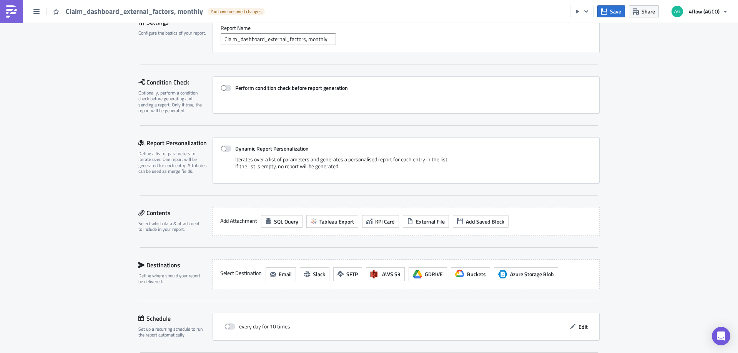
scroll to position [26, 0]
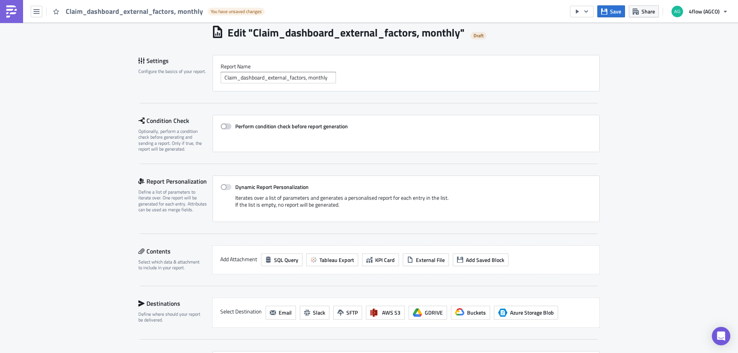
click at [223, 125] on span at bounding box center [226, 126] width 11 height 6
click at [223, 125] on input "Perform condition check before report generation" at bounding box center [224, 126] width 5 height 5
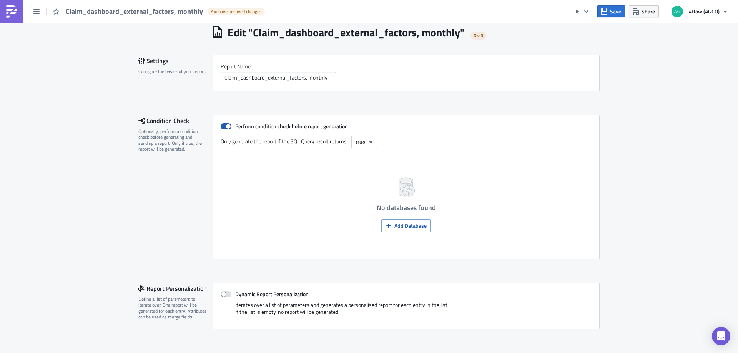
click at [225, 129] on span at bounding box center [226, 126] width 11 height 6
click at [225, 129] on input "Perform condition check before report generation" at bounding box center [224, 126] width 5 height 5
checkbox input "false"
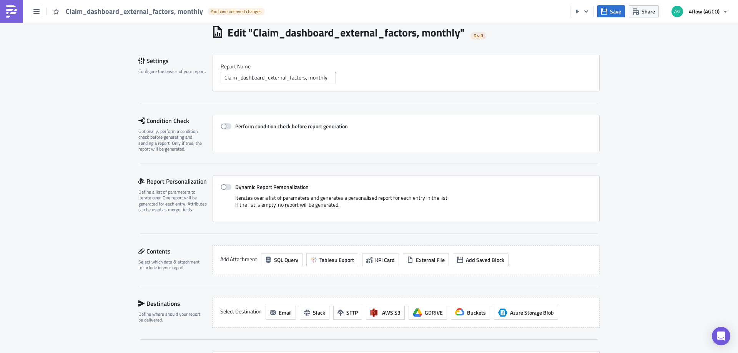
click at [118, 163] on div "Execution Log Edit " Claim_dashboard_external_factors, monthly " Draft Settings…" at bounding box center [369, 233] width 738 height 473
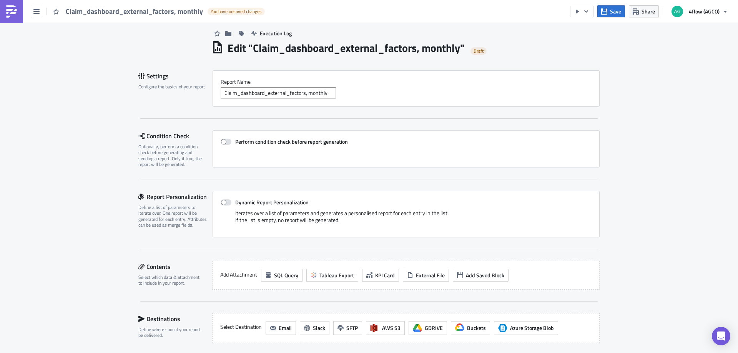
scroll to position [0, 0]
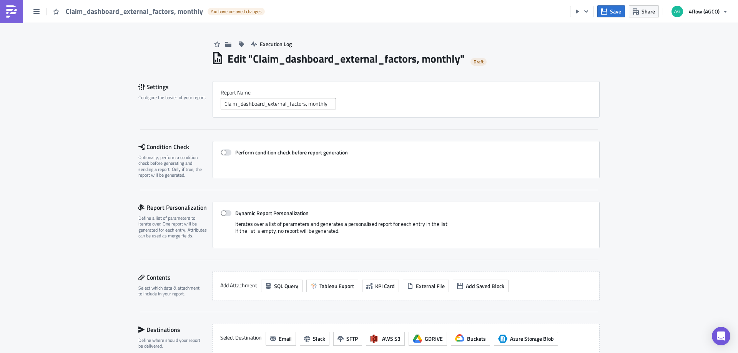
click at [108, 153] on div "Execution Log Edit " Claim_dashboard_external_factors, monthly " Draft Settings…" at bounding box center [369, 259] width 738 height 473
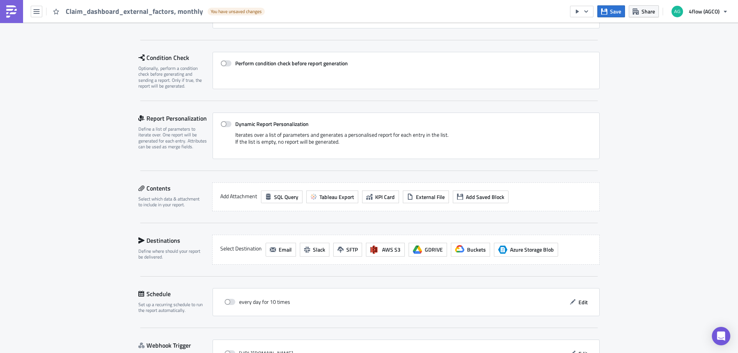
scroll to position [141, 0]
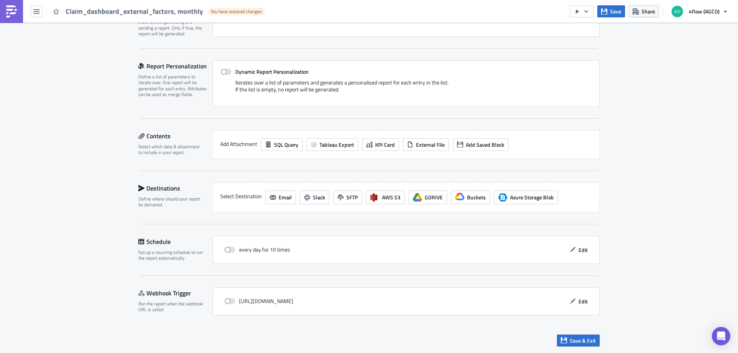
click at [57, 115] on div "Execution Log Edit " Claim_dashboard_external_factors, monthly " Draft Settings…" at bounding box center [369, 117] width 738 height 473
drag, startPoint x: 163, startPoint y: 156, endPoint x: 154, endPoint y: 159, distance: 9.4
click at [161, 157] on div "Contents Select which data & attachment to include in your report." at bounding box center [170, 144] width 65 height 29
click at [153, 164] on div "Contents Select which data & attachment to include in your report. Add Attachme…" at bounding box center [368, 150] width 461 height 41
click at [333, 144] on span "Tableau Export" at bounding box center [336, 145] width 35 height 8
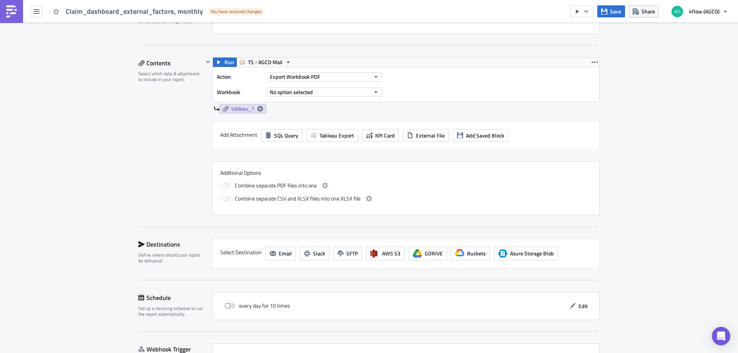
scroll to position [168, 0]
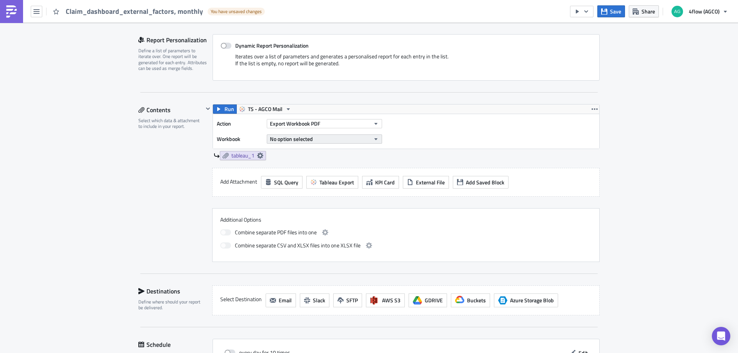
click at [375, 138] on icon "button" at bounding box center [376, 139] width 6 height 6
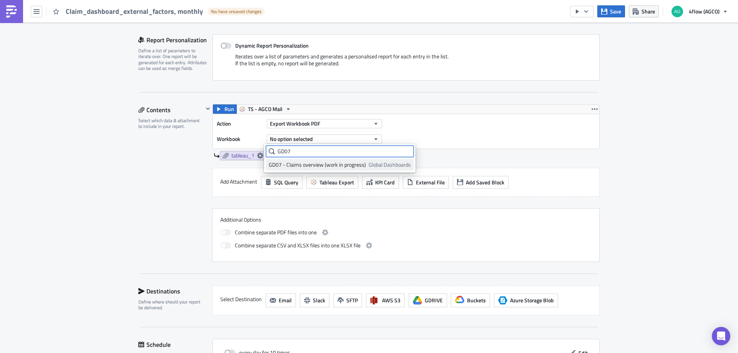
type input "GD07"
click at [298, 167] on div "GD07 - Claims overview (work in progress)" at bounding box center [317, 165] width 97 height 8
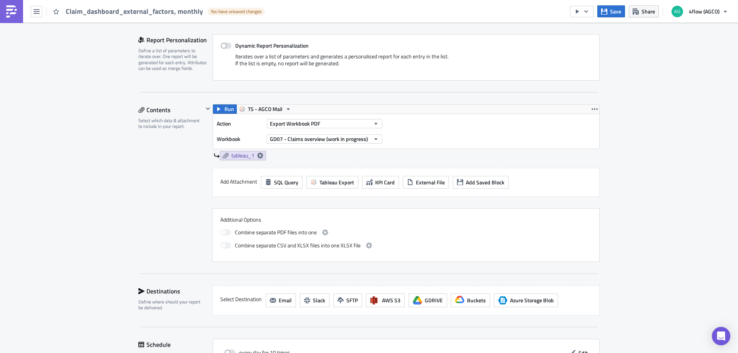
click at [37, 174] on div "Execution Log Edit " Claim_dashboard_external_factors, monthly " Draft Settings…" at bounding box center [369, 156] width 738 height 602
click at [73, 187] on div "Execution Log Edit " Claim_dashboard_external_factors, monthly " Draft Settings…" at bounding box center [369, 156] width 738 height 602
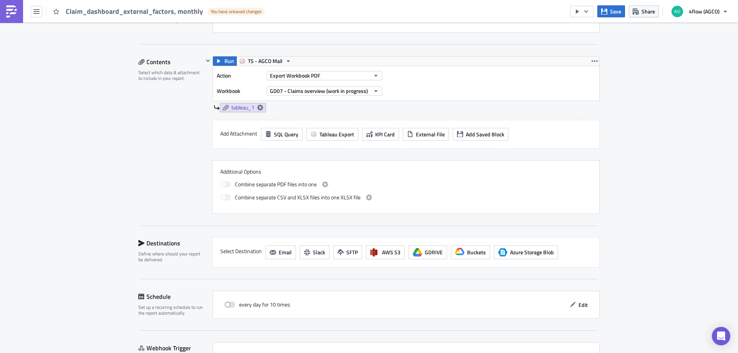
scroll to position [129, 0]
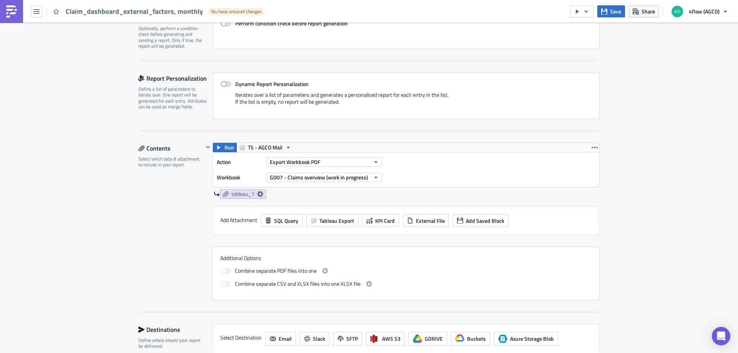
click at [224, 88] on div "Dynamic Report Personalization Iterates over a list of parameters and generates…" at bounding box center [406, 96] width 387 height 47
click at [223, 83] on span at bounding box center [226, 84] width 11 height 6
click at [223, 83] on input "Dynamic Report Personalization" at bounding box center [224, 84] width 5 height 5
checkbox input "true"
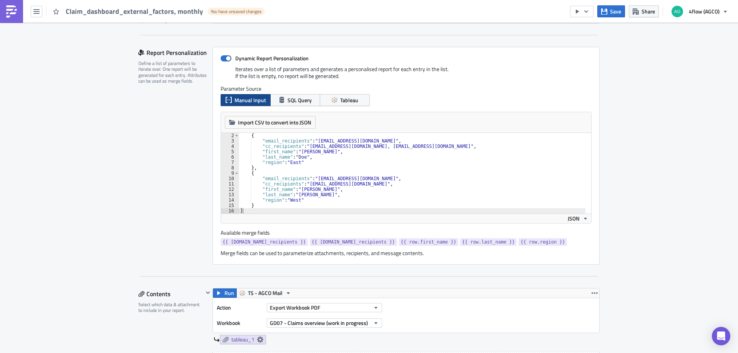
scroll to position [168, 0]
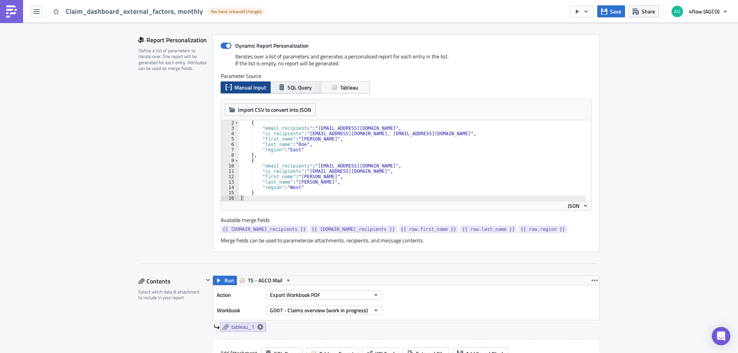
click at [297, 88] on span "SQL Query" at bounding box center [299, 87] width 24 height 8
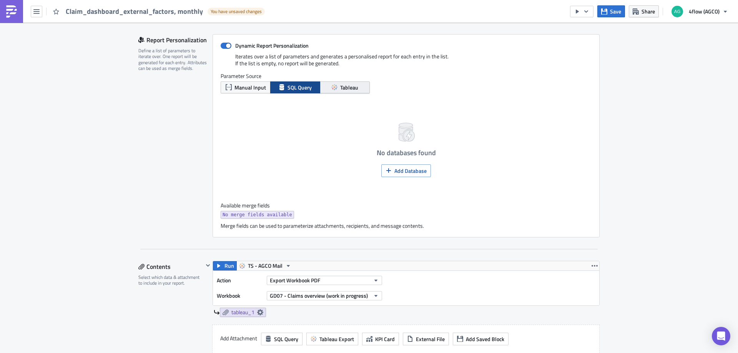
click at [332, 88] on icon "button" at bounding box center [334, 87] width 6 height 6
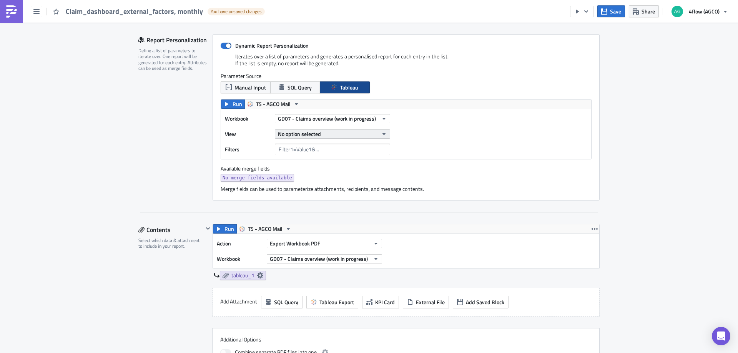
click at [319, 135] on button "No option selected" at bounding box center [332, 134] width 115 height 9
click at [168, 163] on div "Report Personalization Define a list of parameters to iterate over. One report …" at bounding box center [175, 117] width 74 height 166
click at [381, 132] on icon "button" at bounding box center [384, 134] width 6 height 6
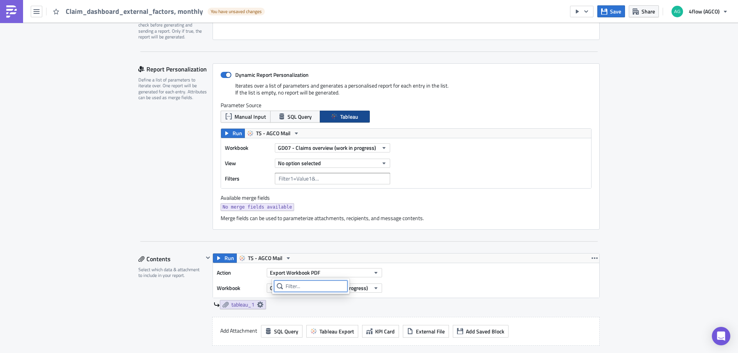
scroll to position [192, 0]
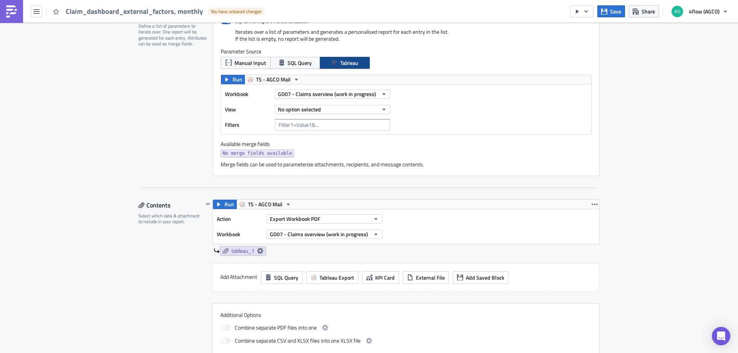
click at [236, 152] on span "No merge fields available" at bounding box center [258, 153] width 70 height 8
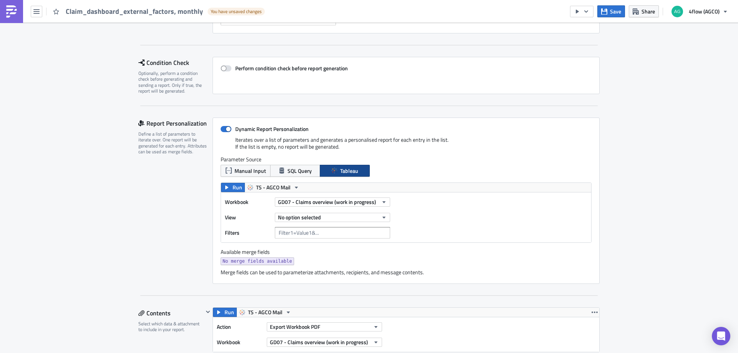
scroll to position [77, 0]
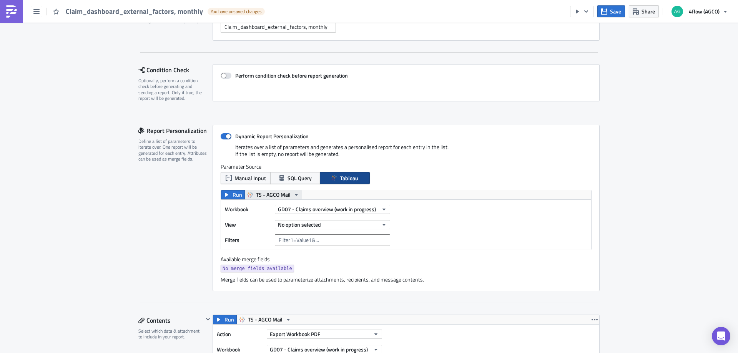
click at [266, 194] on span "TS - AGCO Mail" at bounding box center [273, 194] width 35 height 9
click at [248, 196] on icon "button" at bounding box center [249, 196] width 2 height 2
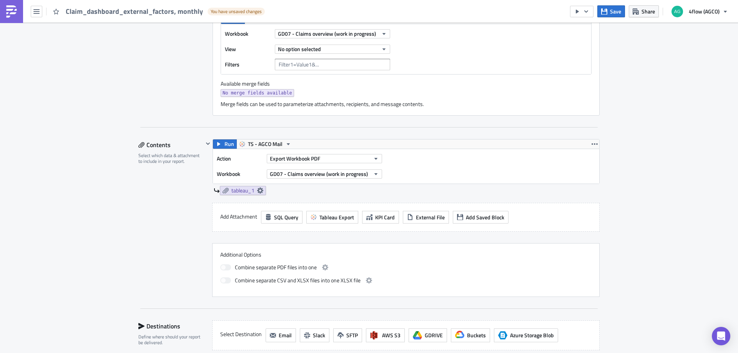
scroll to position [269, 0]
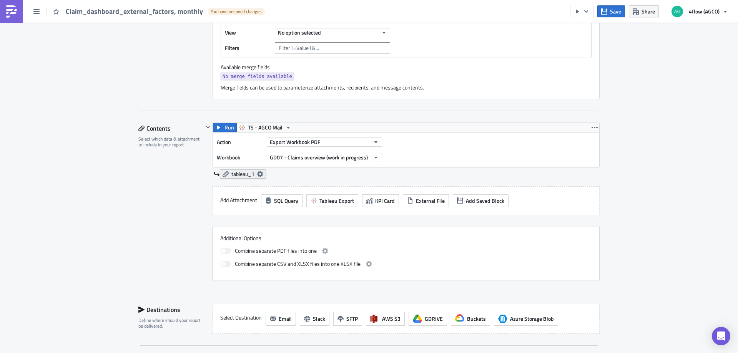
click at [259, 174] on icon at bounding box center [260, 174] width 6 height 6
click at [344, 200] on span "Tableau Export" at bounding box center [336, 201] width 35 height 8
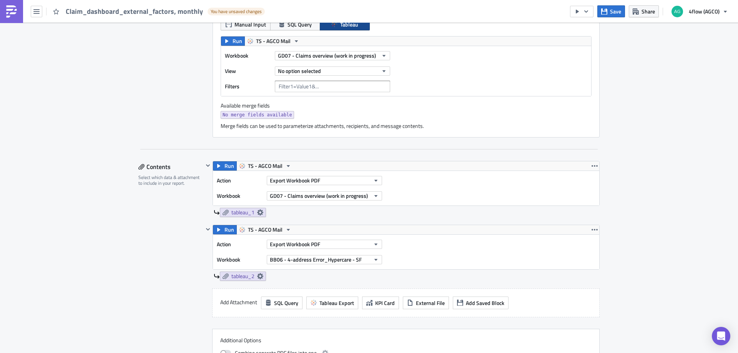
scroll to position [115, 0]
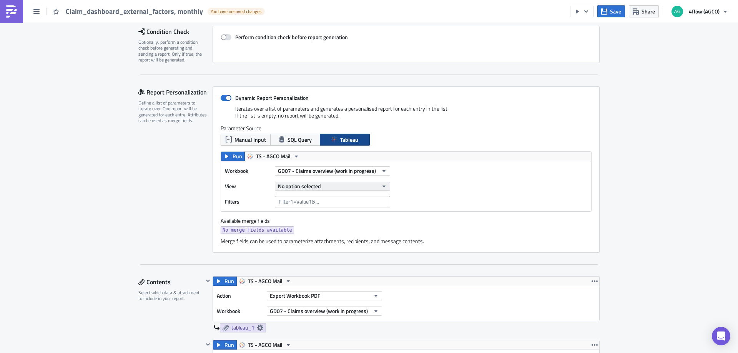
click at [382, 184] on icon "button" at bounding box center [384, 186] width 6 height 6
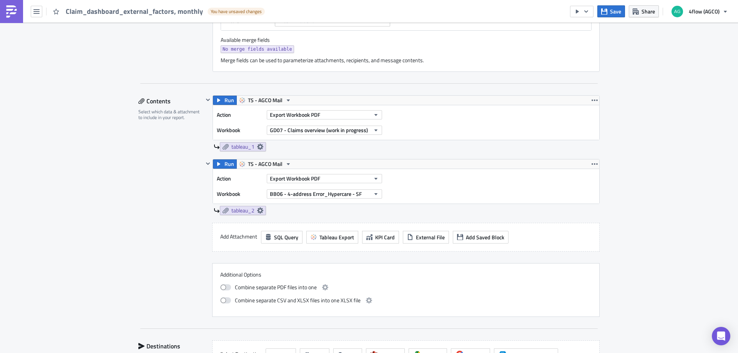
scroll to position [307, 0]
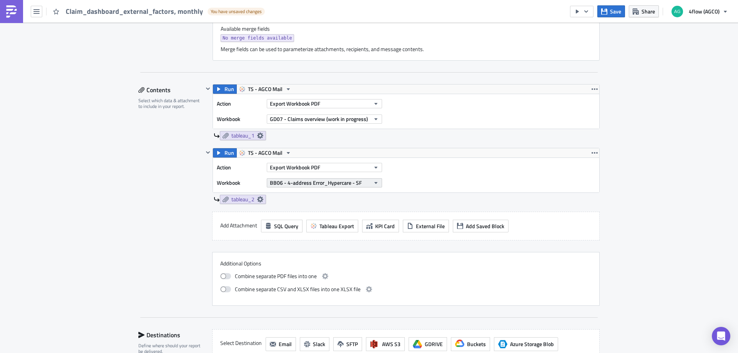
click at [375, 182] on icon "button" at bounding box center [376, 183] width 6 height 6
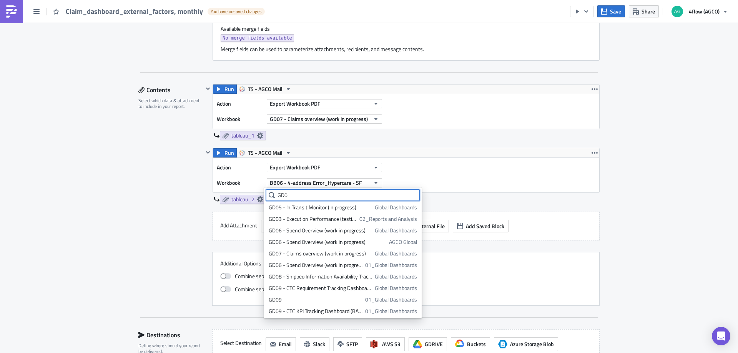
scroll to position [140, 0]
type input "GD0"
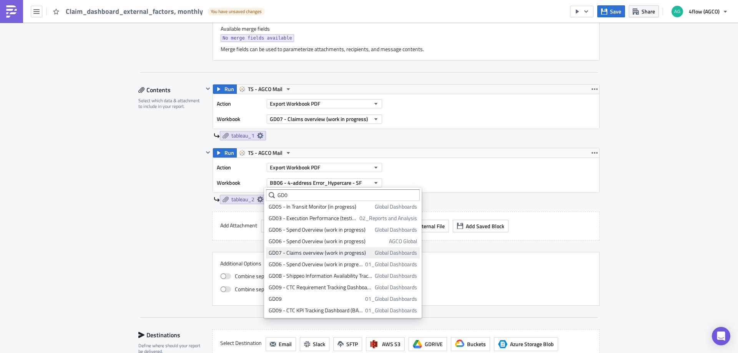
click at [314, 252] on div "GD07 - Claims overview (work in progress)" at bounding box center [320, 253] width 103 height 8
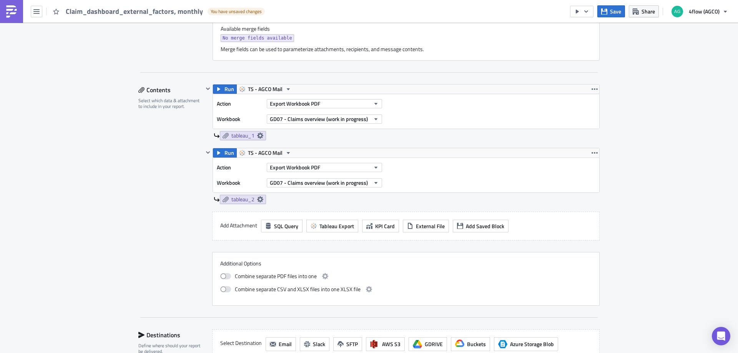
click at [162, 213] on div "Contents Select which data & attachment to include in your report." at bounding box center [170, 195] width 65 height 222
click at [257, 201] on icon at bounding box center [260, 199] width 6 height 6
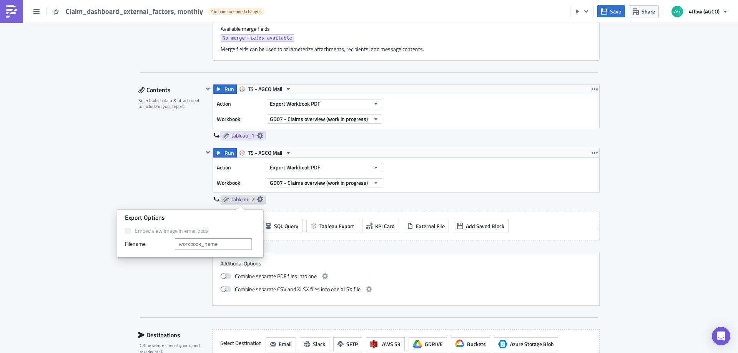
click at [185, 189] on div "Contents Select which data & attachment to include in your report." at bounding box center [170, 195] width 65 height 222
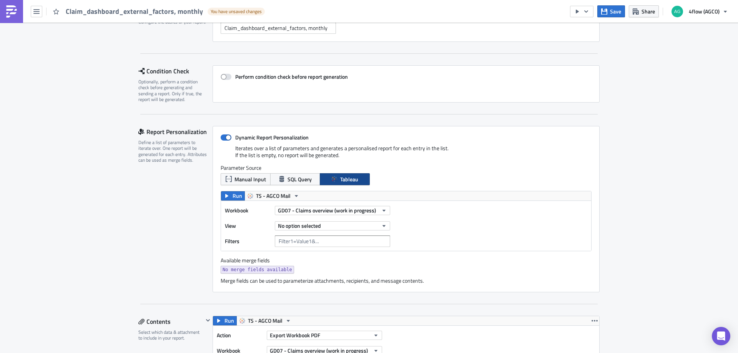
scroll to position [115, 0]
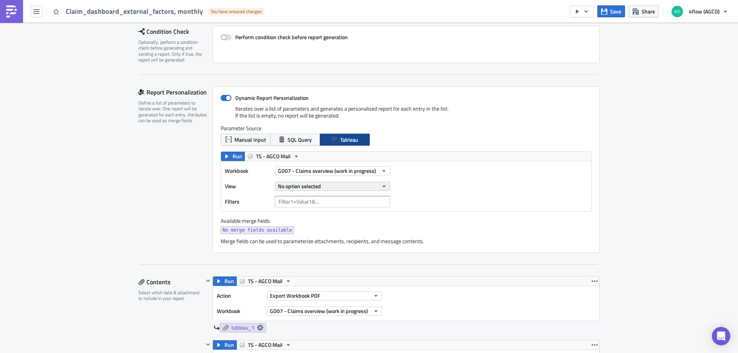
click at [304, 186] on span "No option selected" at bounding box center [299, 186] width 43 height 8
click at [299, 200] on input "text" at bounding box center [310, 199] width 73 height 12
click at [279, 198] on icon at bounding box center [280, 199] width 6 height 6
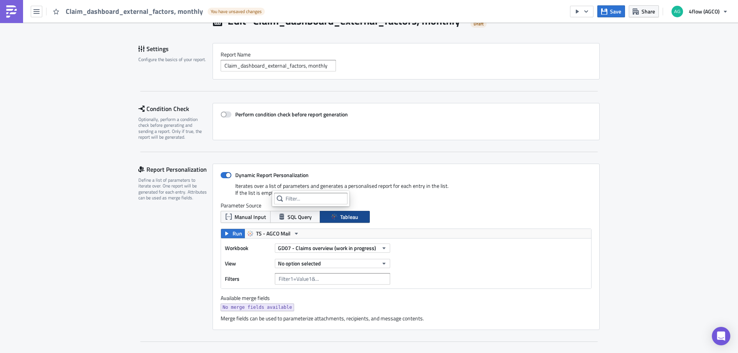
scroll to position [0, 0]
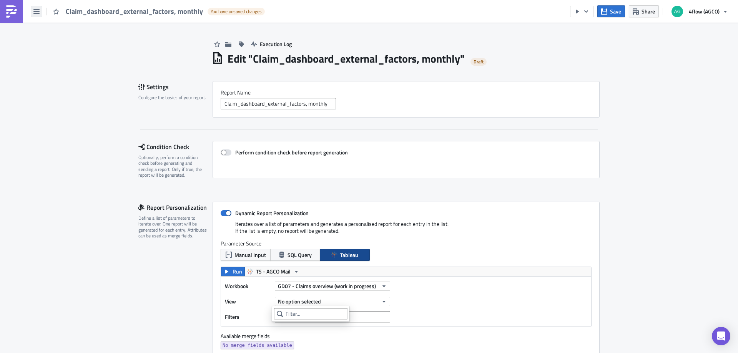
click at [40, 14] on button "button" at bounding box center [37, 12] width 12 height 12
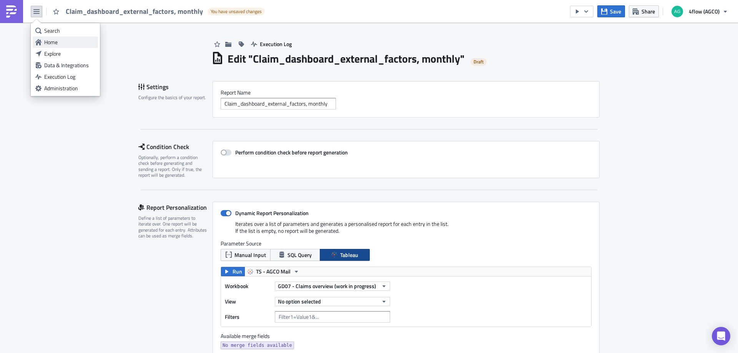
click at [56, 39] on div "Home" at bounding box center [69, 42] width 51 height 8
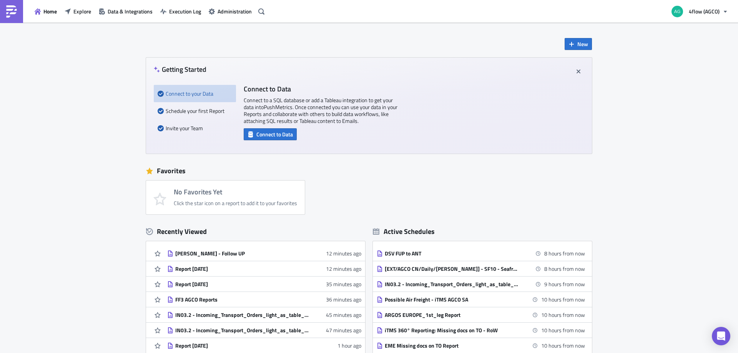
click at [90, 14] on span "Explore" at bounding box center [82, 11] width 18 height 8
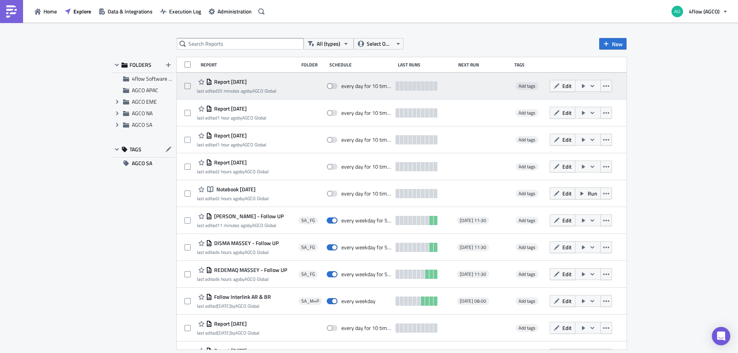
click at [264, 84] on div "Report [DATE]" at bounding box center [237, 81] width 80 height 9
click at [245, 85] on div "Report [DATE]" at bounding box center [237, 81] width 80 height 9
click at [237, 90] on time "35 minutes ago" at bounding box center [232, 90] width 30 height 7
click at [234, 81] on span "Report [DATE]" at bounding box center [229, 81] width 35 height 7
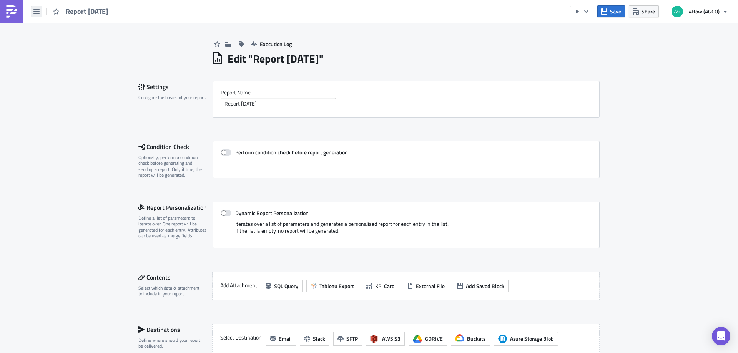
click at [35, 14] on icon "button" at bounding box center [36, 11] width 6 height 6
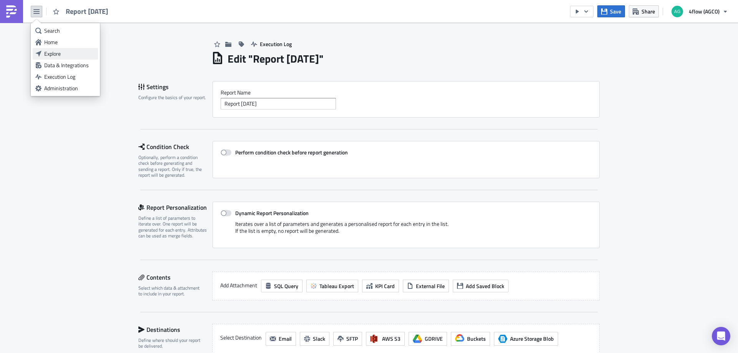
click at [59, 51] on div "Explore" at bounding box center [69, 54] width 51 height 8
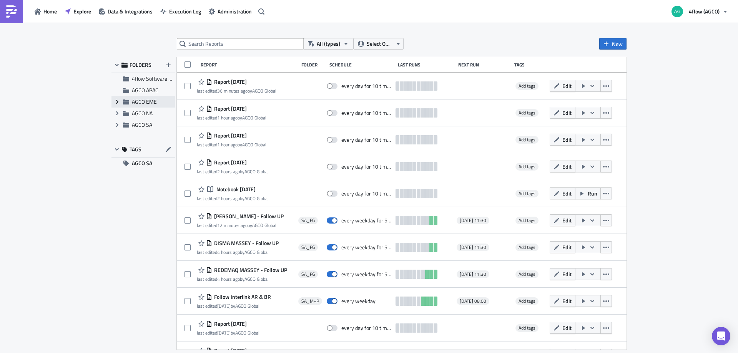
click at [116, 100] on icon "Expand group" at bounding box center [117, 102] width 6 height 6
click at [144, 125] on span "EME_M+P" at bounding box center [153, 125] width 25 height 8
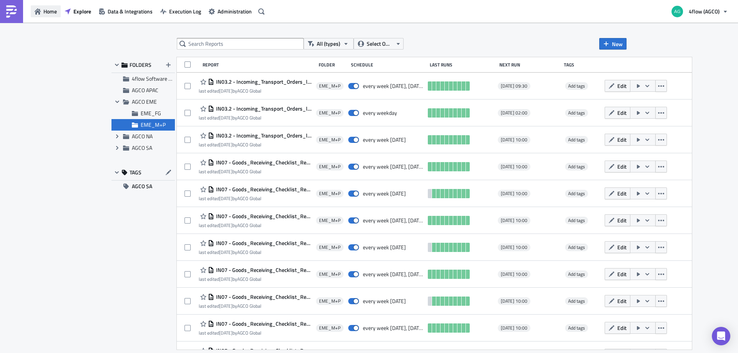
click at [47, 13] on span "Home" at bounding box center [49, 11] width 13 height 8
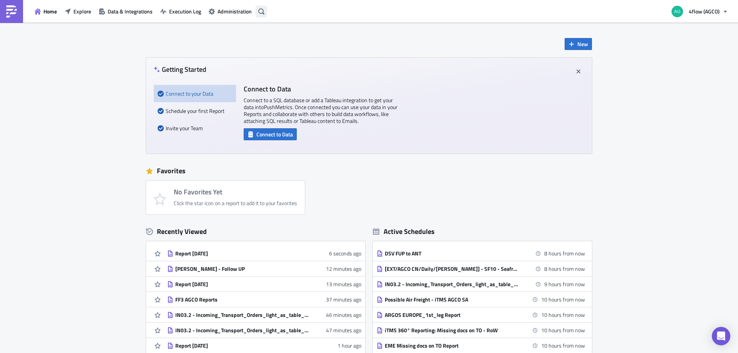
click at [261, 14] on icon "button" at bounding box center [261, 11] width 6 height 6
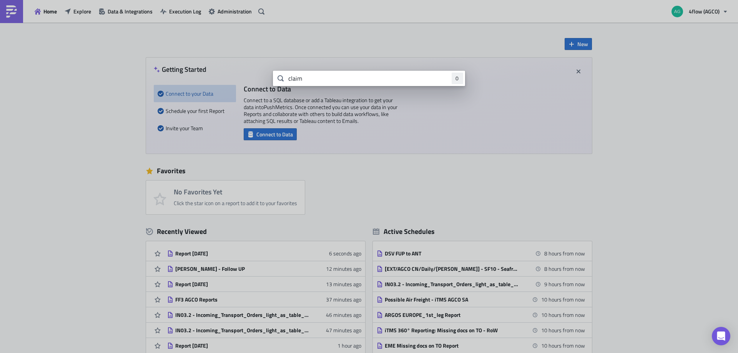
type input "claim"
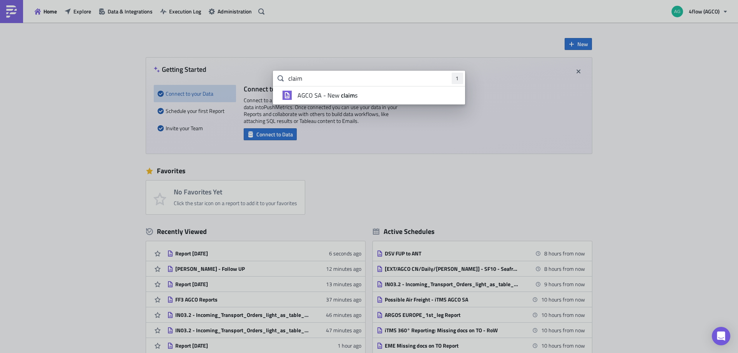
click at [316, 95] on span "AGCO SA - New claim s" at bounding box center [327, 95] width 60 height 8
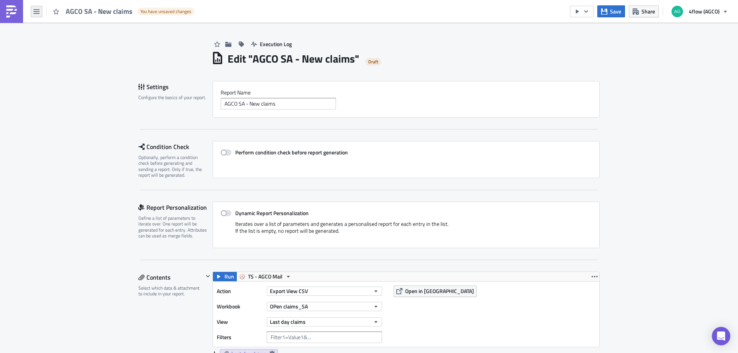
click at [37, 12] on icon "button" at bounding box center [36, 11] width 6 height 5
click at [56, 43] on div "Home" at bounding box center [69, 42] width 51 height 8
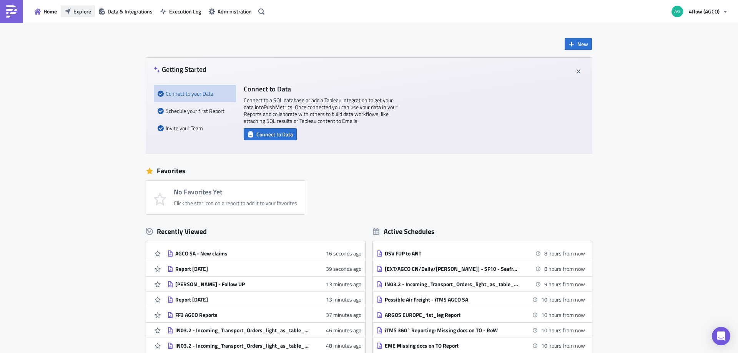
click at [90, 12] on span "Explore" at bounding box center [82, 11] width 18 height 8
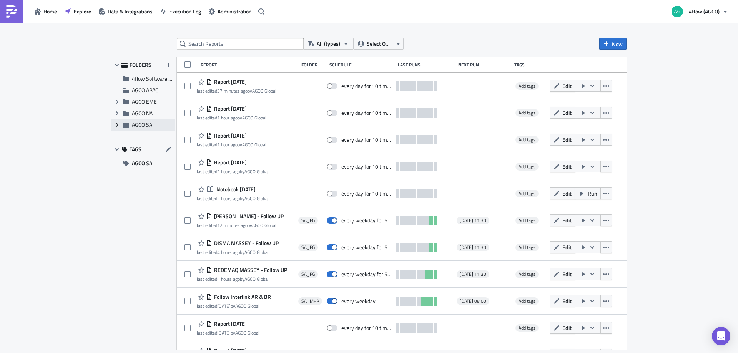
click at [117, 126] on icon at bounding box center [117, 125] width 2 height 4
click at [139, 149] on div "SA_M+P" at bounding box center [142, 148] width 63 height 12
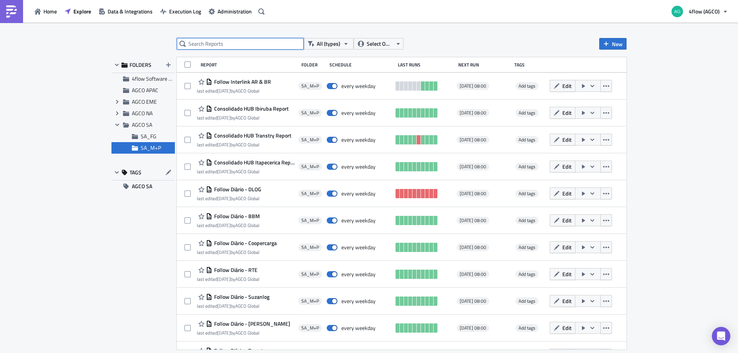
click at [258, 40] on input "text" at bounding box center [240, 44] width 127 height 12
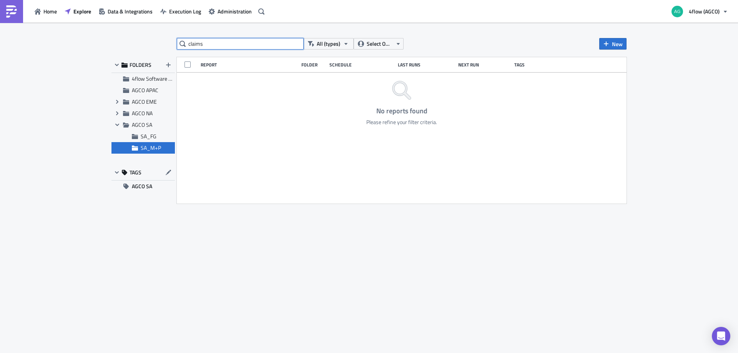
type input "claims"
click at [147, 138] on span "SA_FG" at bounding box center [149, 136] width 16 height 8
click at [135, 127] on span "AGCO SA" at bounding box center [142, 125] width 20 height 8
click at [213, 43] on input "claims" at bounding box center [240, 44] width 127 height 12
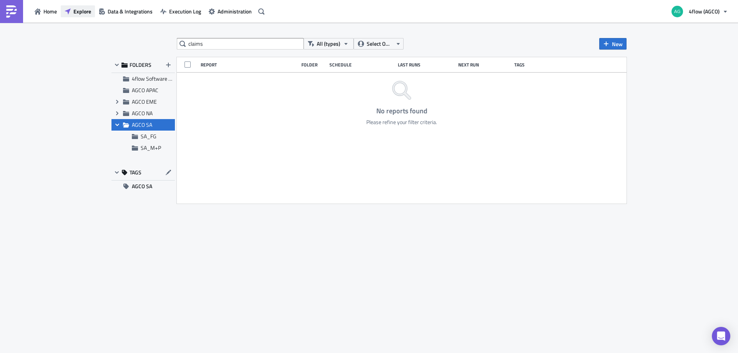
click at [76, 14] on span "Explore" at bounding box center [82, 11] width 18 height 8
click at [50, 16] on button "Home" at bounding box center [46, 11] width 30 height 12
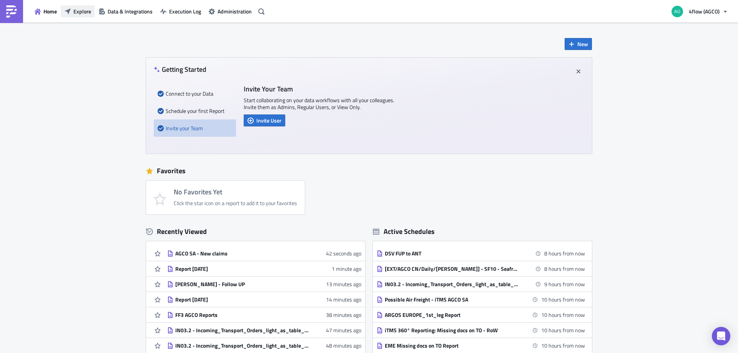
click at [82, 14] on span "Explore" at bounding box center [82, 11] width 18 height 8
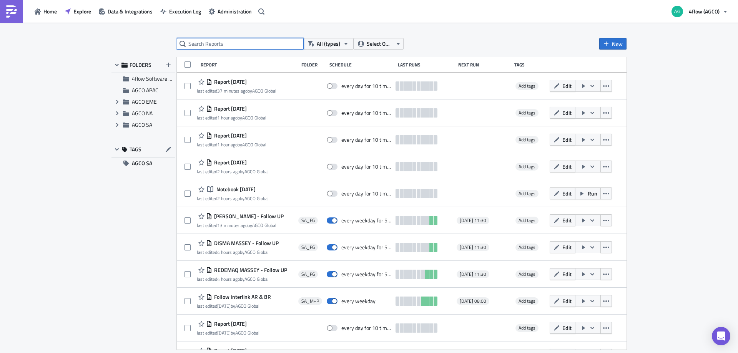
click at [207, 43] on input "text" at bounding box center [240, 44] width 127 height 12
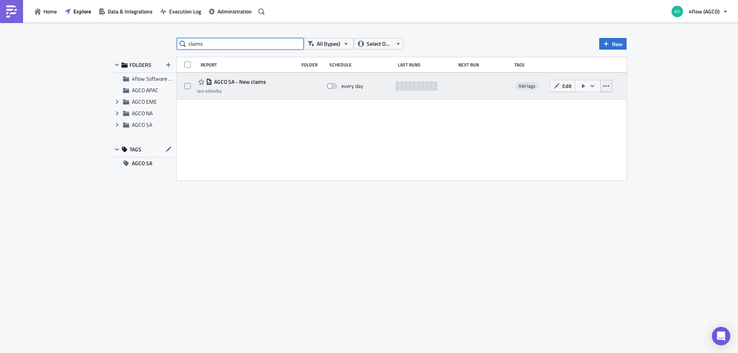
type input "claims"
click at [607, 86] on icon "button" at bounding box center [606, 86] width 6 height 6
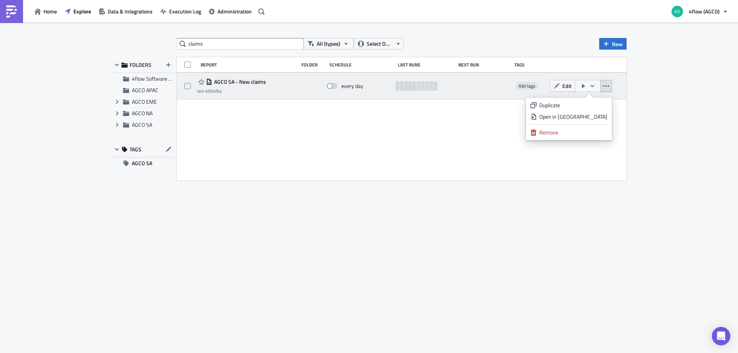
click at [607, 86] on icon "button" at bounding box center [606, 86] width 6 height 6
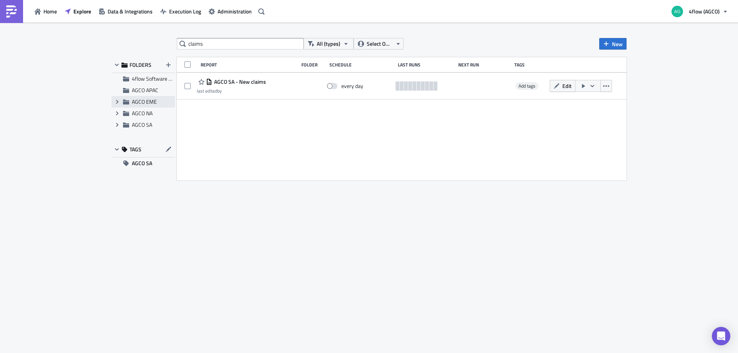
click at [128, 101] on icon at bounding box center [126, 102] width 6 height 5
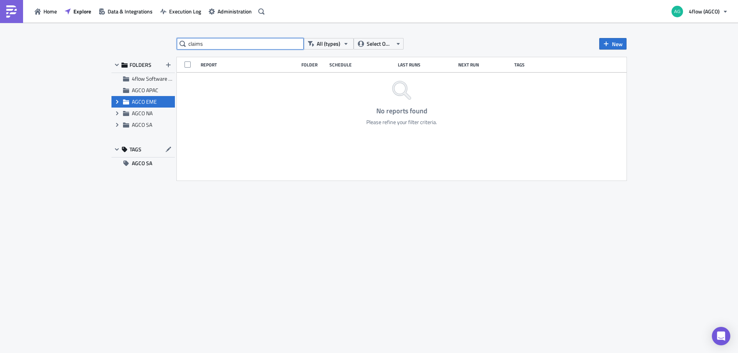
click at [276, 45] on input "claims" at bounding box center [240, 44] width 127 height 12
click at [552, 34] on div "All (types) Select Owner New FOLDERS 4flow Software KAM AGCO APAC Expand group …" at bounding box center [369, 189] width 738 height 332
click at [607, 40] on button "New" at bounding box center [612, 44] width 27 height 12
click at [618, 60] on div "Report" at bounding box center [638, 63] width 51 height 8
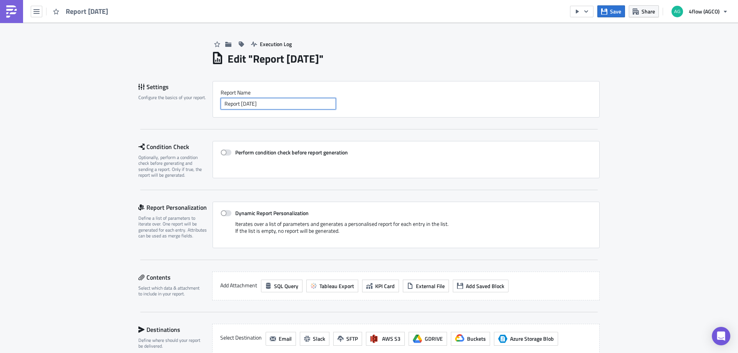
click at [275, 103] on input "Report [DATE]" at bounding box center [278, 104] width 115 height 12
type input "c"
paste input "AGCO EME - Additional costs caused by external factors"
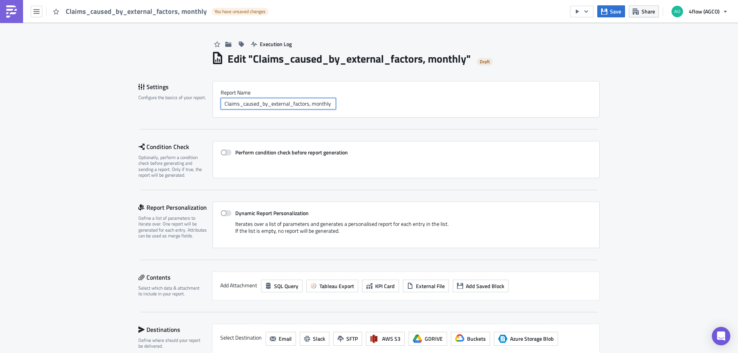
type input "Claims_caused_by_external_factors, monthly"
click at [149, 116] on div "Settings Configure the basics of your report." at bounding box center [175, 99] width 74 height 37
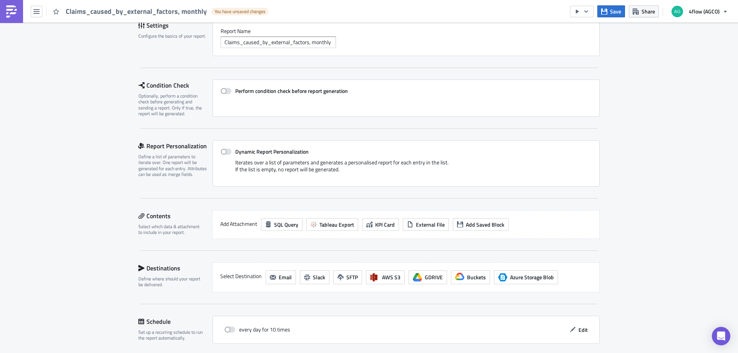
scroll to position [77, 0]
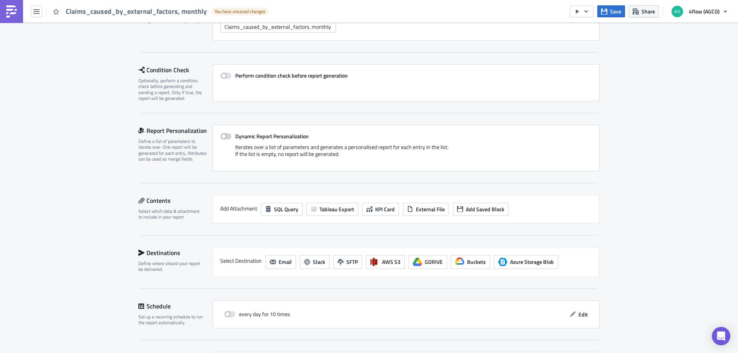
click at [223, 135] on span at bounding box center [226, 136] width 11 height 6
click at [223, 135] on input "Dynamic Report Personalization" at bounding box center [224, 136] width 5 height 5
checkbox input "true"
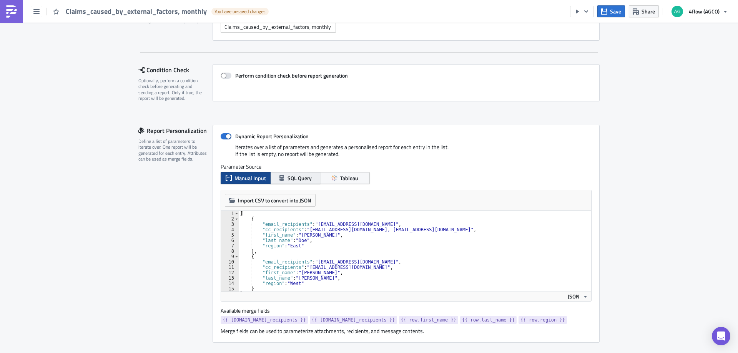
click at [288, 174] on span "SQL Query" at bounding box center [299, 178] width 24 height 8
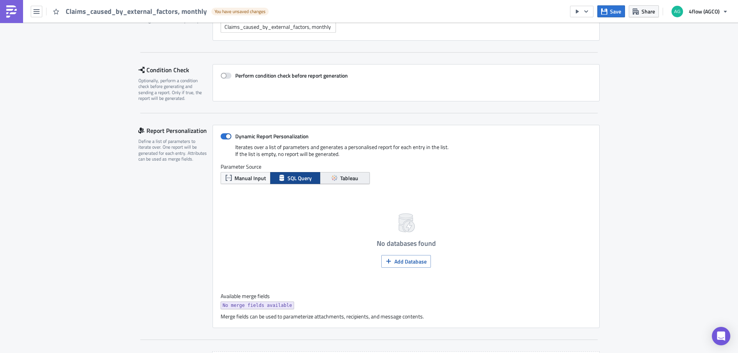
click at [343, 175] on span "Tableau" at bounding box center [349, 178] width 18 height 8
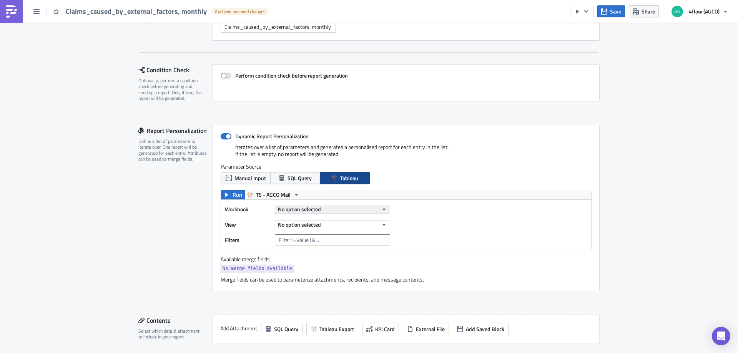
click at [309, 208] on span "No option selected" at bounding box center [299, 209] width 43 height 8
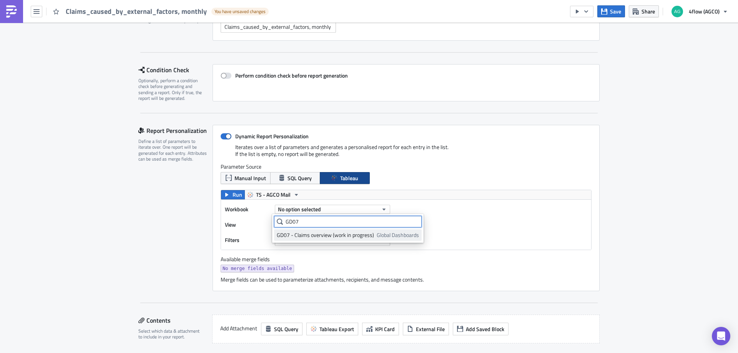
type input "GD07"
click at [314, 236] on div "GD07 - Claims overview (work in progress)" at bounding box center [325, 235] width 97 height 8
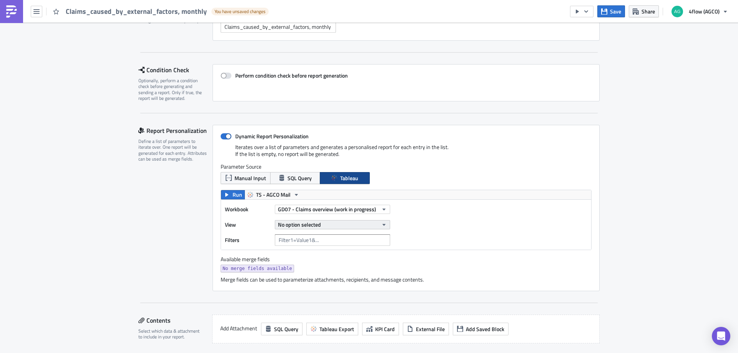
click at [315, 224] on span "No option selected" at bounding box center [299, 225] width 43 height 8
click at [309, 260] on div "Add. cost by external factors" at bounding box center [311, 262] width 68 height 8
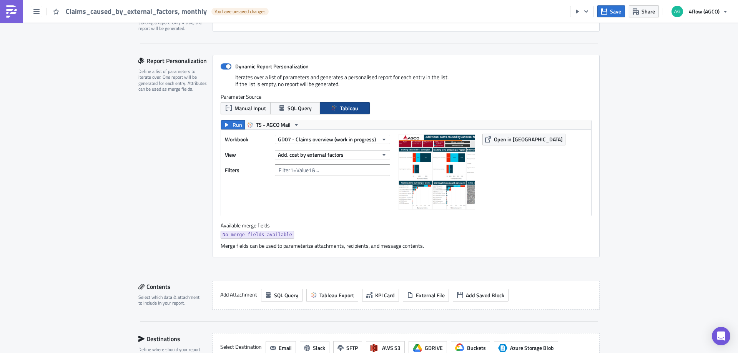
scroll to position [154, 0]
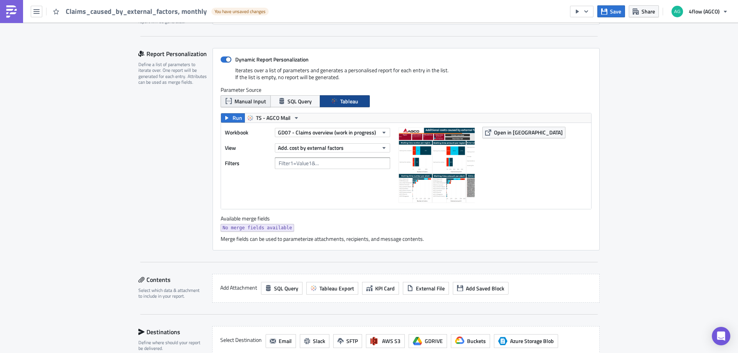
click at [248, 96] on button "Manual Input" at bounding box center [246, 101] width 50 height 12
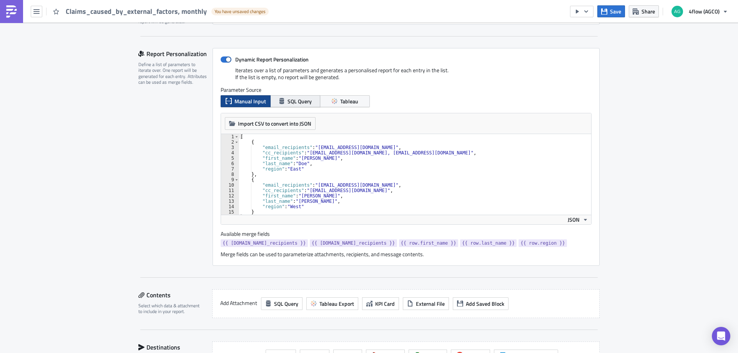
click at [297, 99] on span "SQL Query" at bounding box center [299, 101] width 24 height 8
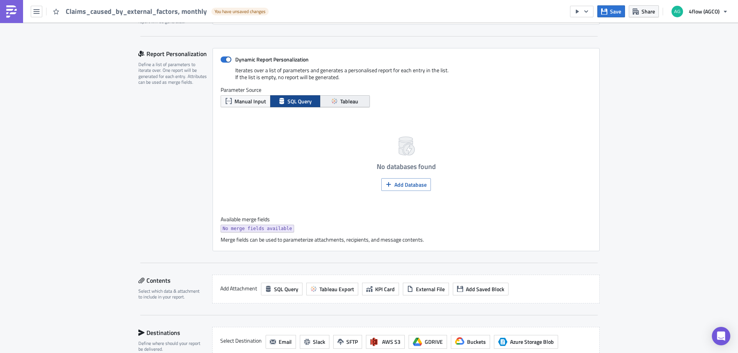
click at [326, 101] on button "Tableau" at bounding box center [345, 101] width 50 height 12
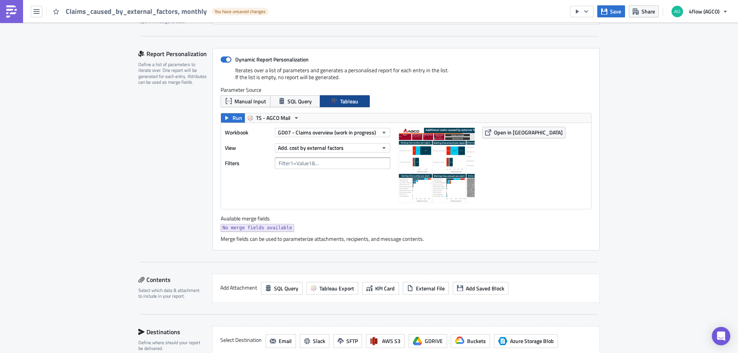
click at [244, 229] on span "No merge fields available" at bounding box center [258, 228] width 70 height 8
click at [226, 58] on span at bounding box center [226, 59] width 11 height 6
click at [226, 58] on input "Dynamic Report Personalization" at bounding box center [224, 59] width 5 height 5
checkbox input "false"
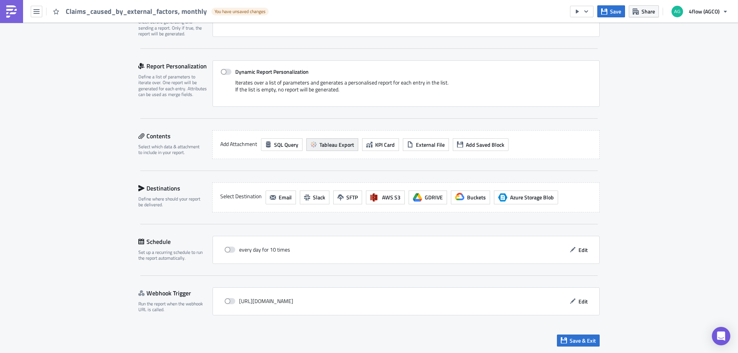
click at [331, 143] on span "Tableau Export" at bounding box center [336, 145] width 35 height 8
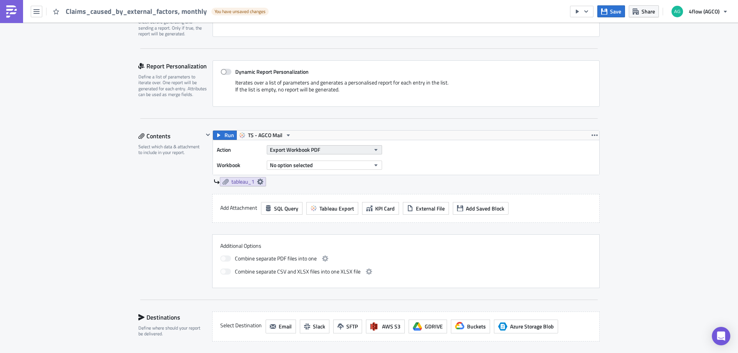
click at [373, 150] on icon "button" at bounding box center [376, 150] width 6 height 6
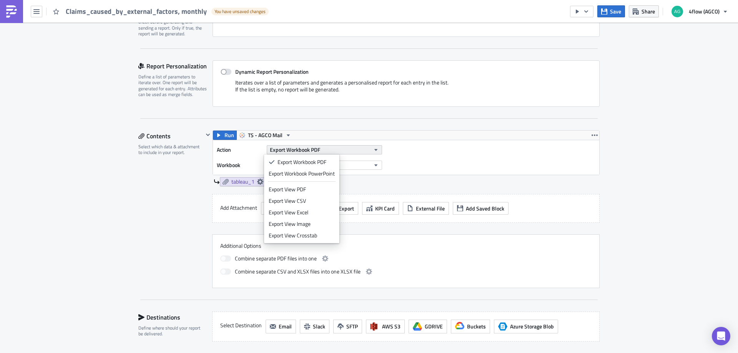
click at [373, 150] on icon "button" at bounding box center [376, 150] width 6 height 6
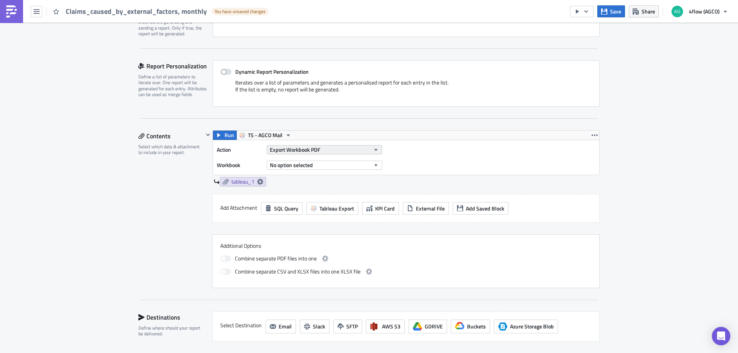
click at [375, 153] on button "Export Workbook PDF" at bounding box center [324, 149] width 115 height 9
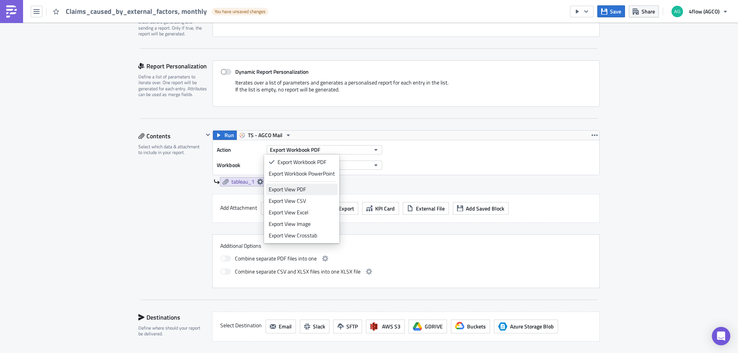
click at [306, 189] on div "Export View PDF" at bounding box center [302, 190] width 66 height 8
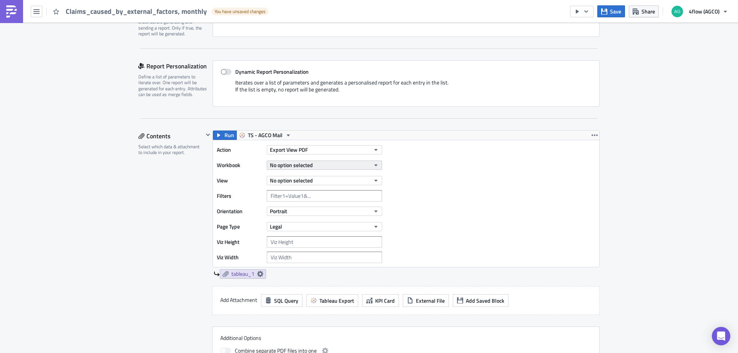
click at [377, 163] on button "No option selected" at bounding box center [324, 165] width 115 height 9
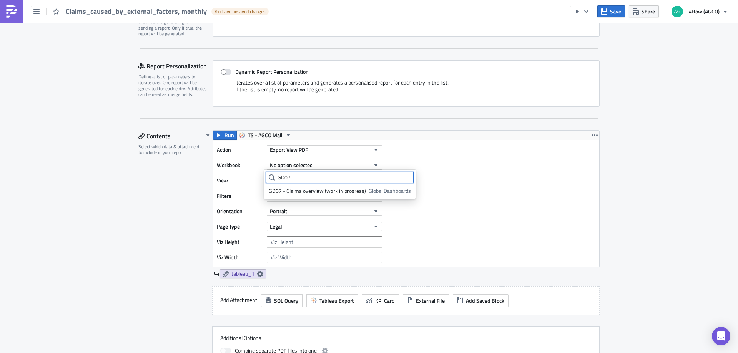
type input "GD07"
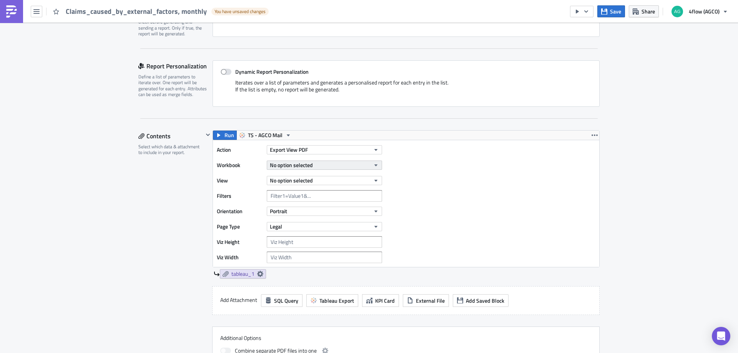
click at [359, 167] on button "No option selected" at bounding box center [324, 165] width 115 height 9
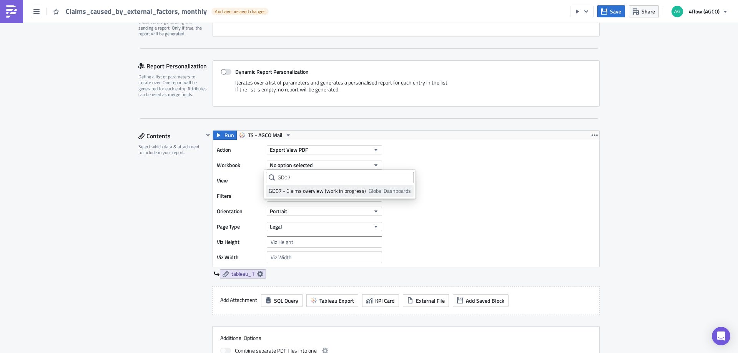
click at [319, 192] on div "GD07 - Claims overview (work in progress)" at bounding box center [317, 191] width 97 height 8
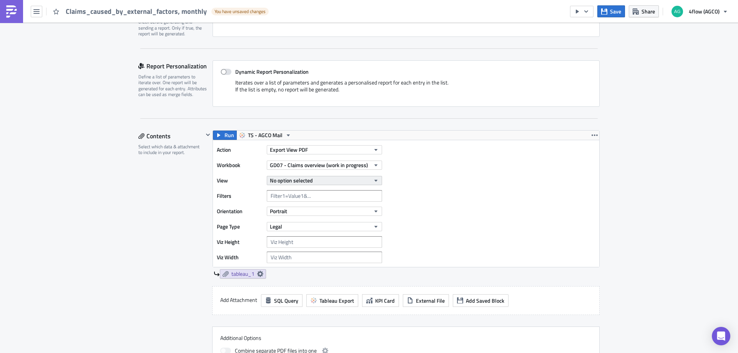
click at [313, 181] on button "No option selected" at bounding box center [324, 180] width 115 height 9
click at [301, 217] on div "Add. cost by external factors" at bounding box center [303, 218] width 68 height 8
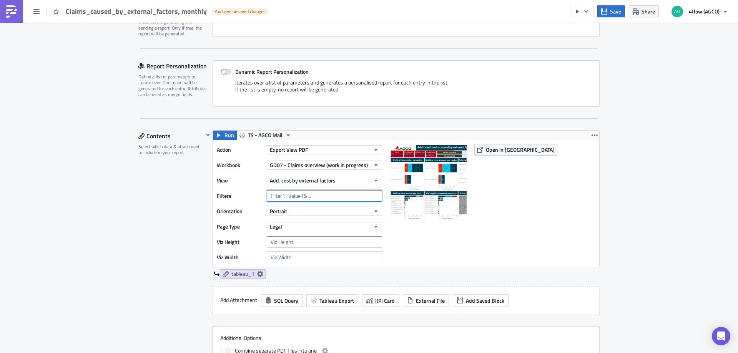
click at [290, 197] on input "text" at bounding box center [324, 196] width 115 height 12
type input "row"
click at [258, 272] on icon at bounding box center [260, 274] width 6 height 6
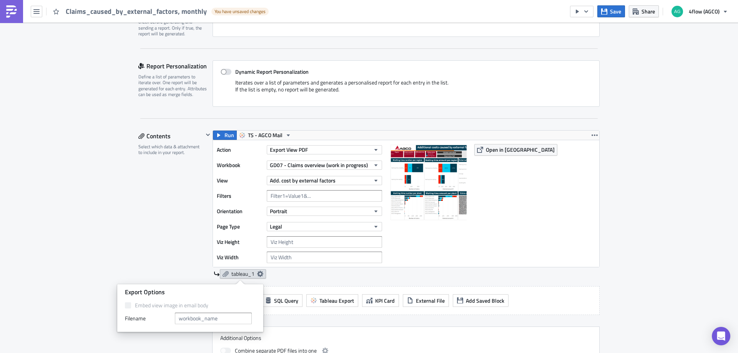
click at [258, 272] on icon at bounding box center [260, 274] width 6 height 6
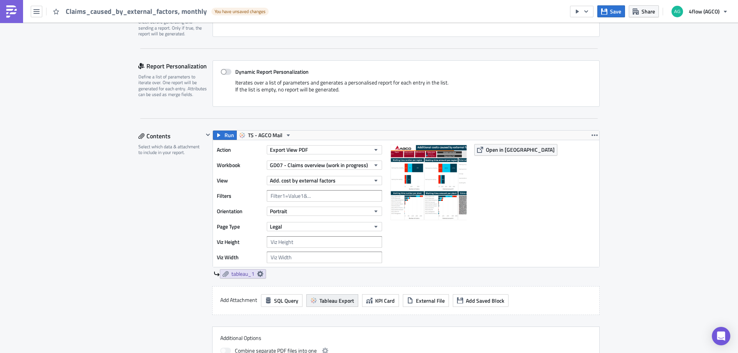
click at [340, 302] on span "Tableau Export" at bounding box center [336, 301] width 35 height 8
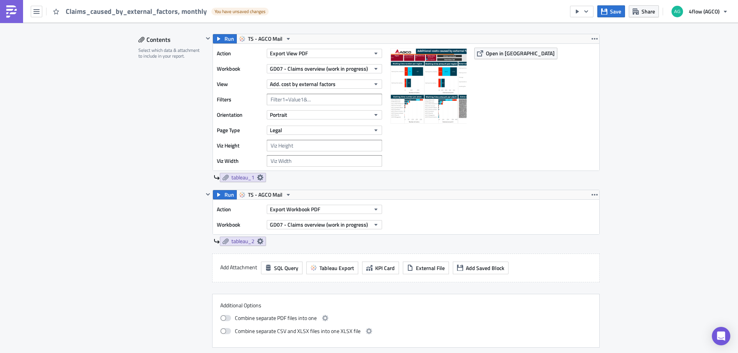
scroll to position [257, 0]
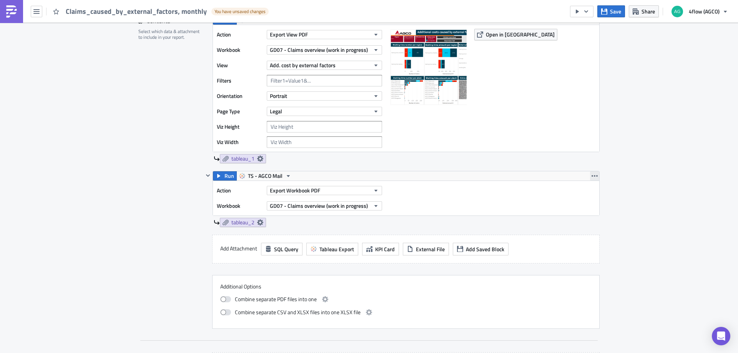
click at [591, 177] on icon "button" at bounding box center [594, 176] width 6 height 6
click at [581, 219] on div "Remove" at bounding box center [596, 222] width 51 height 8
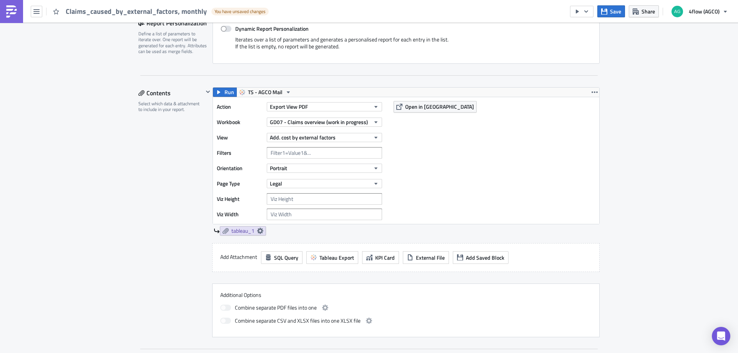
scroll to position [180, 0]
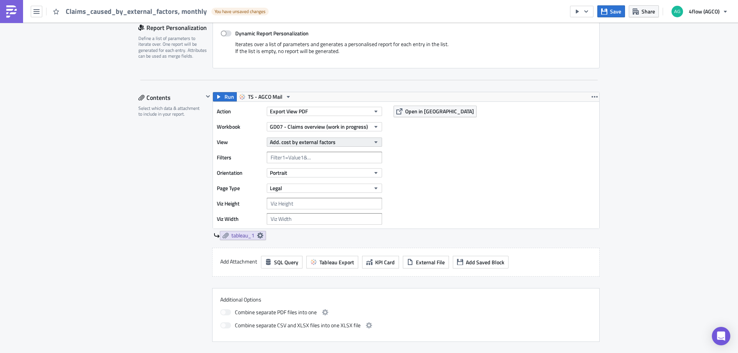
click at [324, 140] on span "Add. cost by external factors" at bounding box center [303, 142] width 66 height 8
click at [292, 181] on div "Add. cost by external factors" at bounding box center [309, 180] width 64 height 8
click at [302, 154] on input "text" at bounding box center [324, 158] width 115 height 12
paste input "Add_costbyexternalfactors"
type input "Add_costbyexternalfactors="
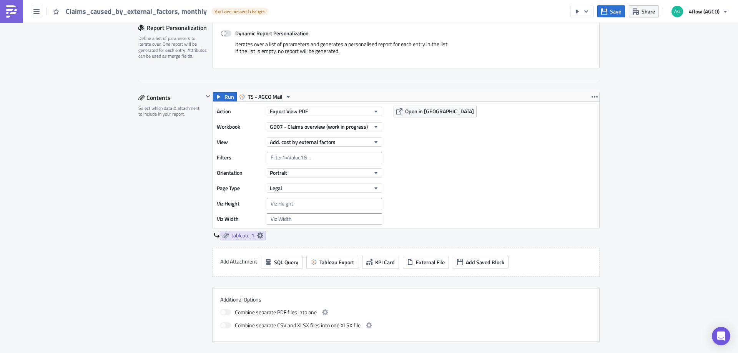
click at [131, 214] on div "Execution Log Edit " Claims_caused_by_external_factors, monthly " Draft Setting…" at bounding box center [369, 190] width 477 height 694
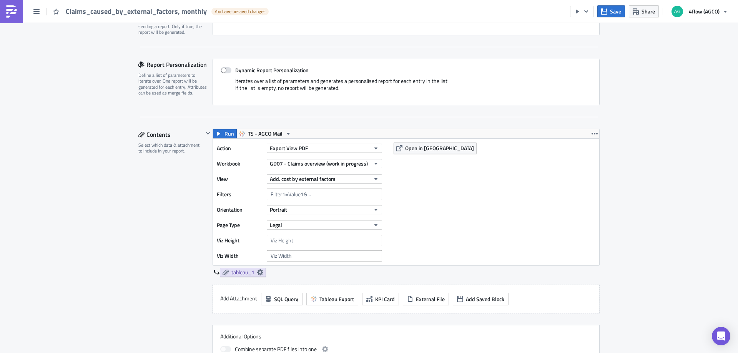
scroll to position [94, 0]
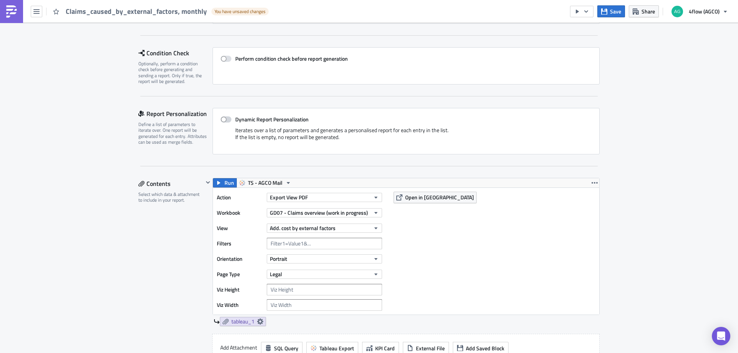
click at [221, 118] on span at bounding box center [226, 119] width 11 height 6
click at [222, 118] on input "Dynamic Report Personalization" at bounding box center [224, 119] width 5 height 5
checkbox input "true"
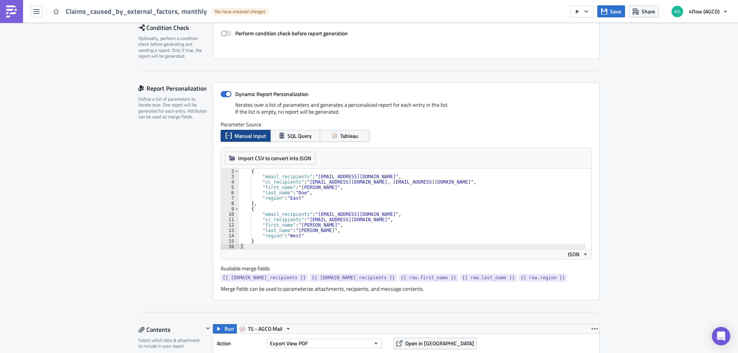
scroll to position [132, 0]
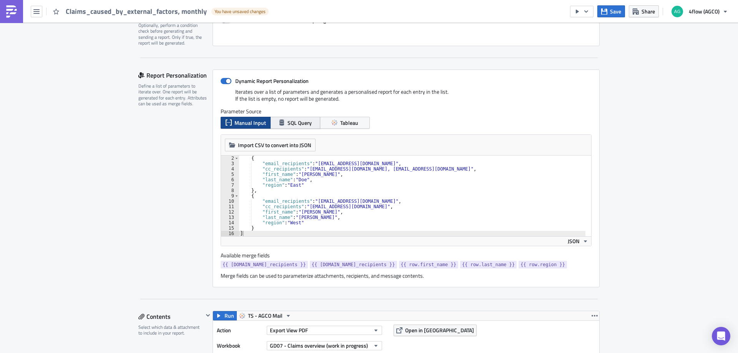
click at [290, 125] on span "SQL Query" at bounding box center [299, 123] width 24 height 8
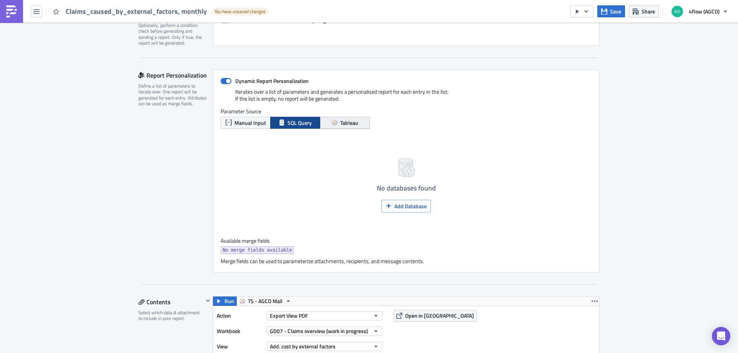
click at [334, 126] on icon "button" at bounding box center [334, 123] width 6 height 6
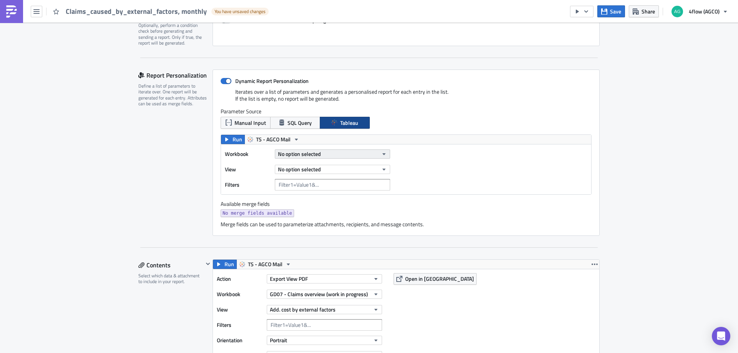
click at [312, 154] on span "No option selected" at bounding box center [299, 154] width 43 height 8
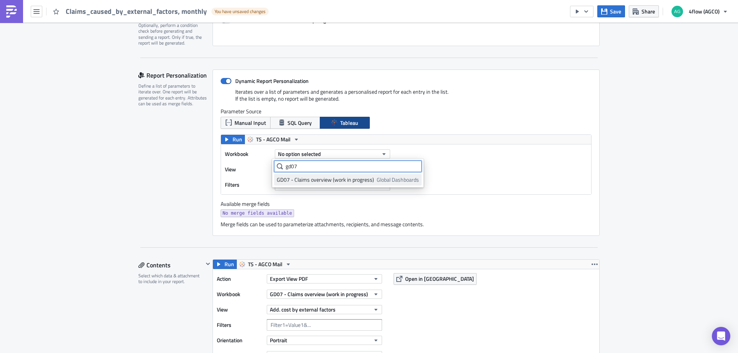
type input "gd07"
click at [311, 179] on div "GD07 - Claims overview (work in progress)" at bounding box center [325, 180] width 97 height 8
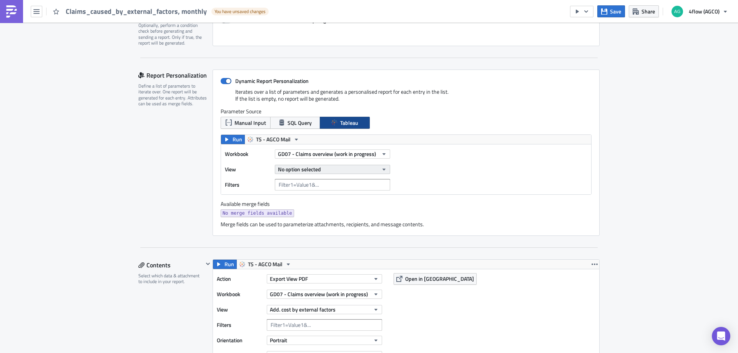
click at [308, 169] on span "No option selected" at bounding box center [299, 169] width 43 height 8
click at [305, 205] on div "Add. cost by external factors" at bounding box center [311, 207] width 68 height 8
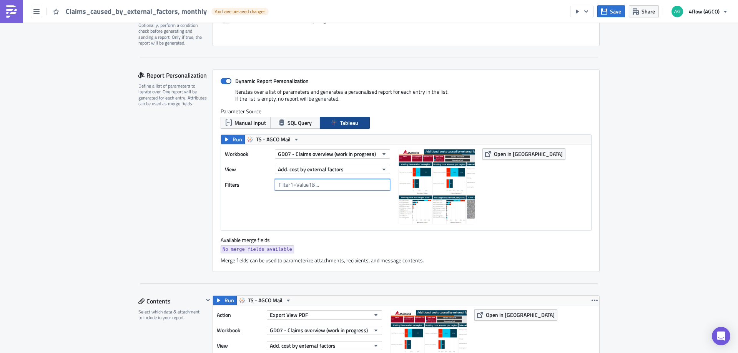
click at [303, 185] on input "text" at bounding box center [332, 185] width 115 height 12
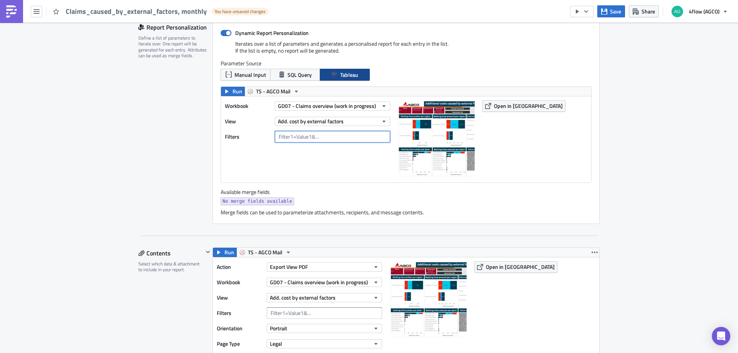
scroll to position [171, 0]
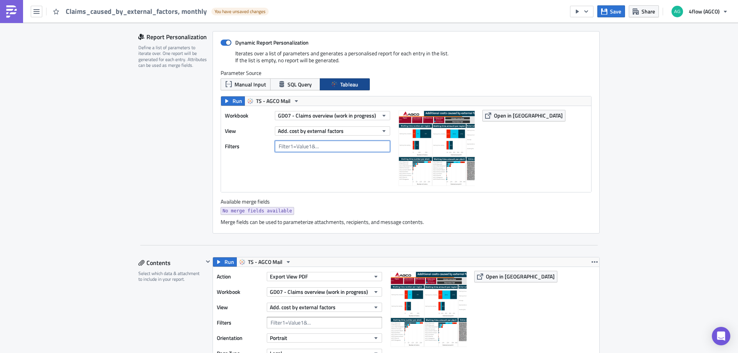
click at [293, 148] on input "text" at bounding box center [332, 147] width 115 height 12
type input "EME plant cluster=German plants"
click at [124, 206] on div "Execution Log Edit " Claims_caused_by_external_factors, monthly " Draft Setting…" at bounding box center [369, 277] width 738 height 850
click at [275, 144] on input "EME plant cluster=German plants" at bounding box center [332, 147] width 115 height 12
click at [163, 192] on div "Report Personalization Define a list of parameters to iterate over. One report …" at bounding box center [175, 132] width 74 height 203
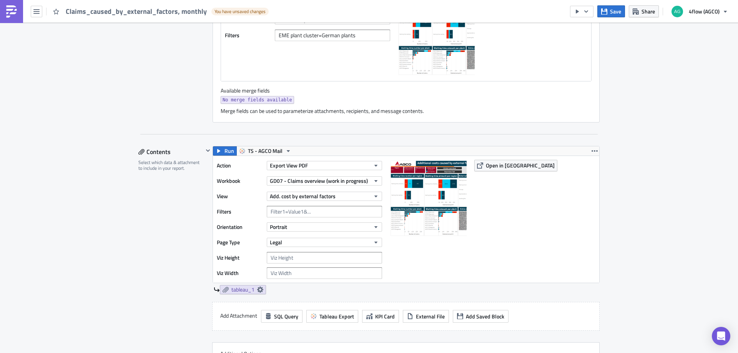
scroll to position [286, 0]
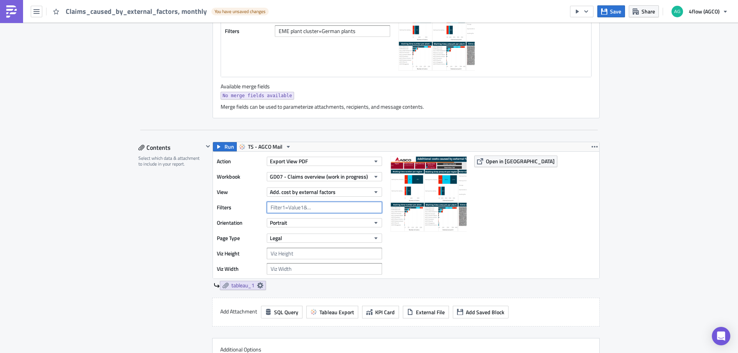
click at [289, 207] on input "text" at bounding box center [324, 208] width 115 height 12
paste input "EME plant cluster=German plants"
type input "EME plant cluster=German plants"
click at [169, 228] on div "Contents Select which data & attachment to include in your report." at bounding box center [170, 267] width 65 height 250
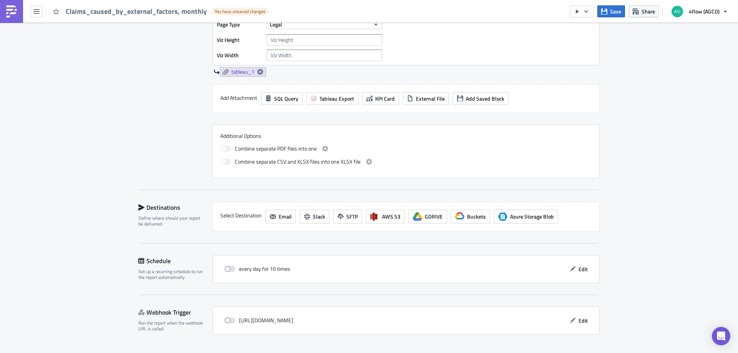
scroll to position [519, 0]
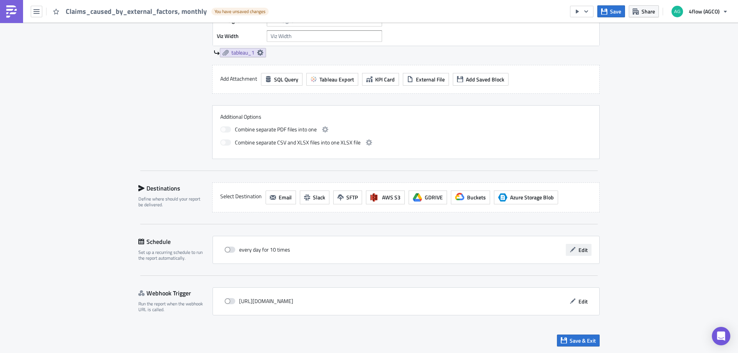
click at [583, 250] on span "Edit" at bounding box center [582, 250] width 9 height 8
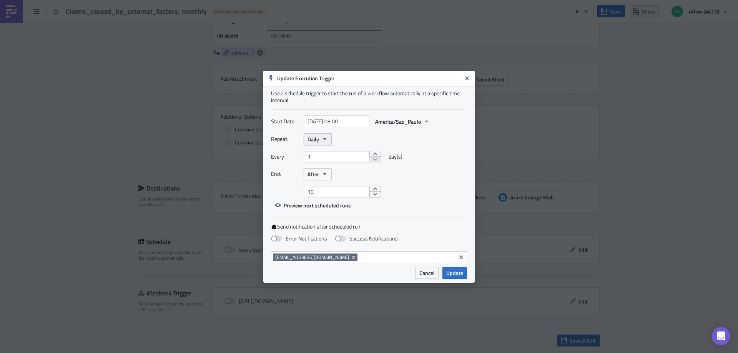
click at [325, 141] on icon "button" at bounding box center [325, 139] width 6 height 6
click at [326, 161] on div "Monthly" at bounding box center [340, 165] width 64 height 8
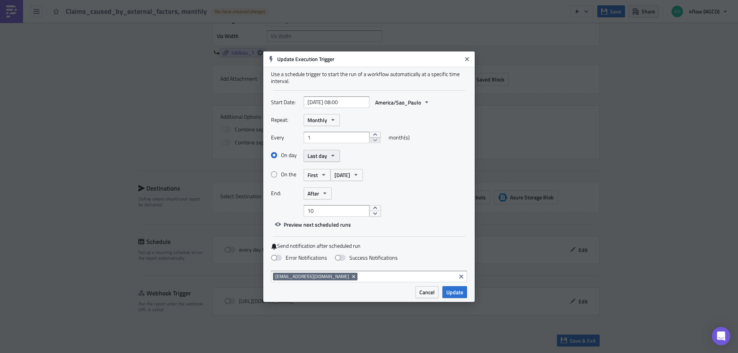
click at [325, 153] on span "Last day" at bounding box center [317, 156] width 20 height 8
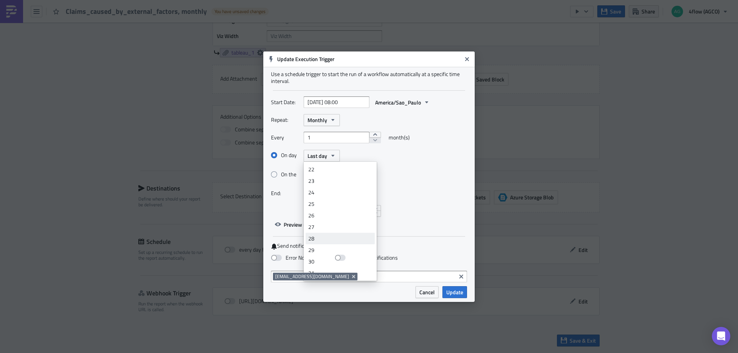
scroll to position [0, 0]
click at [407, 177] on div "On the First [DATE]" at bounding box center [369, 174] width 196 height 13
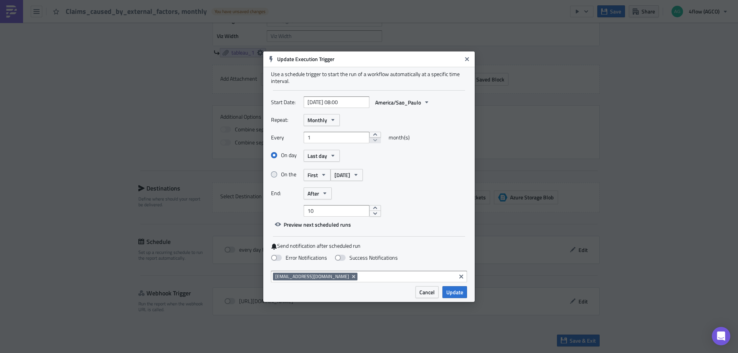
click at [273, 174] on span at bounding box center [274, 174] width 6 height 6
click at [273, 174] on input "On the" at bounding box center [275, 174] width 5 height 5
radio input "true"
click at [360, 178] on button "[DATE]" at bounding box center [347, 175] width 32 height 12
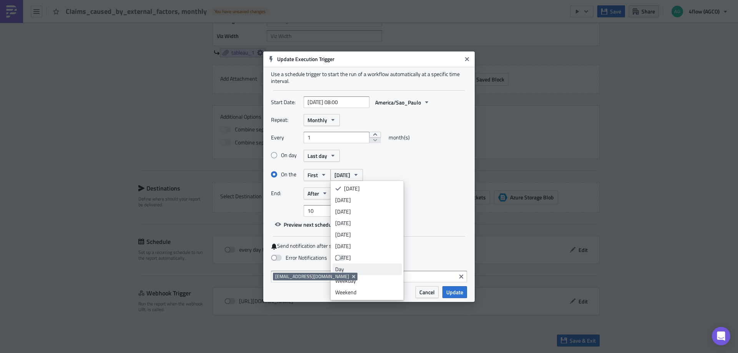
click at [362, 268] on div "Day" at bounding box center [367, 270] width 64 height 8
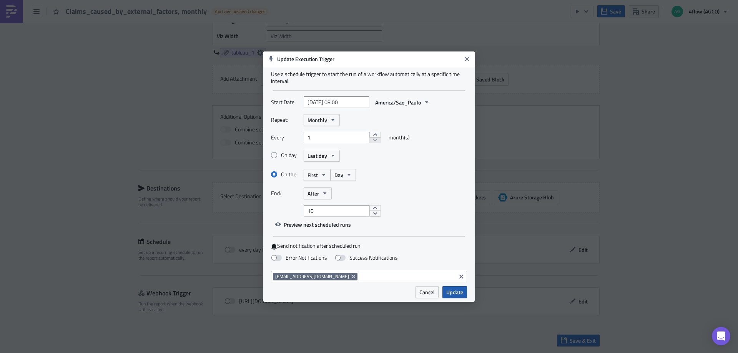
click at [451, 291] on span "Update" at bounding box center [454, 292] width 17 height 8
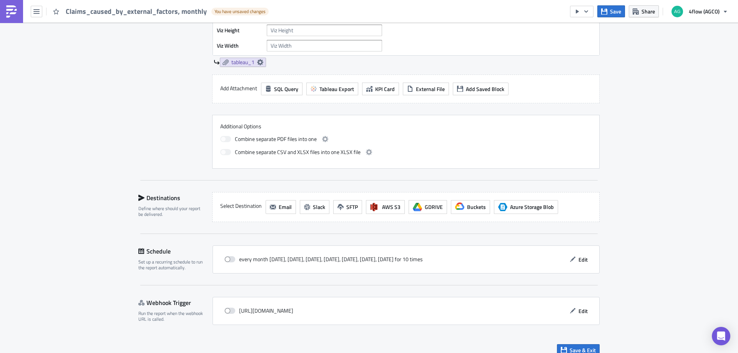
scroll to position [519, 0]
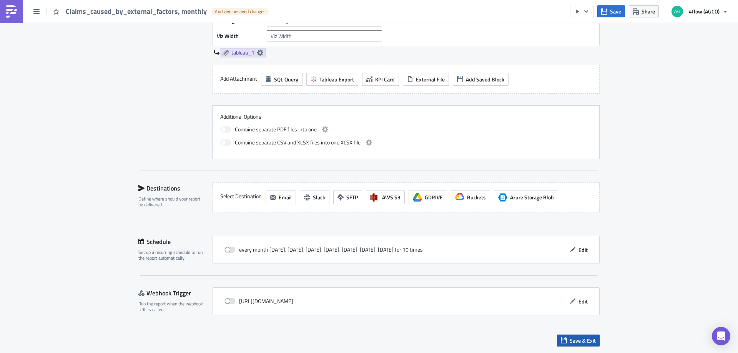
click at [573, 338] on span "Save & Exit" at bounding box center [583, 341] width 26 height 8
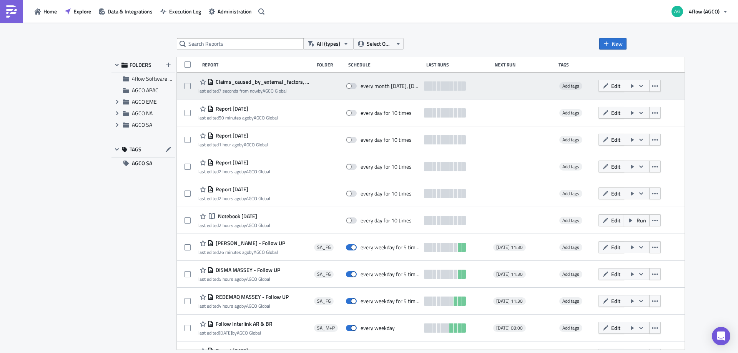
click at [643, 85] on icon "button" at bounding box center [641, 86] width 6 height 6
click at [643, 84] on icon "button" at bounding box center [641, 86] width 6 height 6
click at [250, 81] on span "Claims_caused_by_external_factors, monthly" at bounding box center [262, 81] width 96 height 7
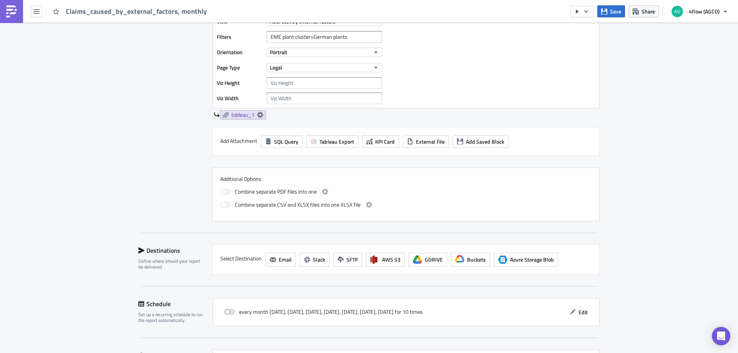
scroll to position [483, 0]
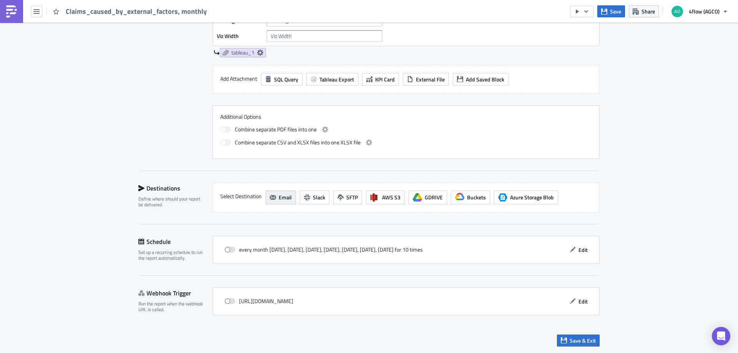
click at [279, 196] on span "Email" at bounding box center [285, 197] width 13 height 8
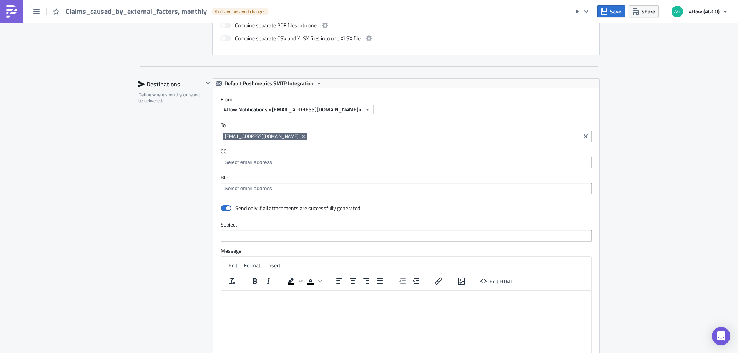
scroll to position [598, 0]
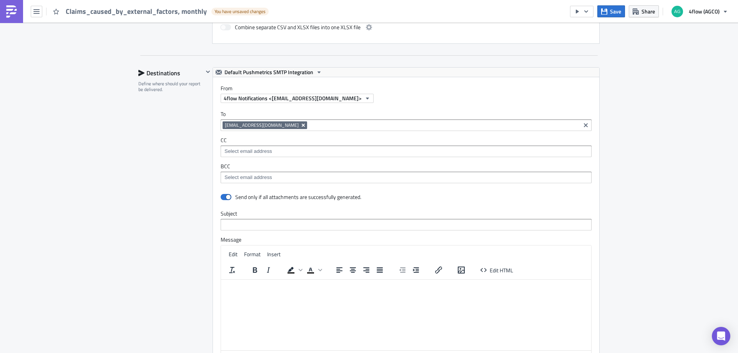
click at [303, 123] on icon "Remove Tag" at bounding box center [303, 125] width 6 height 6
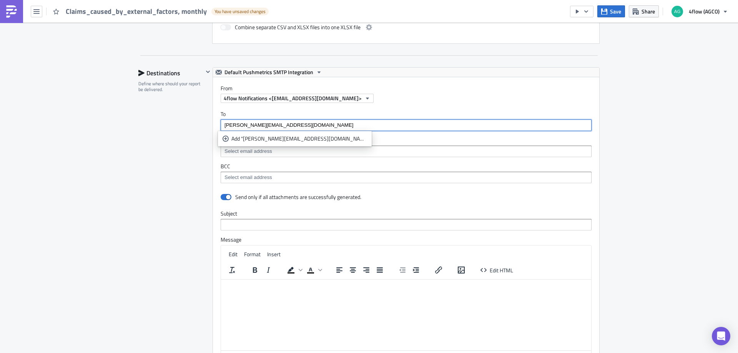
type input "[PERSON_NAME][EMAIL_ADDRESS][DOMAIN_NAME]"
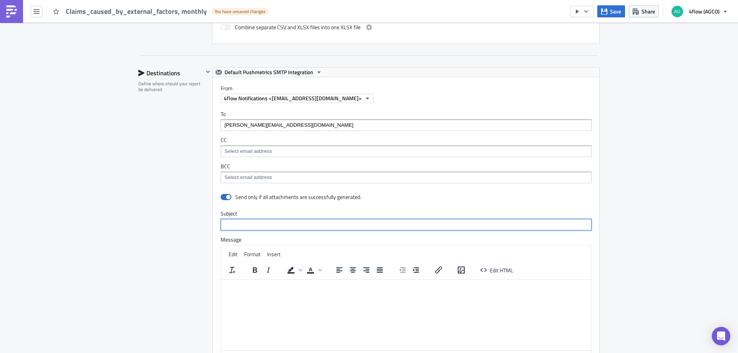
click at [239, 223] on input "text" at bounding box center [406, 225] width 371 height 12
paste input "AGCO EME - Additional costs caused by external factors"
type input "AGCO EME - Additional costs caused by external factors"
click at [243, 288] on p "Rich Text Area. Press ALT-0 for help." at bounding box center [406, 285] width 364 height 6
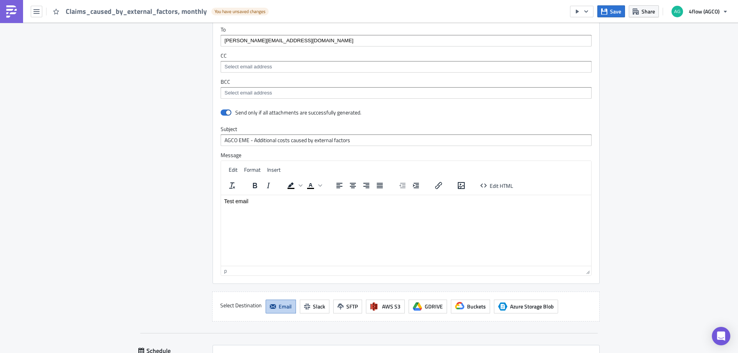
scroll to position [713, 0]
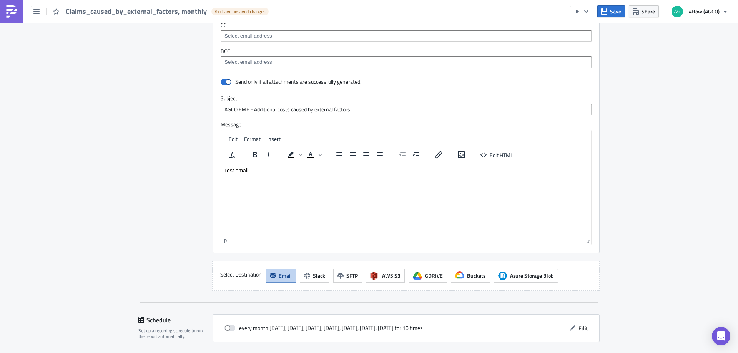
click at [183, 224] on div "Destinations Define where should your report be delivered." at bounding box center [170, 121] width 65 height 339
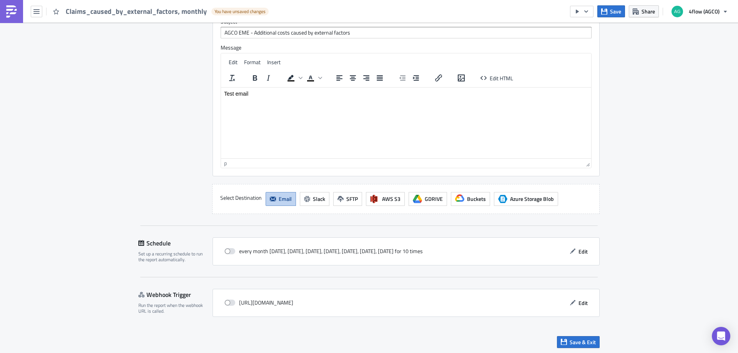
scroll to position [792, 0]
click at [565, 339] on button "Save & Exit" at bounding box center [578, 341] width 43 height 12
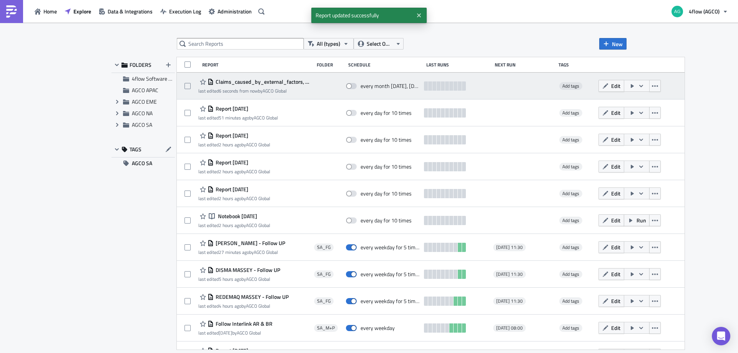
click at [643, 85] on icon "button" at bounding box center [641, 86] width 6 height 6
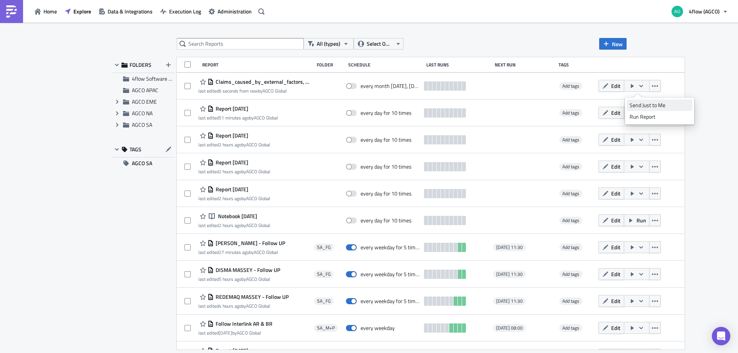
click at [657, 104] on div "Send Just to Me" at bounding box center [660, 105] width 60 height 8
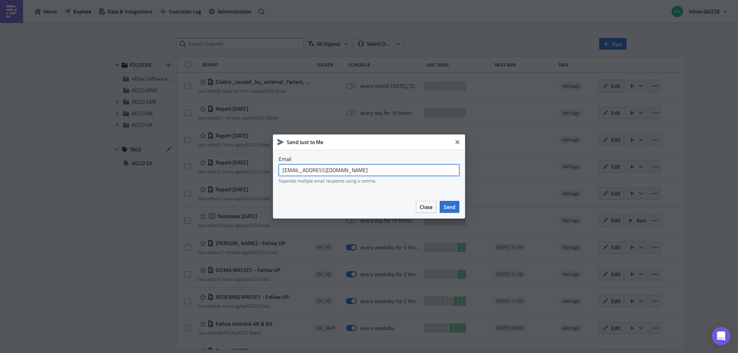
click at [382, 171] on input "[EMAIL_ADDRESS][DOMAIN_NAME]" at bounding box center [369, 170] width 181 height 12
type input "[PERSON_NAME][EMAIL_ADDRESS][DOMAIN_NAME]"
click at [457, 204] on button "Send" at bounding box center [450, 207] width 20 height 12
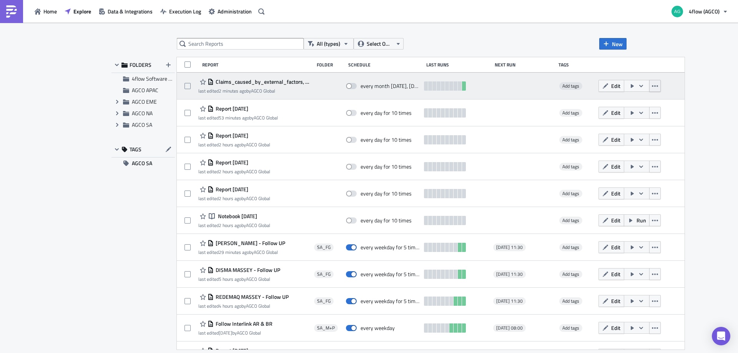
click at [655, 87] on icon "button" at bounding box center [655, 86] width 6 height 6
click at [611, 85] on button "Edit" at bounding box center [611, 86] width 26 height 12
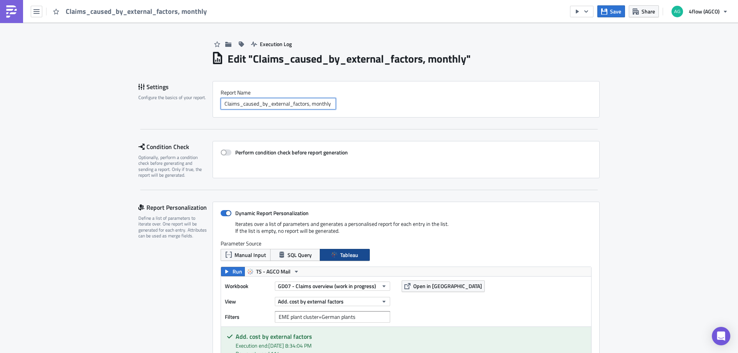
drag, startPoint x: 327, startPoint y: 103, endPoint x: 334, endPoint y: 109, distance: 9.0
click at [328, 103] on input "Claims_caused_by_external_factors, monthly" at bounding box center [278, 104] width 115 height 12
click at [320, 102] on input "Claims_caused_by_external_factors, monthly (in progress)" at bounding box center [278, 104] width 115 height 12
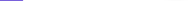
type input "Claims_caused_by_external_factors, monthly (in progress)"
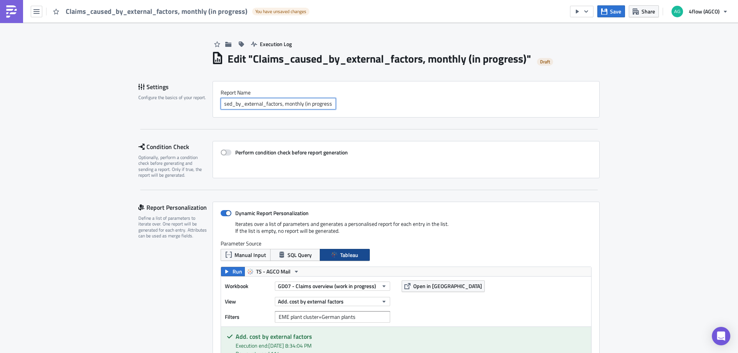
scroll to position [0, 0]
click at [622, 12] on button "Save" at bounding box center [611, 11] width 28 height 12
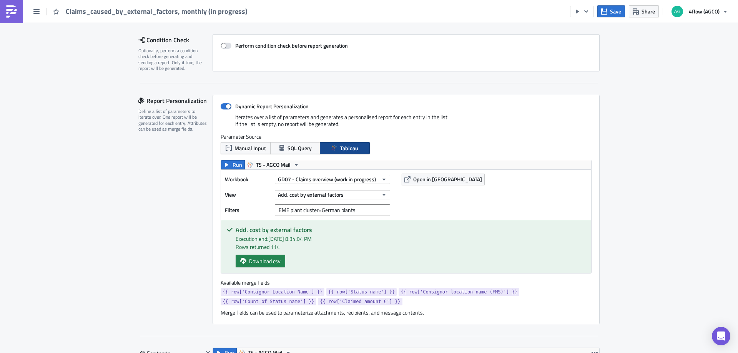
scroll to position [115, 0]
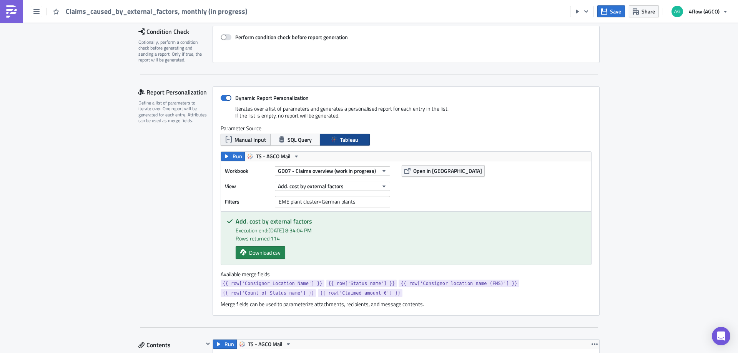
click at [257, 143] on span "Manual Input" at bounding box center [250, 140] width 32 height 8
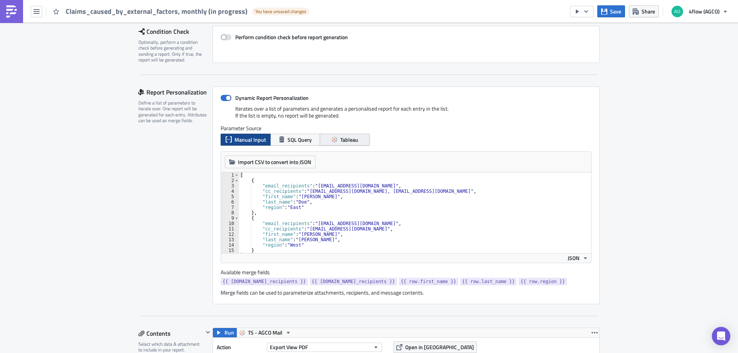
click at [343, 138] on span "Tableau" at bounding box center [349, 140] width 18 height 8
